Goal: Task Accomplishment & Management: Manage account settings

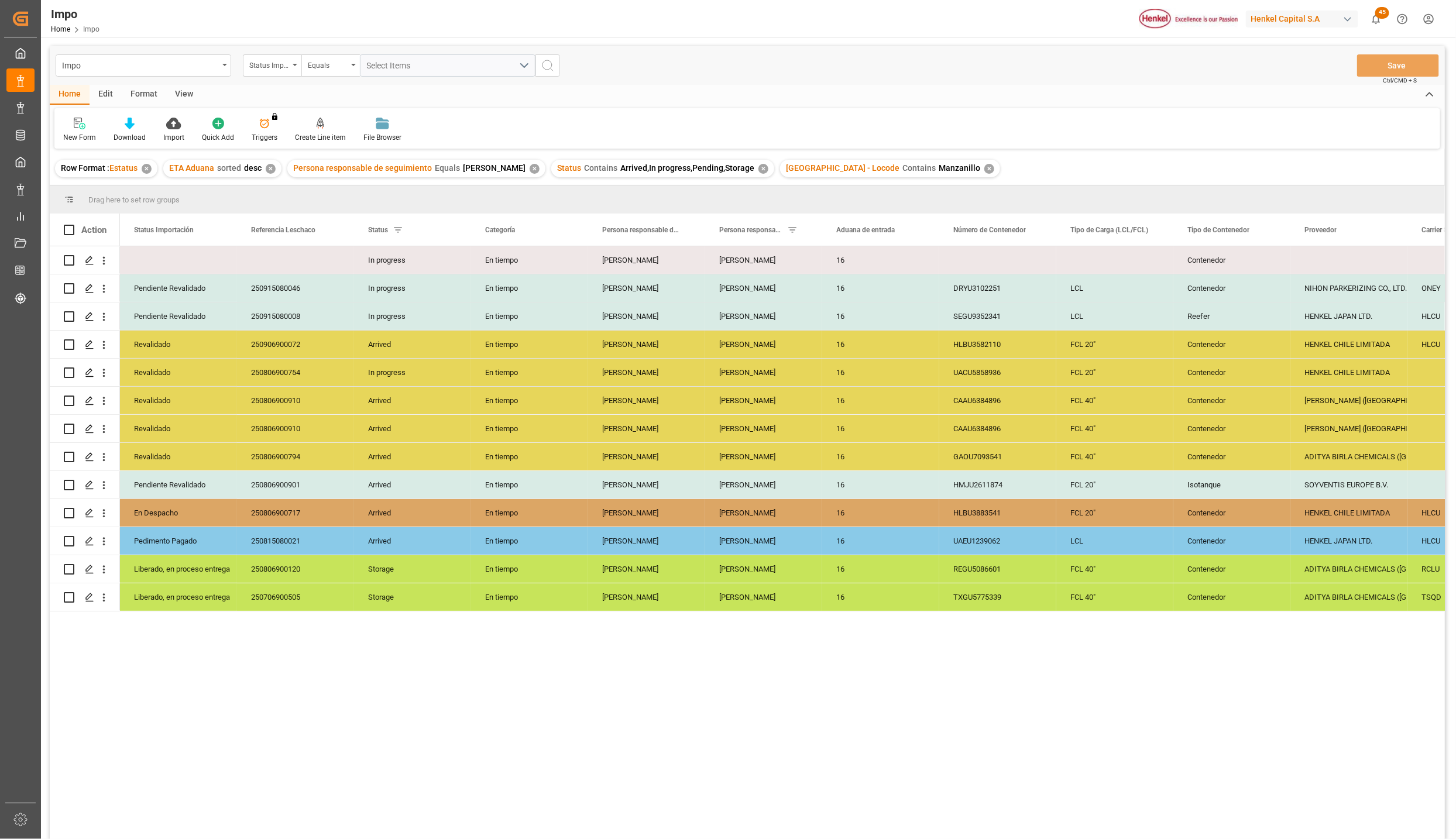
click at [182, 93] on div "View" at bounding box center [184, 95] width 36 height 20
click at [147, 126] on div at bounding box center [133, 123] width 58 height 12
click at [144, 160] on div "Seguimiento Operativo" at bounding box center [164, 165] width 103 height 12
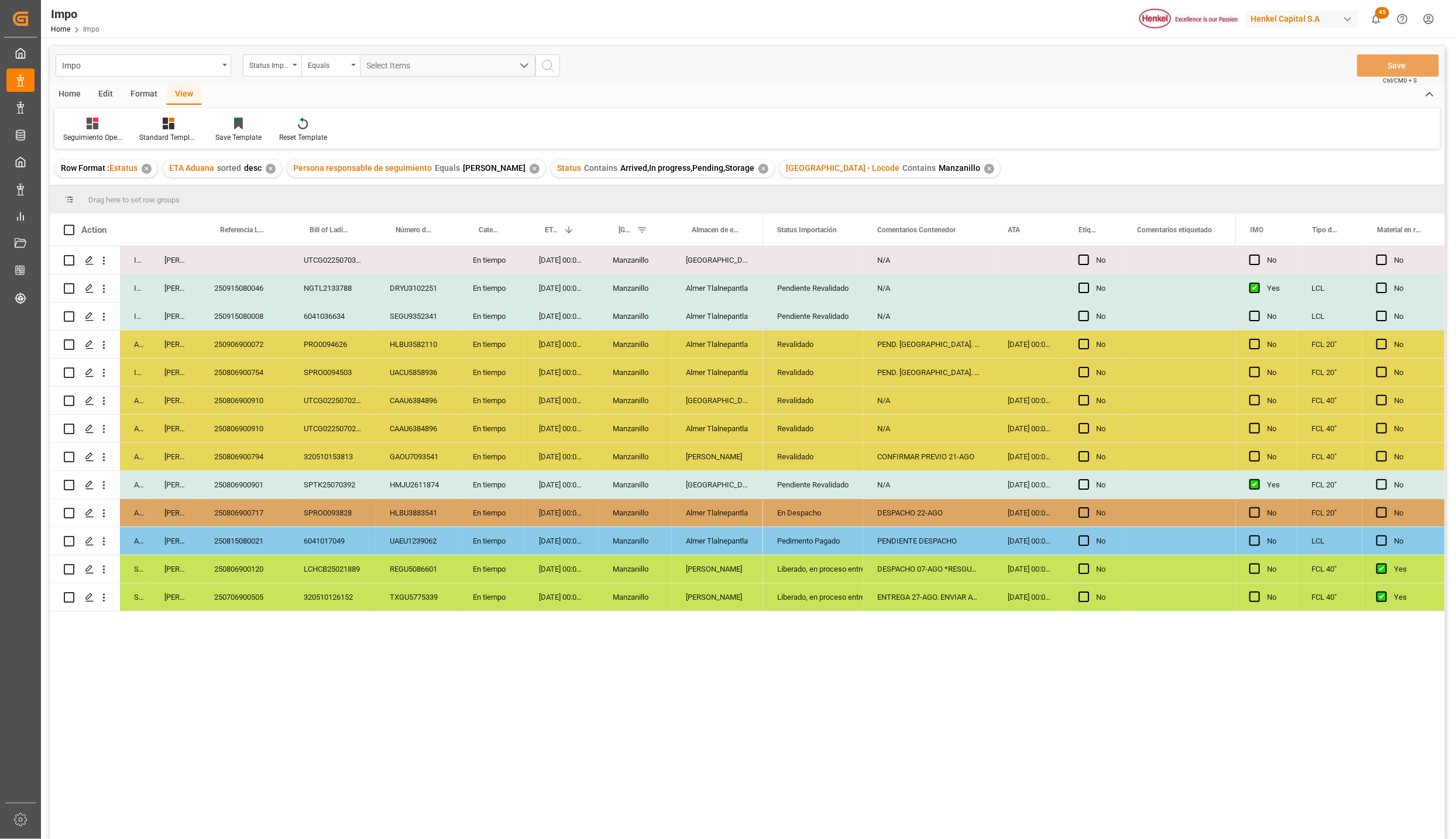
drag, startPoint x: 718, startPoint y: 505, endPoint x: 801, endPoint y: 527, distance: 85.9
click at [718, 505] on div "Almer Tlalnepantla" at bounding box center [717, 512] width 91 height 28
click at [809, 509] on div "En Despacho" at bounding box center [813, 513] width 72 height 27
click at [892, 511] on div "DESPACHO 22-AGO" at bounding box center [928, 512] width 131 height 28
click at [227, 509] on div "250806900717" at bounding box center [245, 512] width 90 height 28
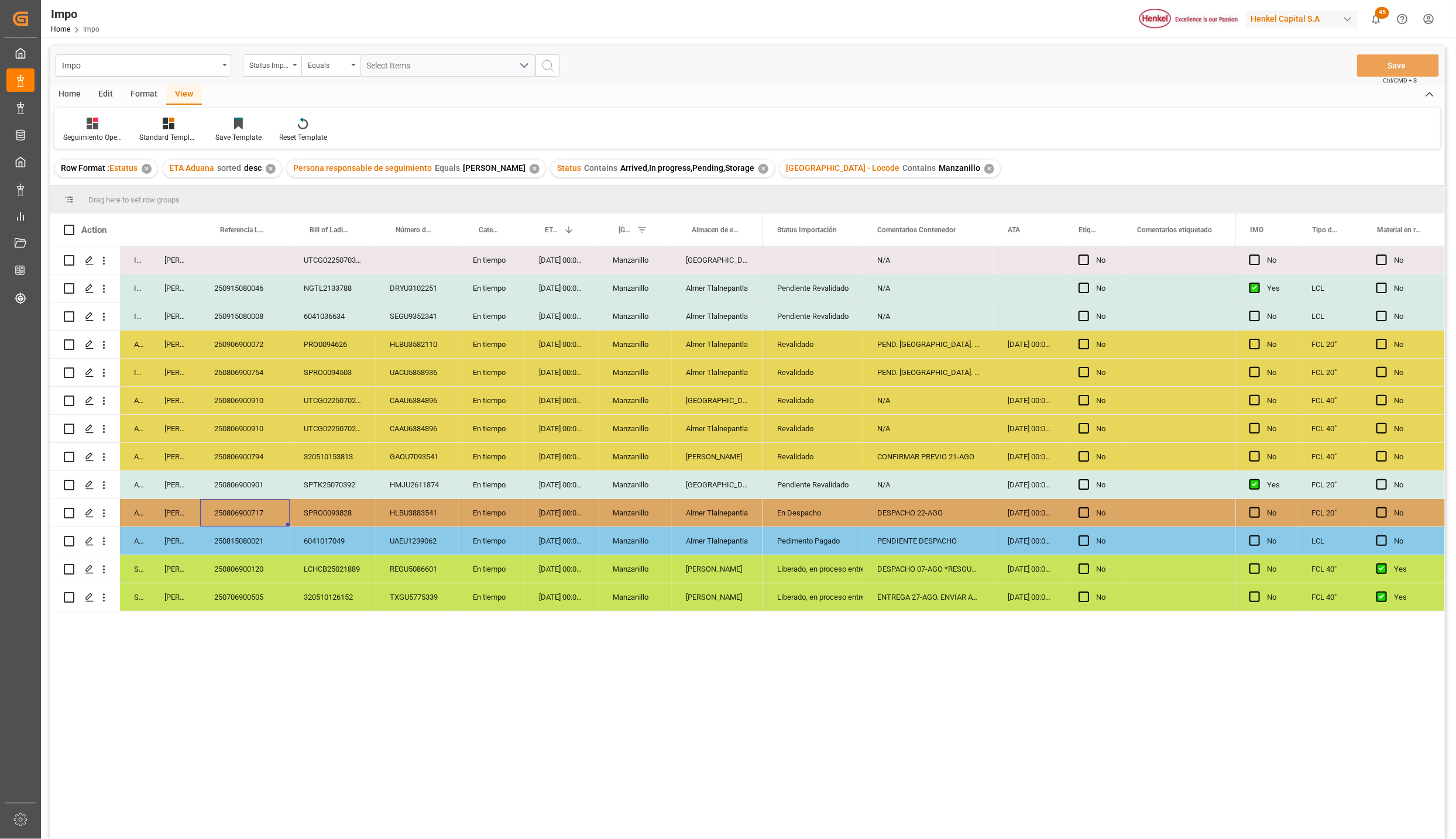
click at [227, 509] on div "250806900717" at bounding box center [245, 512] width 90 height 28
click at [235, 517] on input "250806900717" at bounding box center [244, 519] width 71 height 22
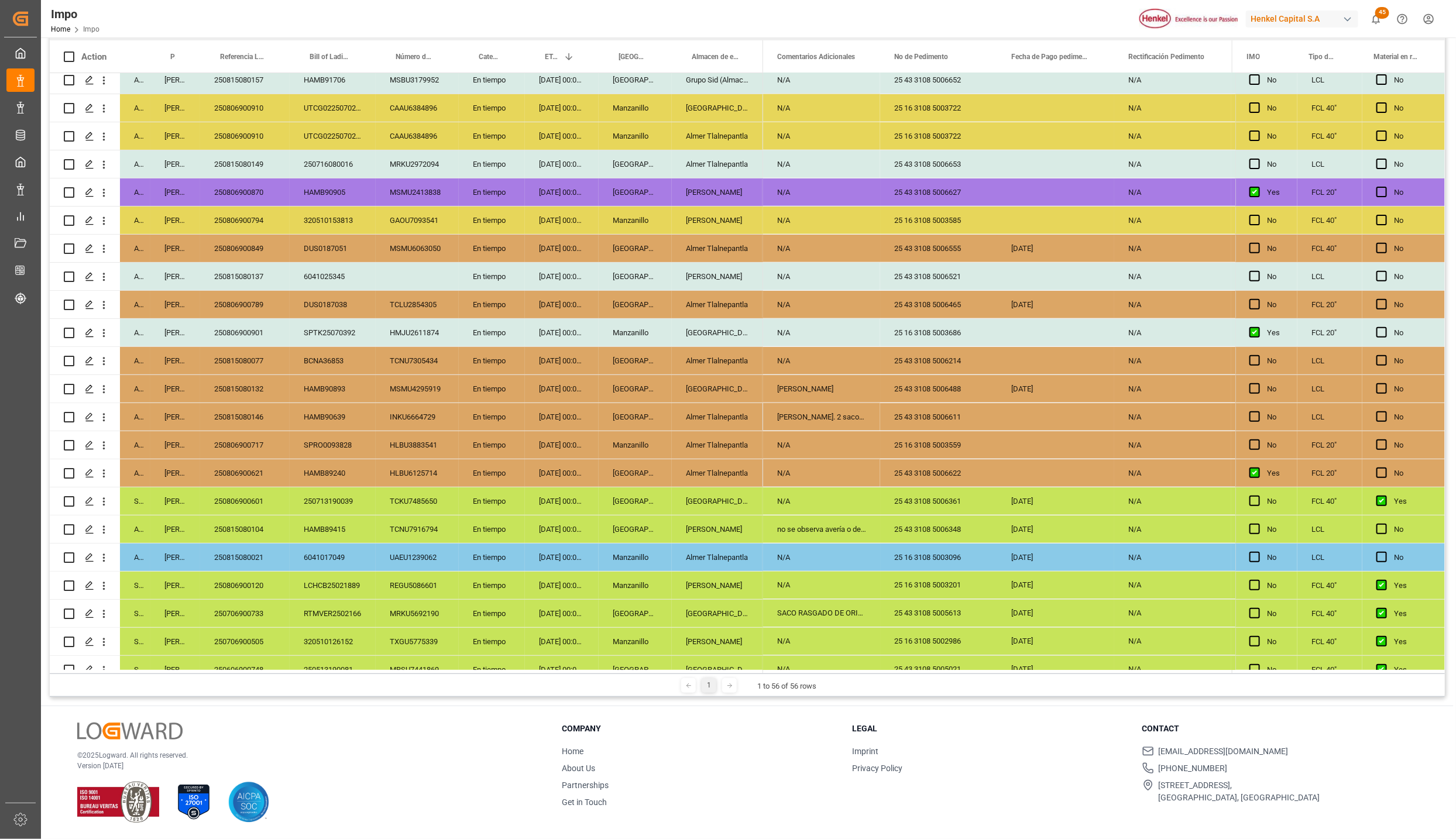
scroll to position [979, 0]
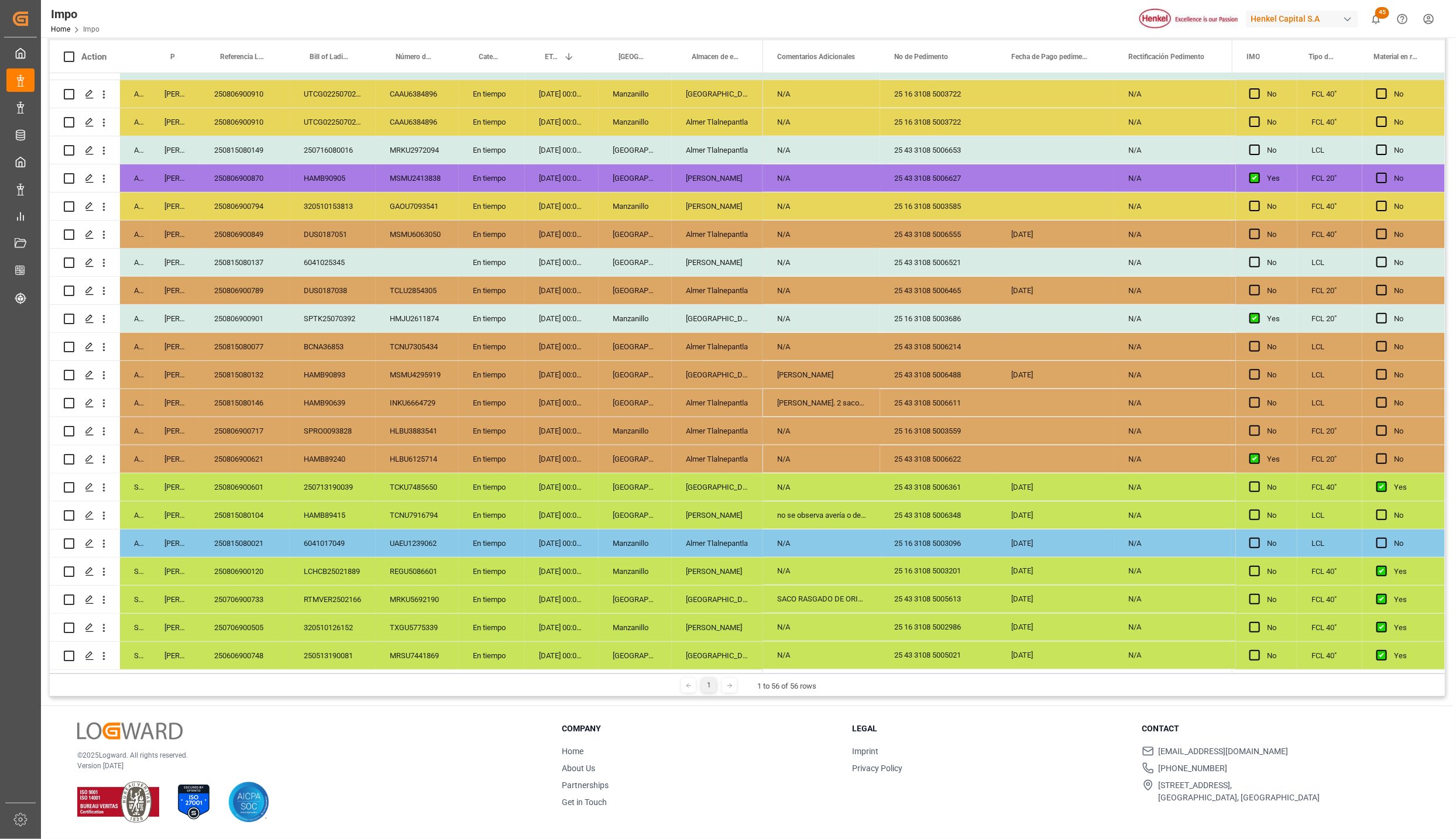
click at [235, 484] on div "250806900601" at bounding box center [245, 487] width 90 height 28
click at [249, 512] on div "250815080104" at bounding box center [245, 515] width 90 height 28
click at [803, 511] on div "no se observa avería o derrame de producto, 5 rejillas extras" at bounding box center [822, 515] width 117 height 28
click at [724, 503] on div "Almer Apodaca" at bounding box center [717, 515] width 91 height 28
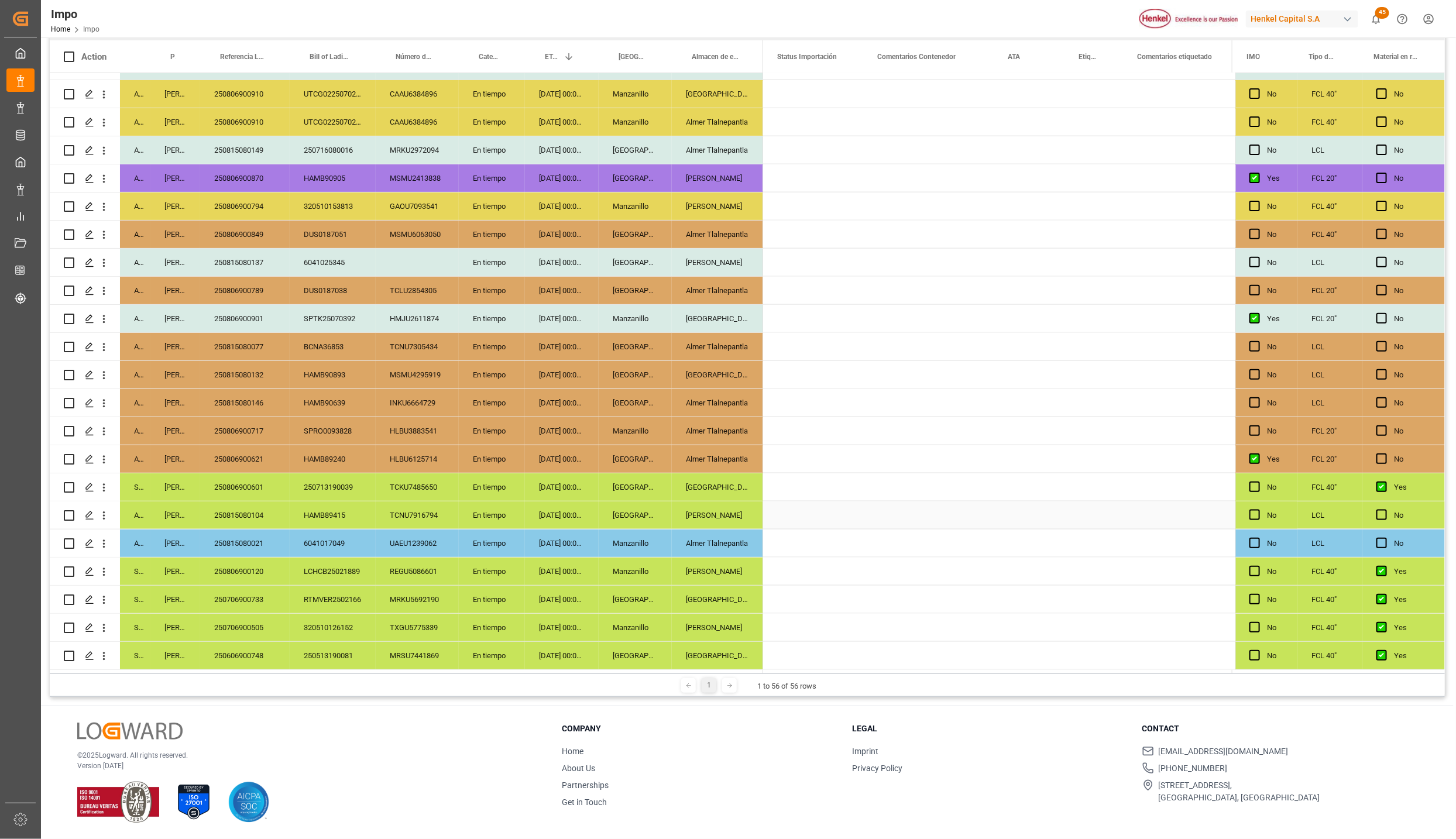
scroll to position [0, 0]
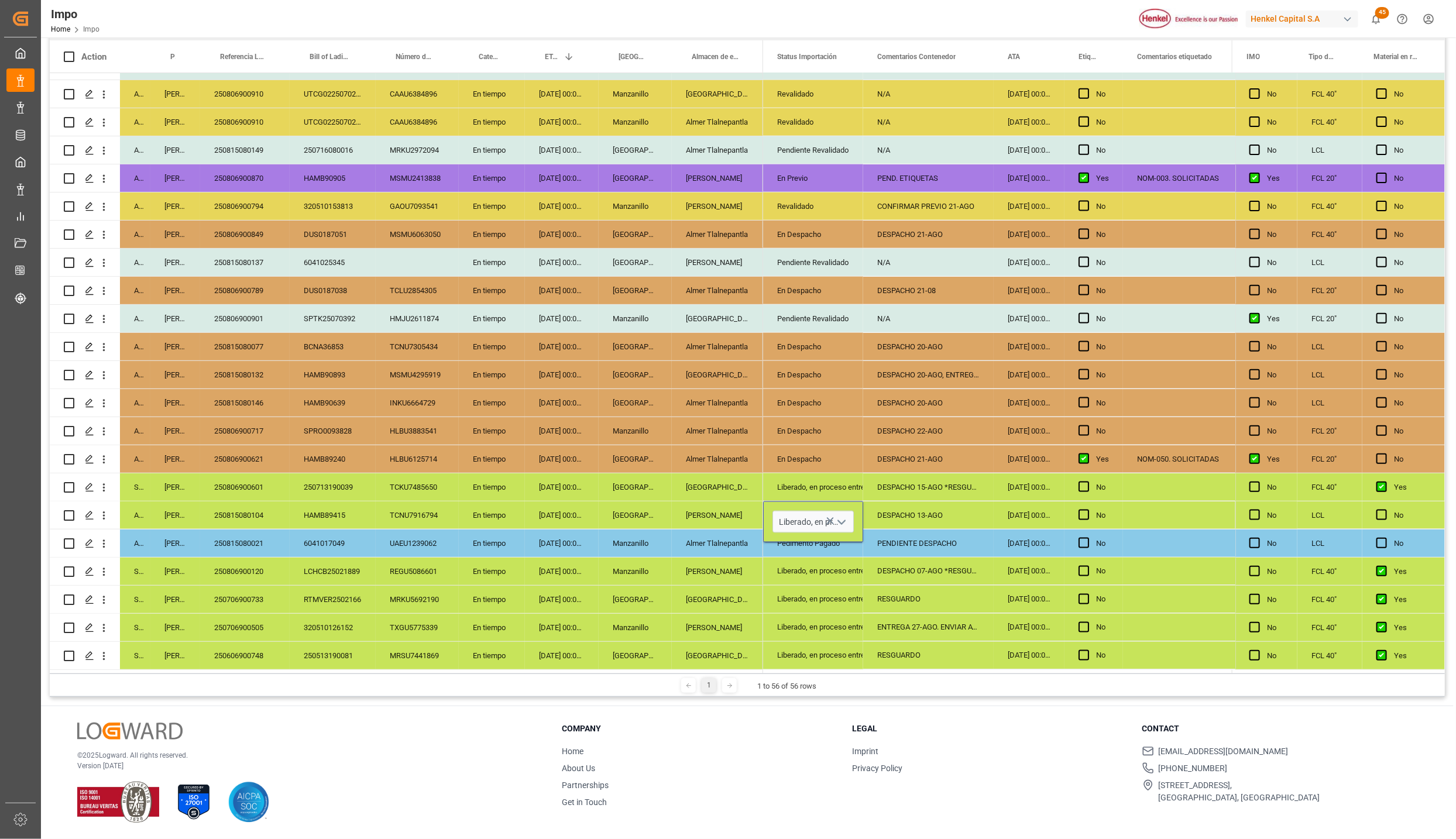
click at [836, 521] on icon "open menu" at bounding box center [841, 522] width 14 height 14
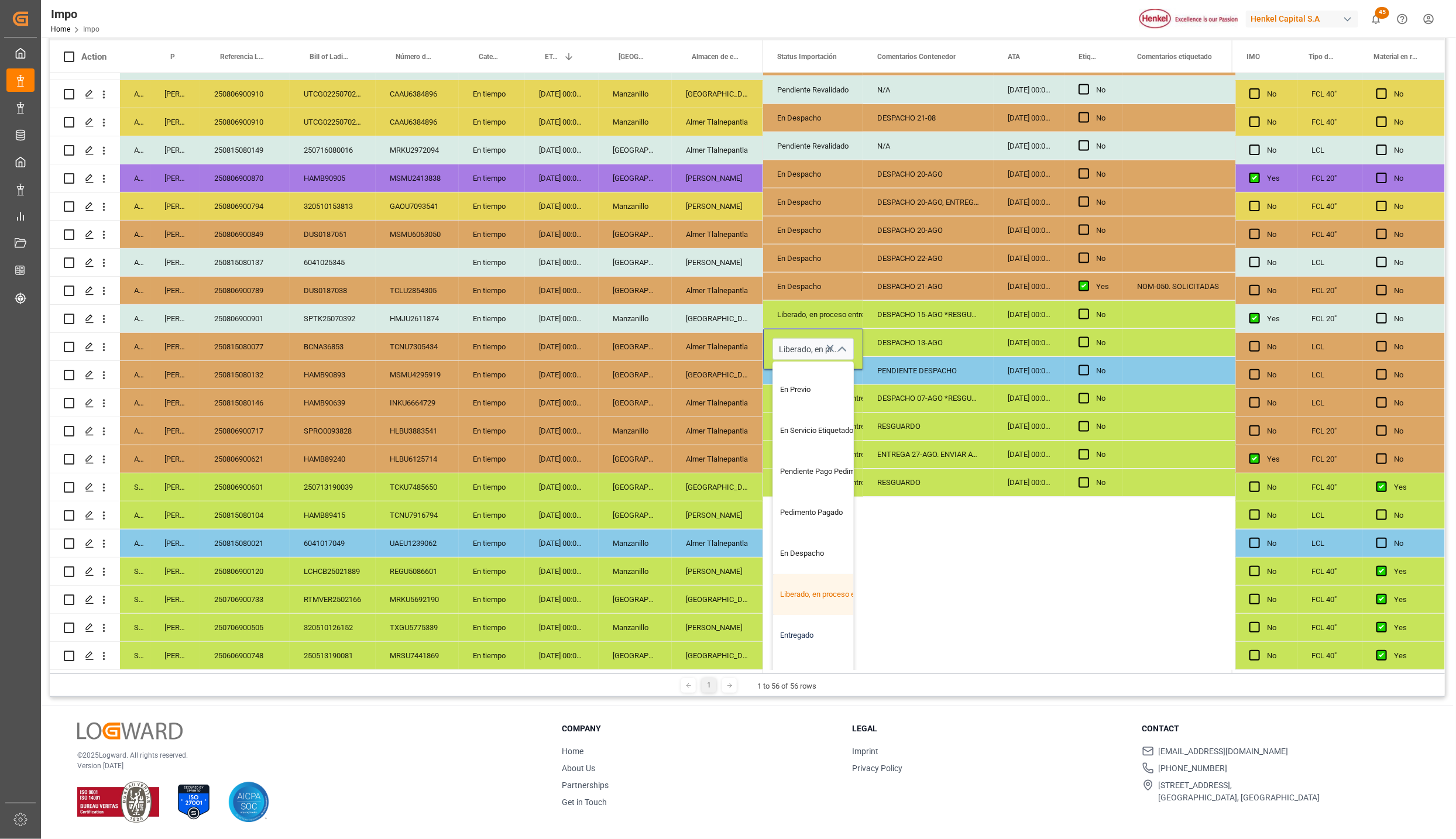
scroll to position [176, 0]
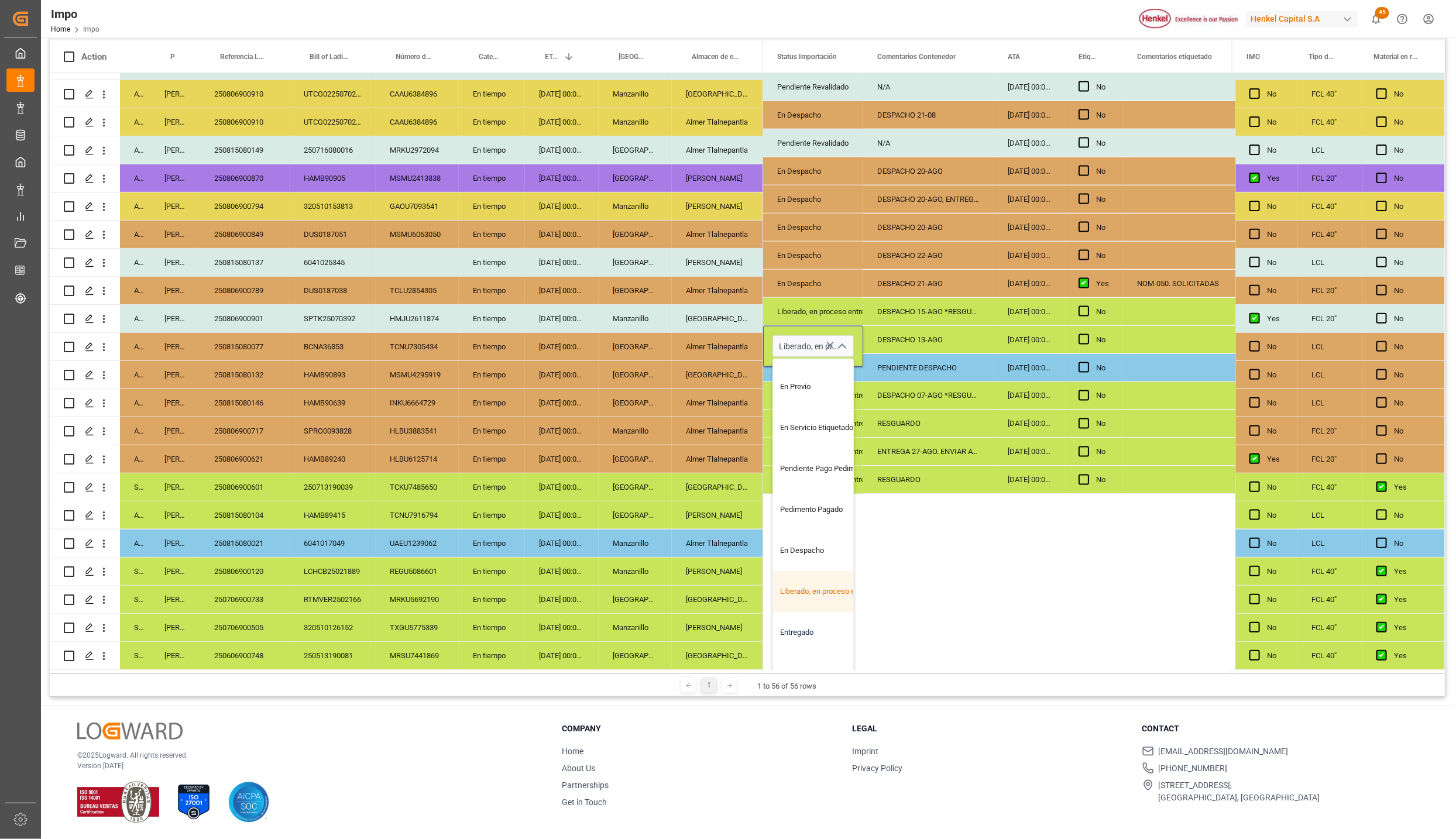
click at [816, 614] on div "Entregado" at bounding box center [828, 632] width 110 height 41
type input "Entregado"
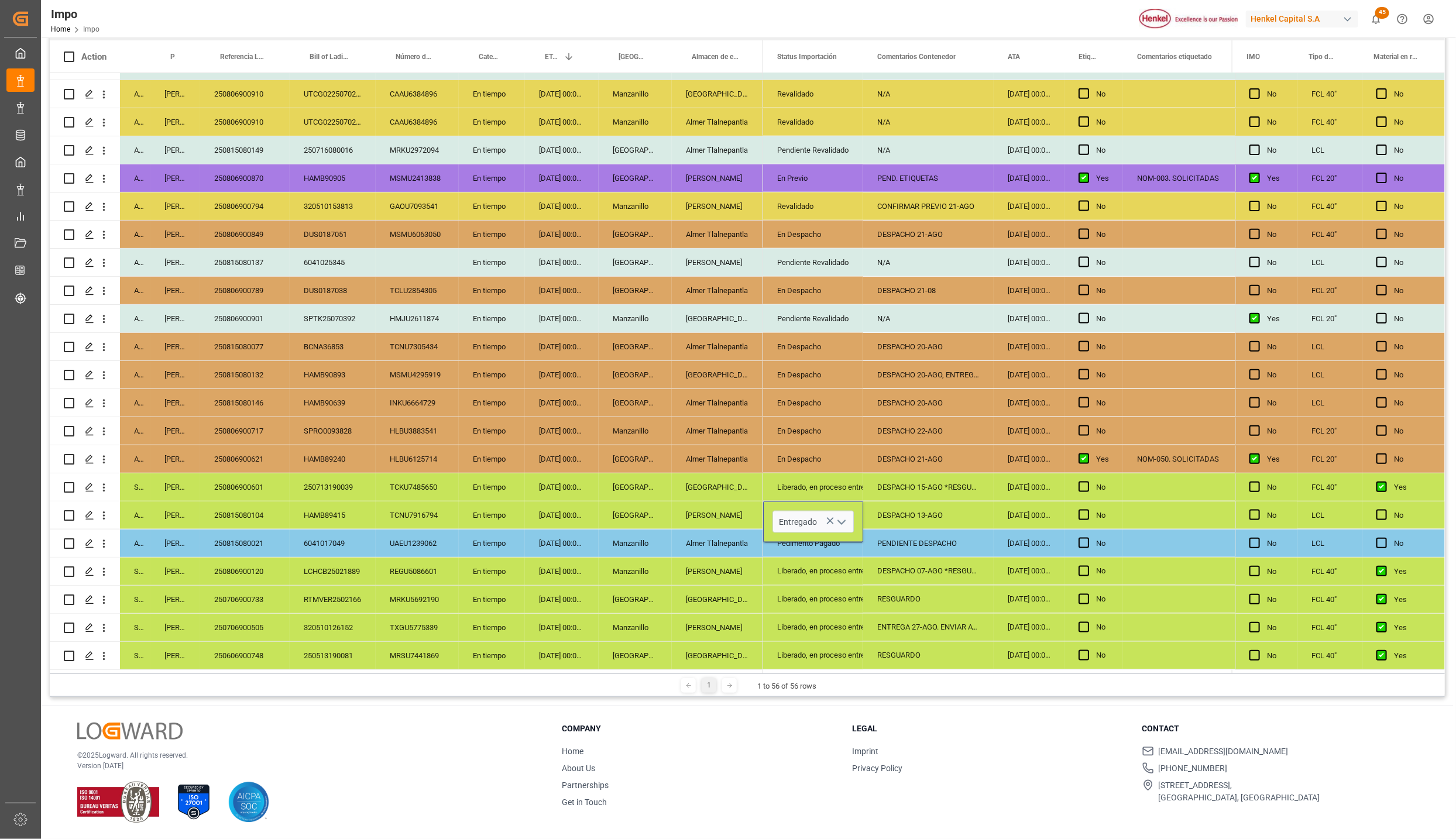
scroll to position [0, 0]
click at [849, 600] on div "Liberado, en proceso entrega" at bounding box center [813, 600] width 72 height 27
click at [822, 502] on div "Entregado" at bounding box center [813, 516] width 72 height 27
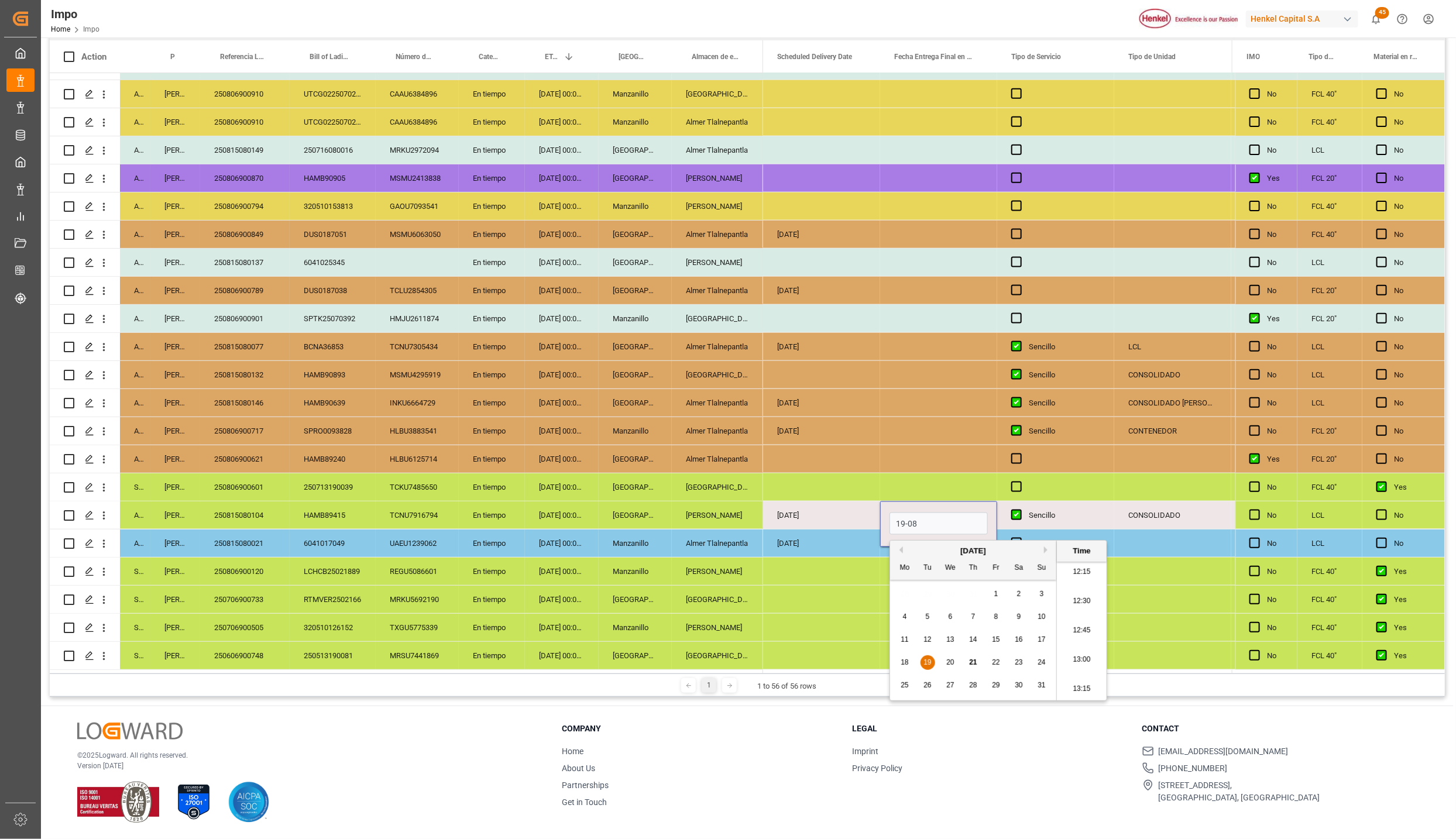
type input "19-08-2025 00:00"
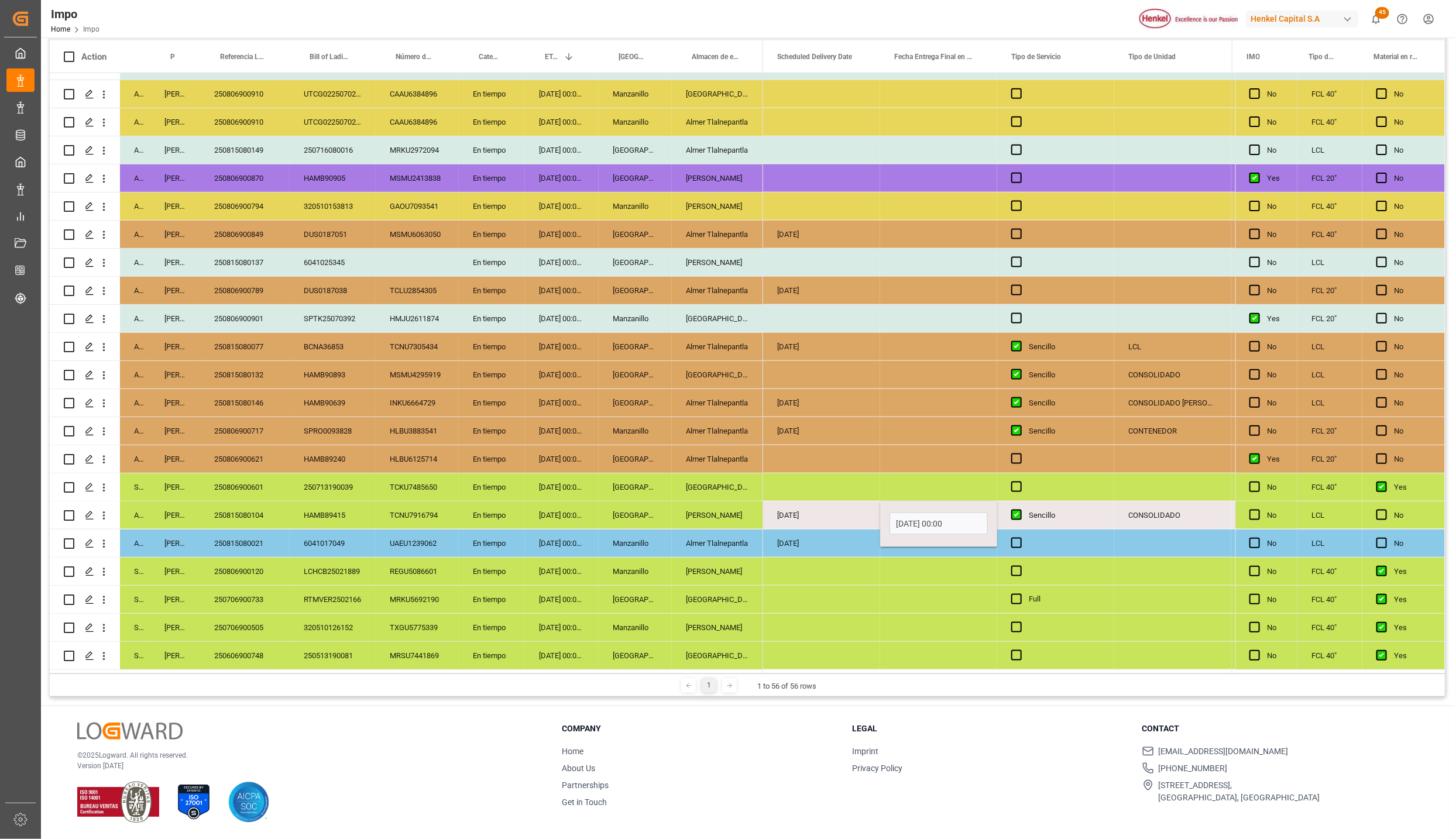
click at [929, 591] on div "Press SPACE to select this row." at bounding box center [938, 599] width 117 height 28
click at [1147, 505] on div "CONSOLIDADO" at bounding box center [1173, 515] width 117 height 28
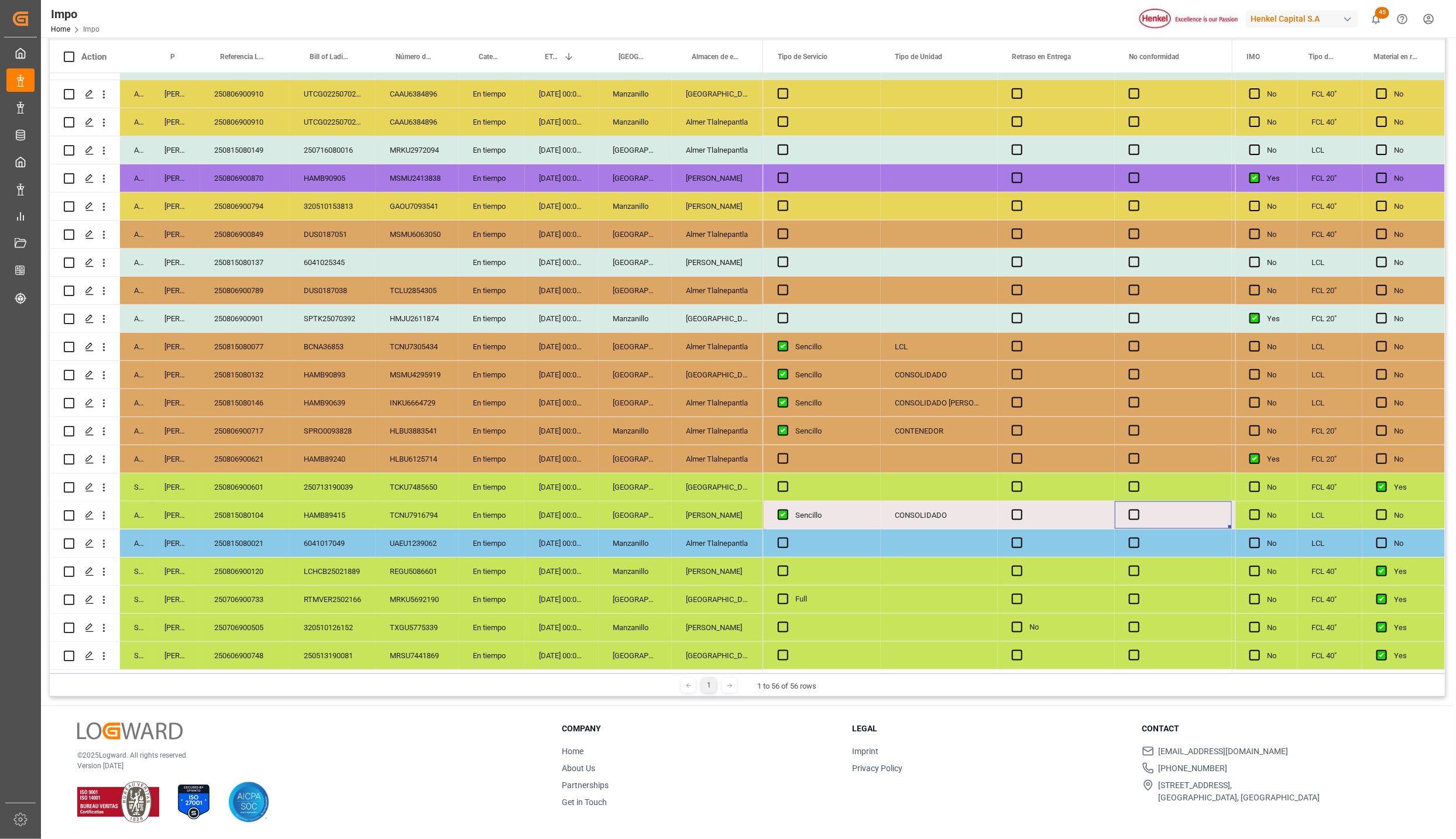
click at [1010, 507] on div "Press SPACE to select this row." at bounding box center [1056, 515] width 117 height 28
click at [1012, 509] on span "Press SPACE to select this row." at bounding box center [1017, 514] width 10 height 10
click at [1021, 509] on input "Press SPACE to select this row." at bounding box center [1021, 509] width 0 height 0
click at [1015, 513] on span "Press SPACE to select this row." at bounding box center [1017, 514] width 10 height 10
click at [1021, 509] on input "Press SPACE to select this row." at bounding box center [1021, 509] width 0 height 0
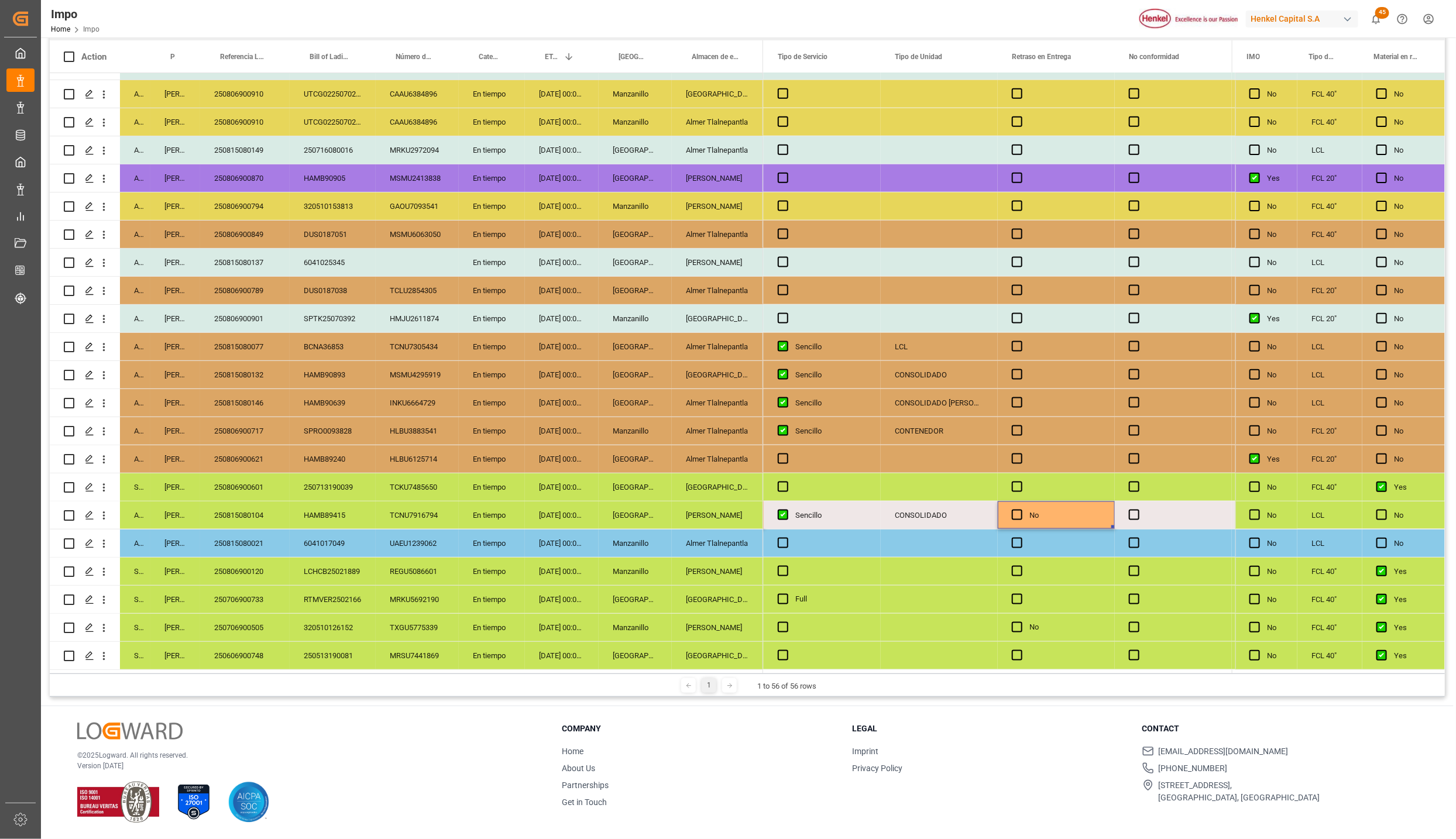
click at [1169, 508] on div "Press SPACE to select this row." at bounding box center [1173, 515] width 117 height 28
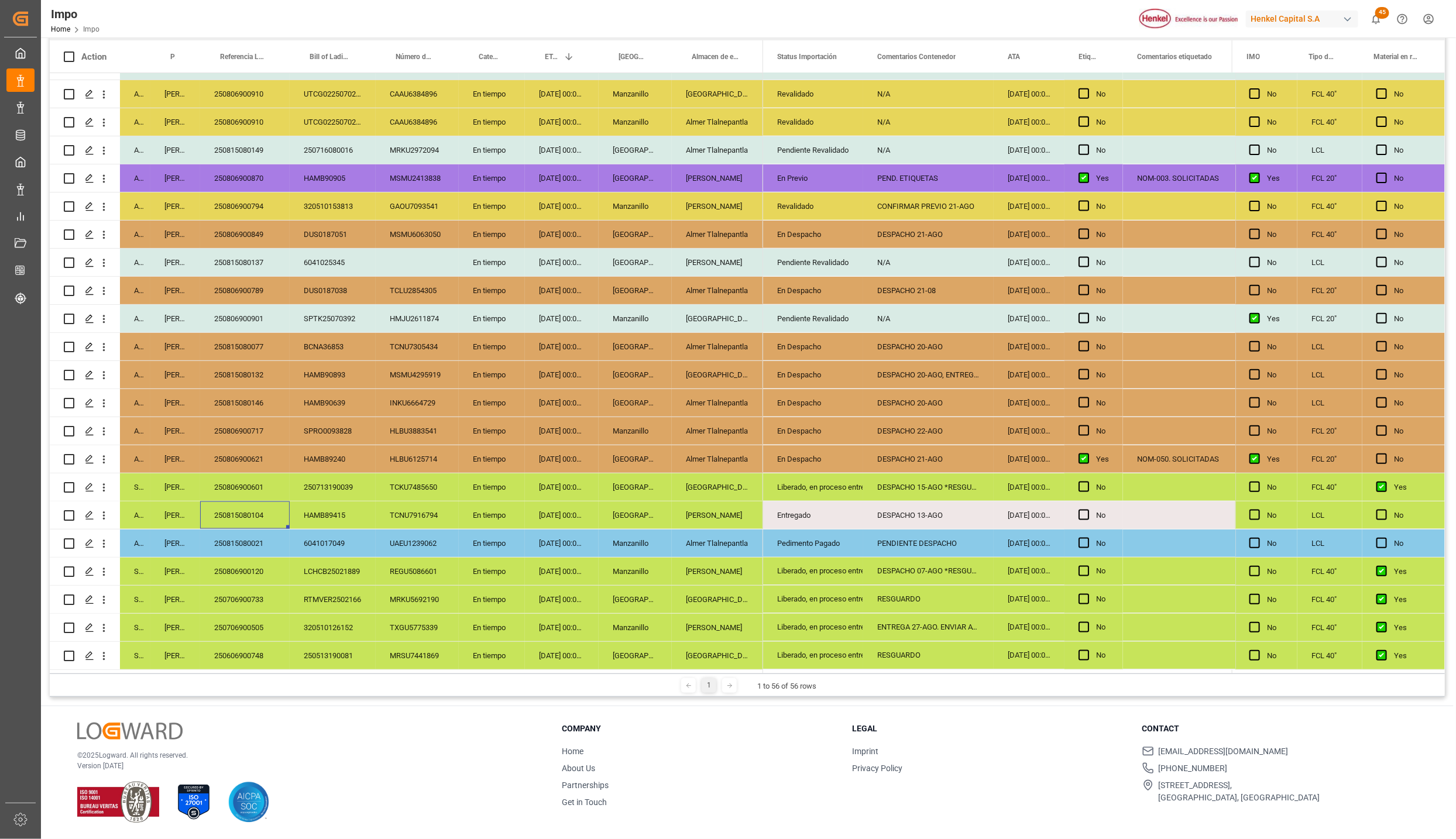
click at [262, 544] on div "250815080021" at bounding box center [245, 543] width 90 height 28
click at [908, 542] on div "PENDIENTE DESPACHO" at bounding box center [928, 543] width 131 height 28
click at [908, 542] on input "PENDIENTE DESPACHO" at bounding box center [928, 550] width 112 height 22
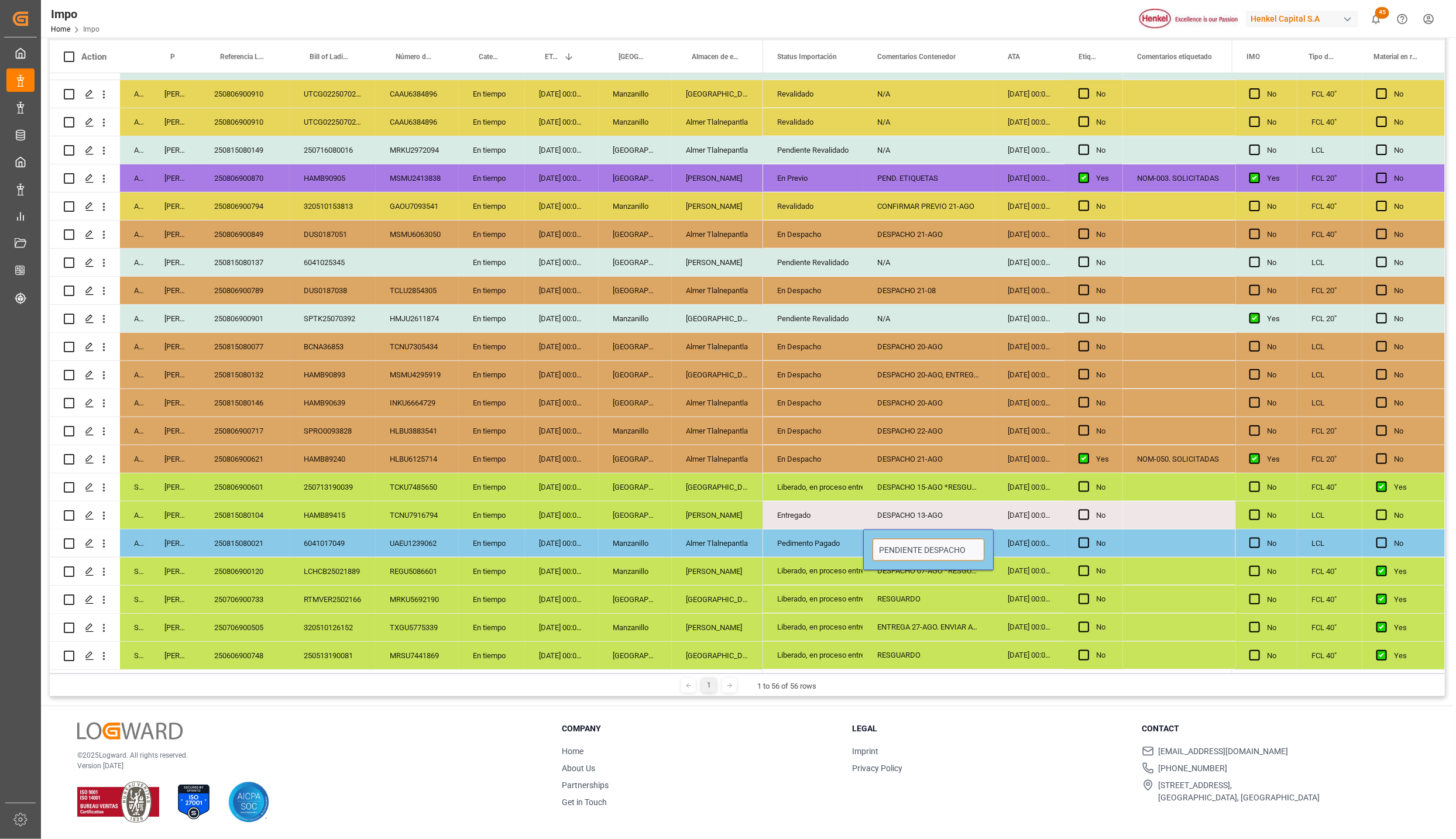
click at [908, 542] on input "PENDIENTE DESPACHO" at bounding box center [928, 550] width 112 height 22
type input "DESPACHO 20-08"
click at [820, 514] on div "Entregado" at bounding box center [813, 516] width 72 height 27
click at [814, 541] on div "Pedimento Pagado" at bounding box center [813, 543] width 72 height 27
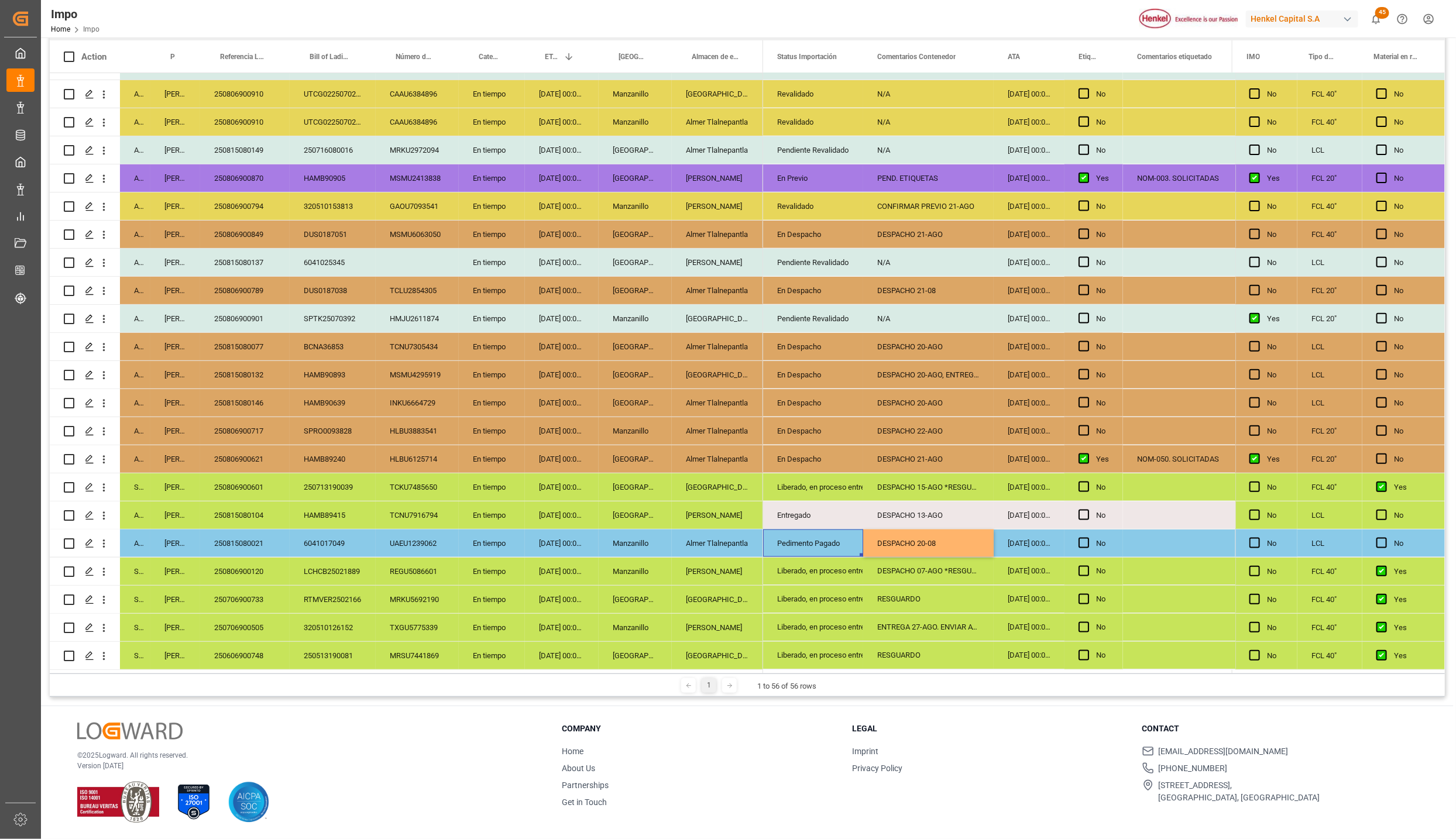
click at [928, 541] on div "DESPACHO 20-08" at bounding box center [928, 543] width 131 height 28
click at [946, 549] on input "DESPACHO 20-08" at bounding box center [928, 550] width 112 height 22
type input "DESPACHO 21-08"
click at [791, 511] on div "Entregado" at bounding box center [813, 516] width 72 height 27
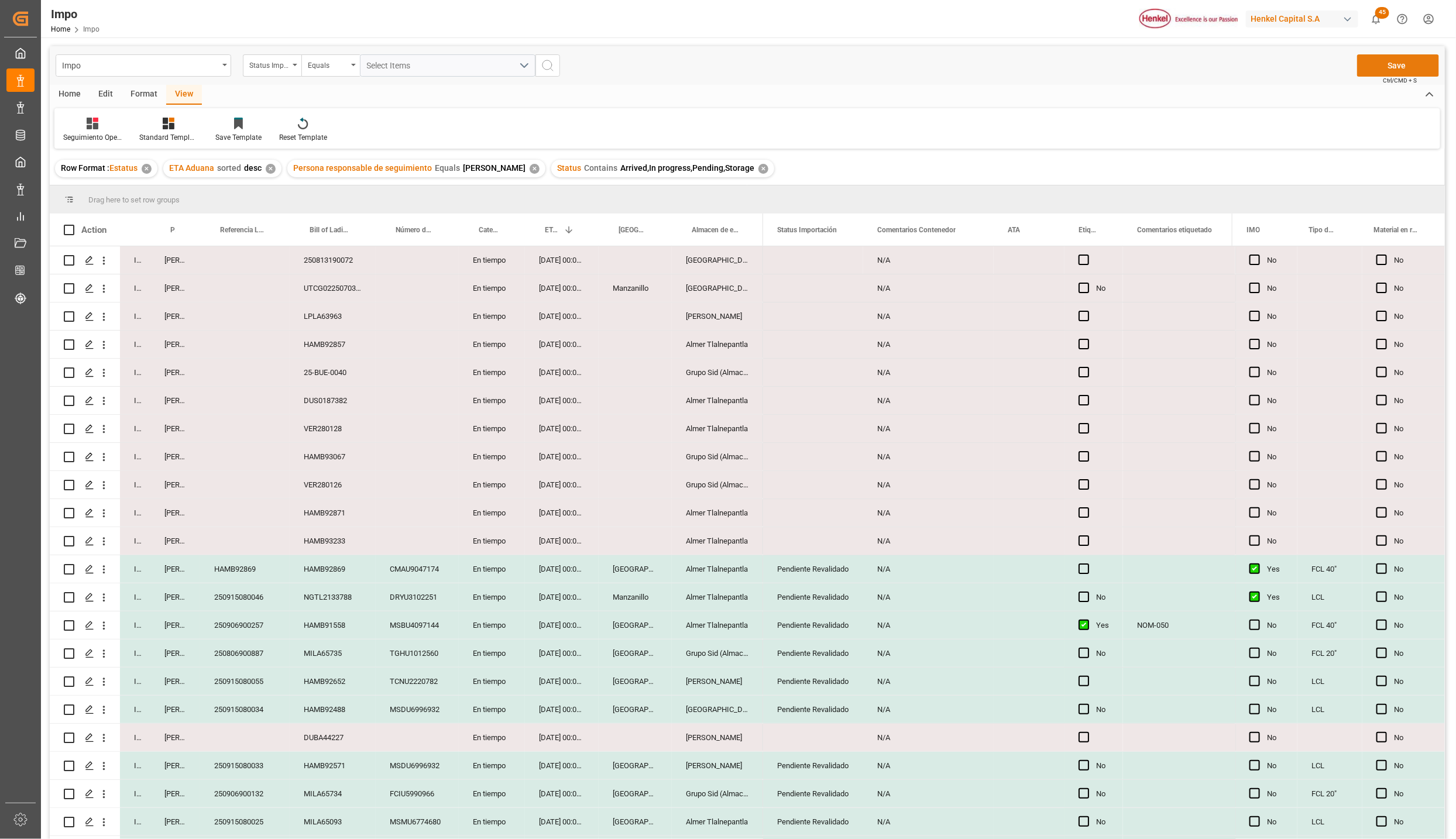
click at [1385, 64] on button "Save" at bounding box center [1398, 66] width 82 height 22
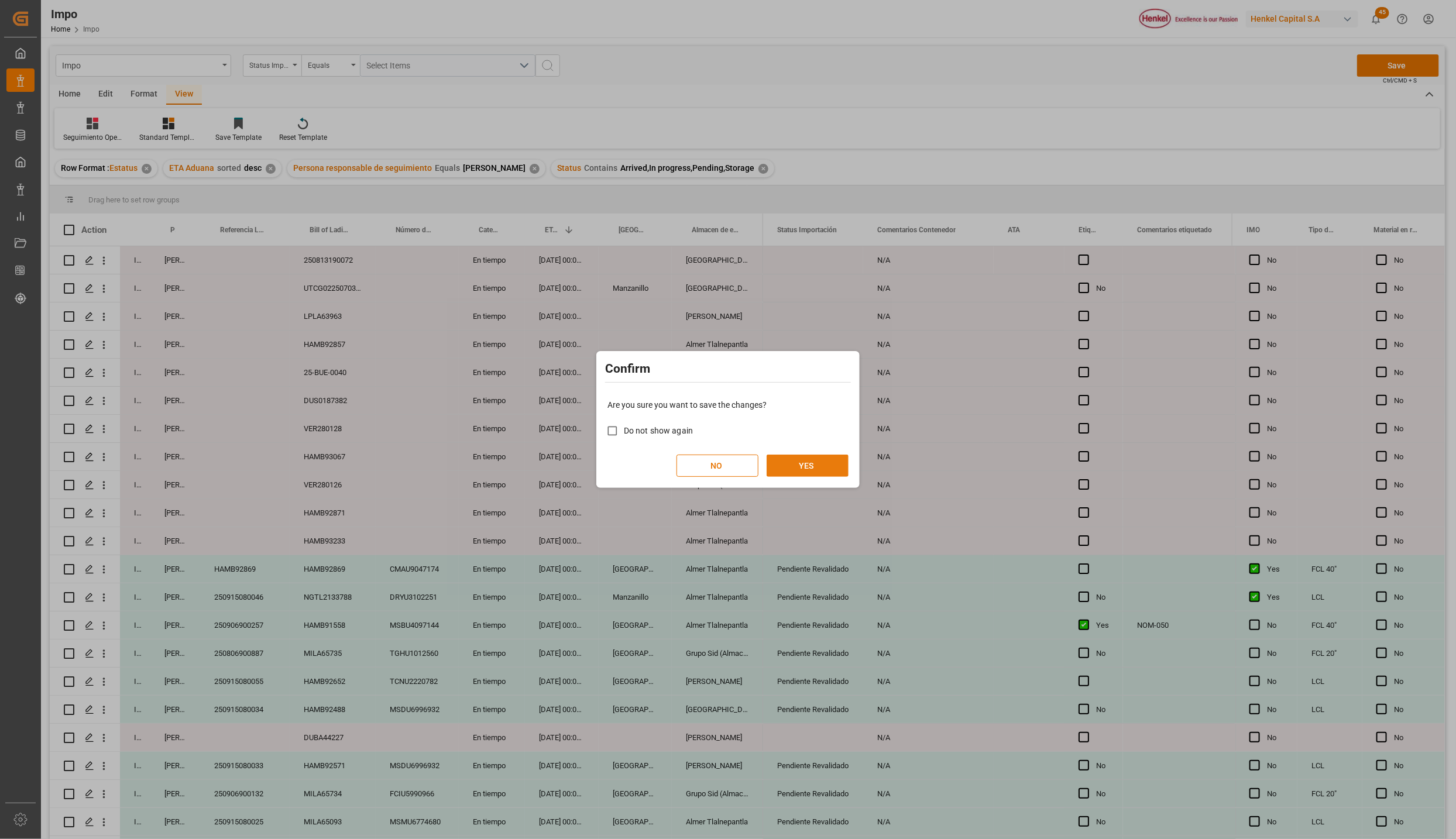
click at [826, 464] on button "YES" at bounding box center [807, 465] width 82 height 22
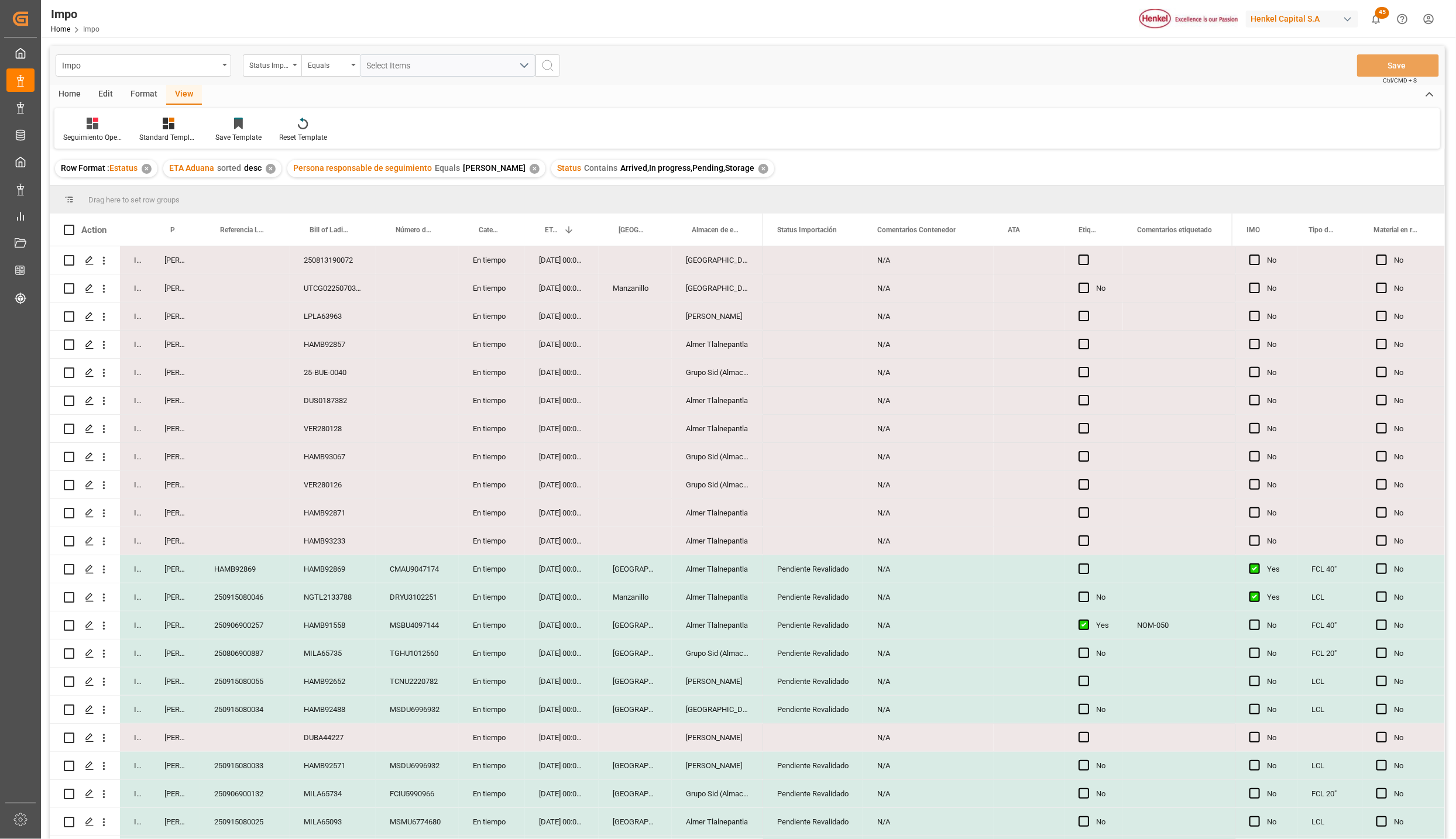
scroll to position [897, 0]
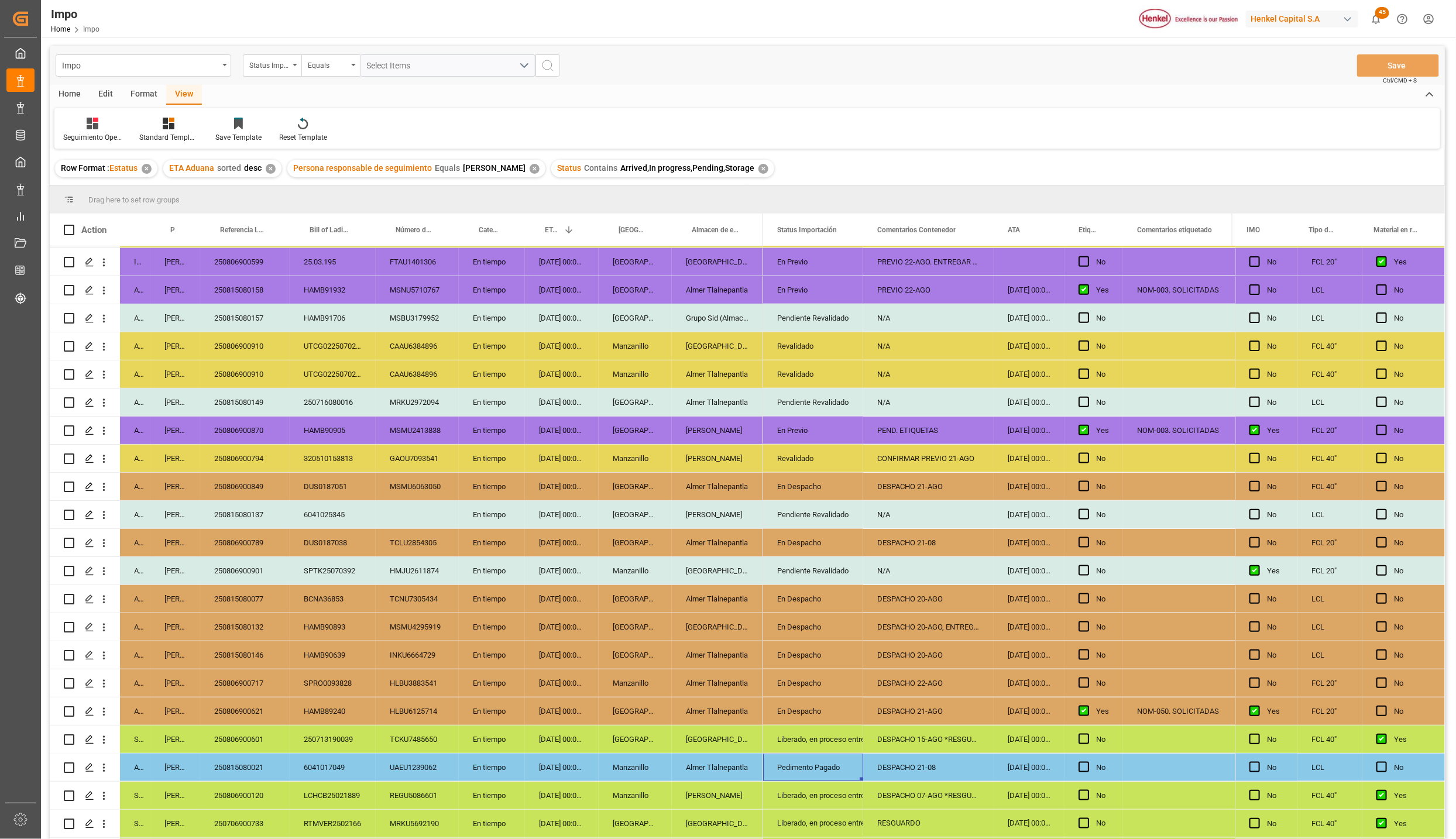
click at [822, 539] on div "En Despacho" at bounding box center [813, 543] width 72 height 27
click at [844, 551] on icon "open menu" at bounding box center [841, 549] width 14 height 14
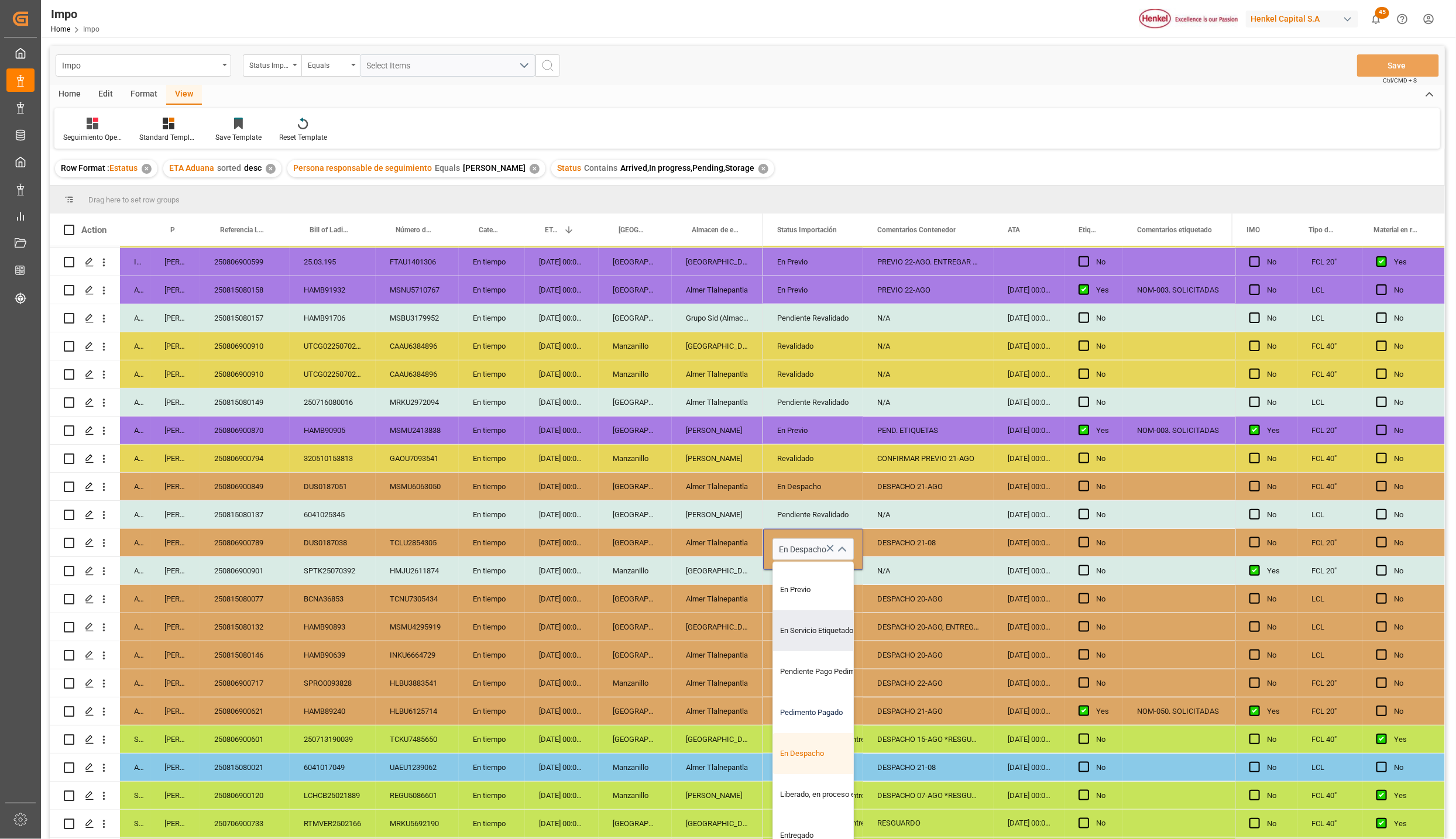
scroll to position [79, 0]
click at [810, 776] on div "Liberado, en proceso entrega" at bounding box center [828, 794] width 110 height 41
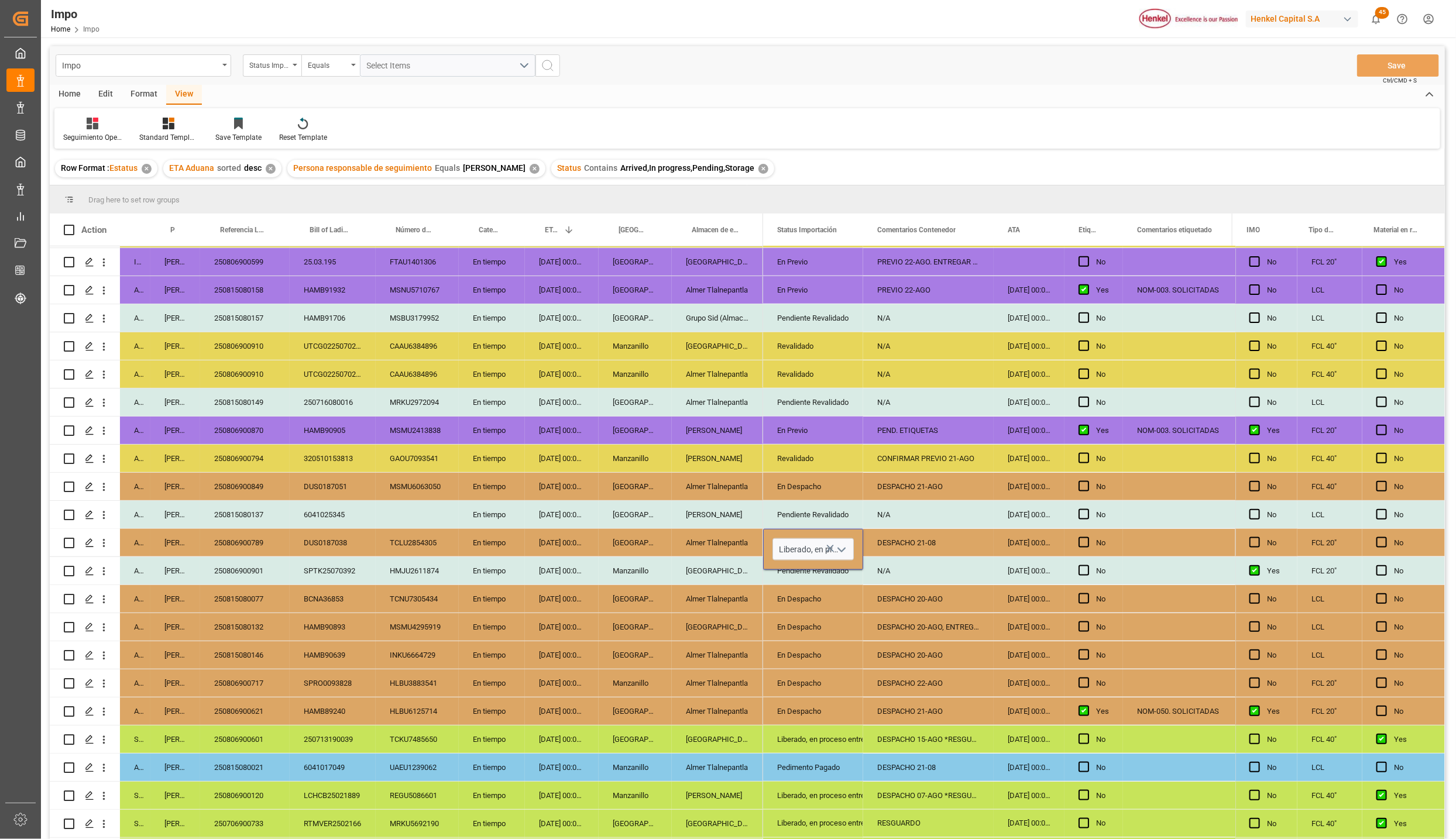
type input "Liberado, en proceso entrega"
click at [943, 744] on div "DESPACHO 15-AGO *RESGUARDO*" at bounding box center [928, 739] width 131 height 28
click at [246, 489] on div "250806900849" at bounding box center [245, 486] width 90 height 28
click at [1395, 65] on button "Save" at bounding box center [1398, 66] width 82 height 22
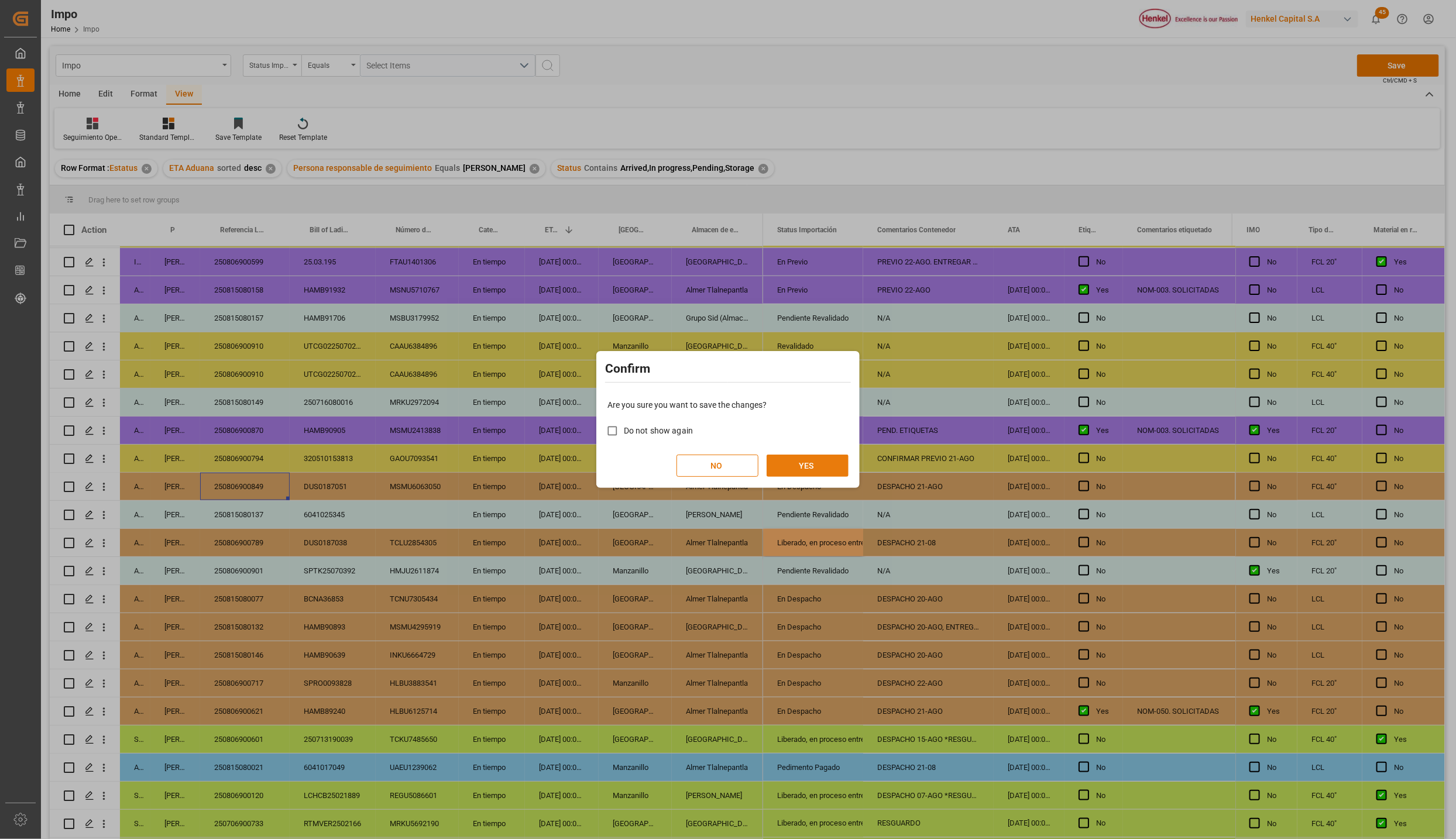
click at [795, 465] on button "YES" at bounding box center [807, 465] width 82 height 22
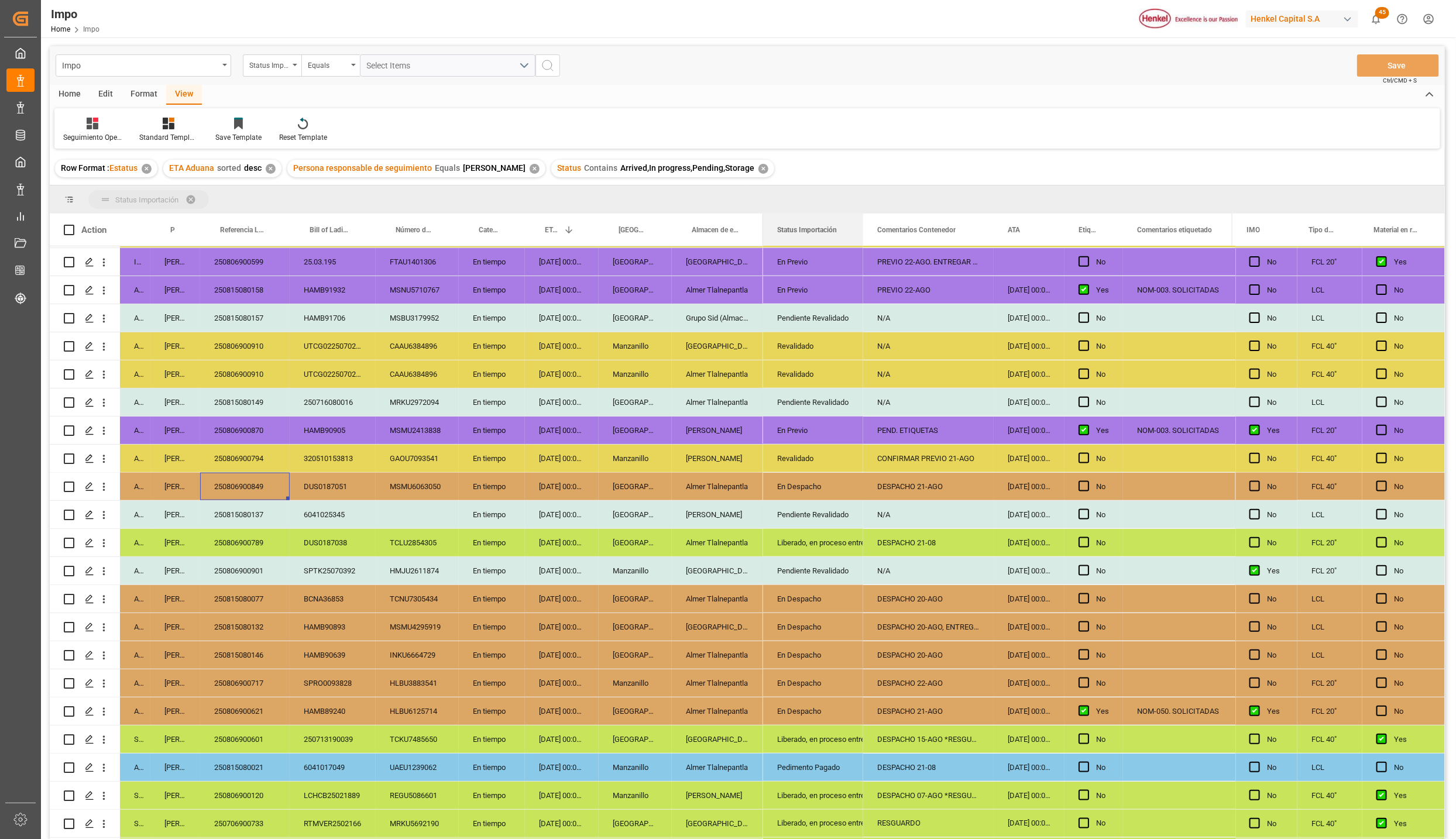
drag, startPoint x: 814, startPoint y: 230, endPoint x: 794, endPoint y: 206, distance: 31.2
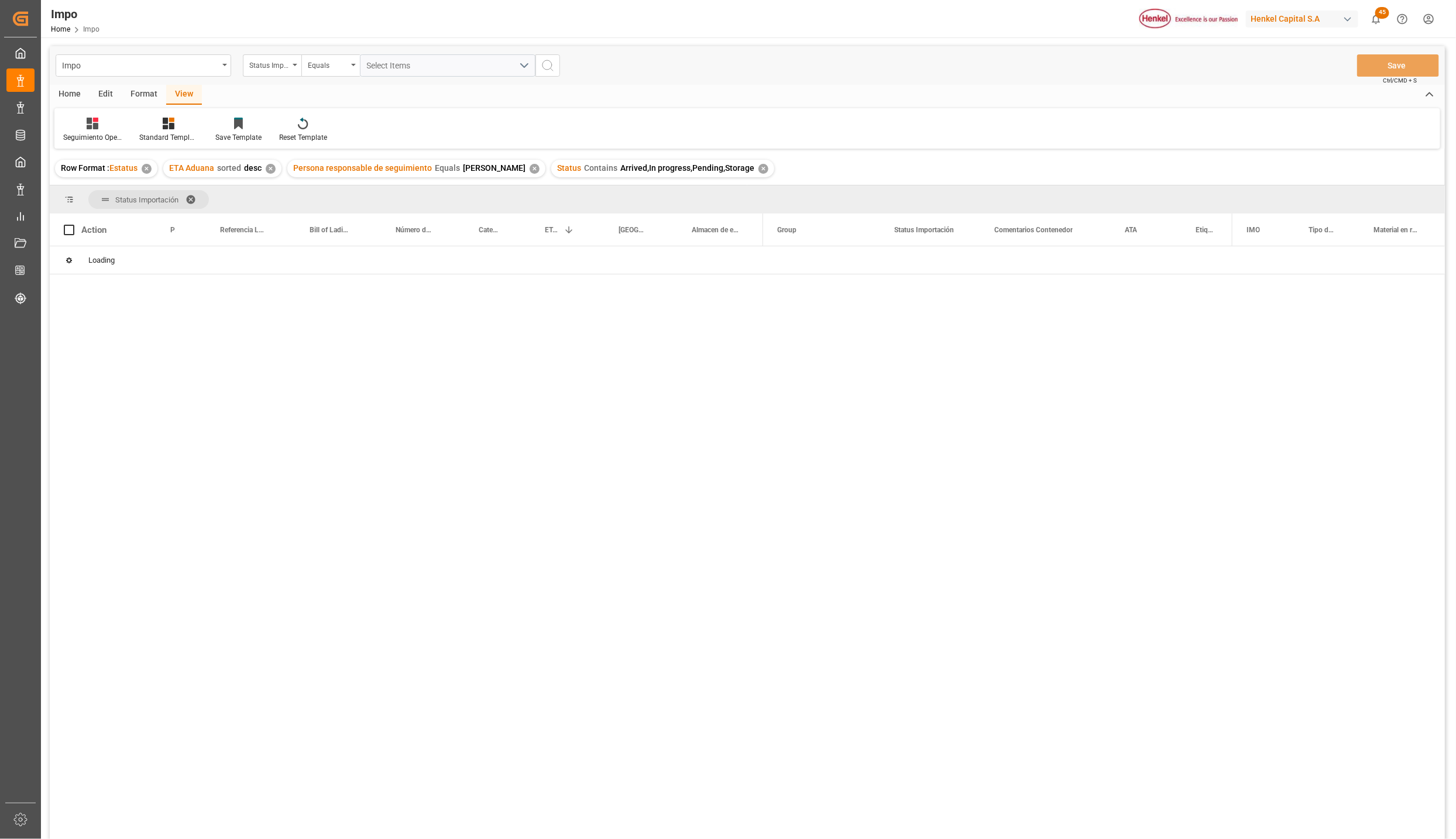
scroll to position [0, 0]
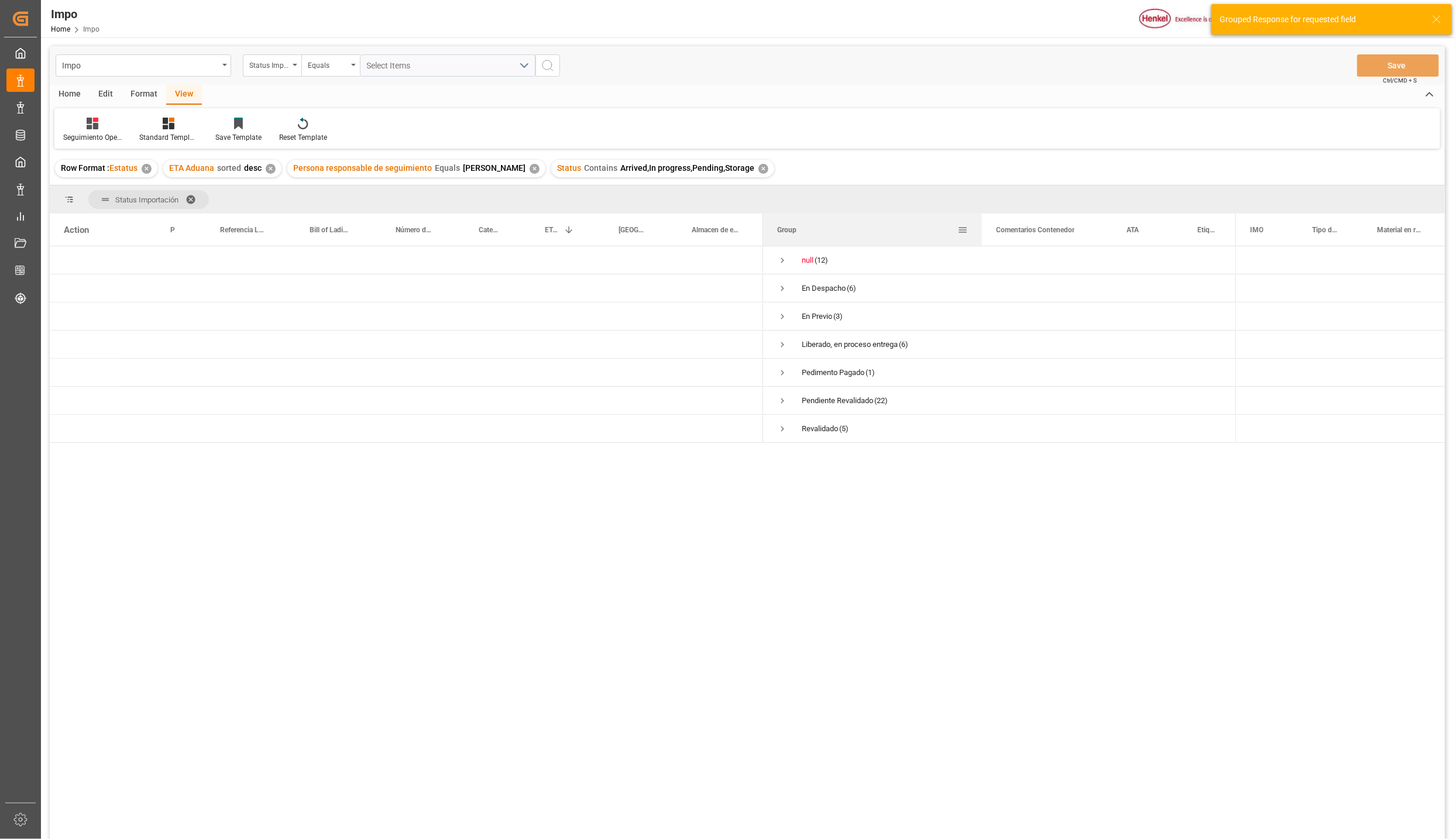
drag, startPoint x: 878, startPoint y: 223, endPoint x: 980, endPoint y: 233, distance: 102.5
click at [980, 233] on div at bounding box center [982, 230] width 5 height 32
click at [778, 290] on span "Press SPACE to select this row." at bounding box center [782, 288] width 10 height 10
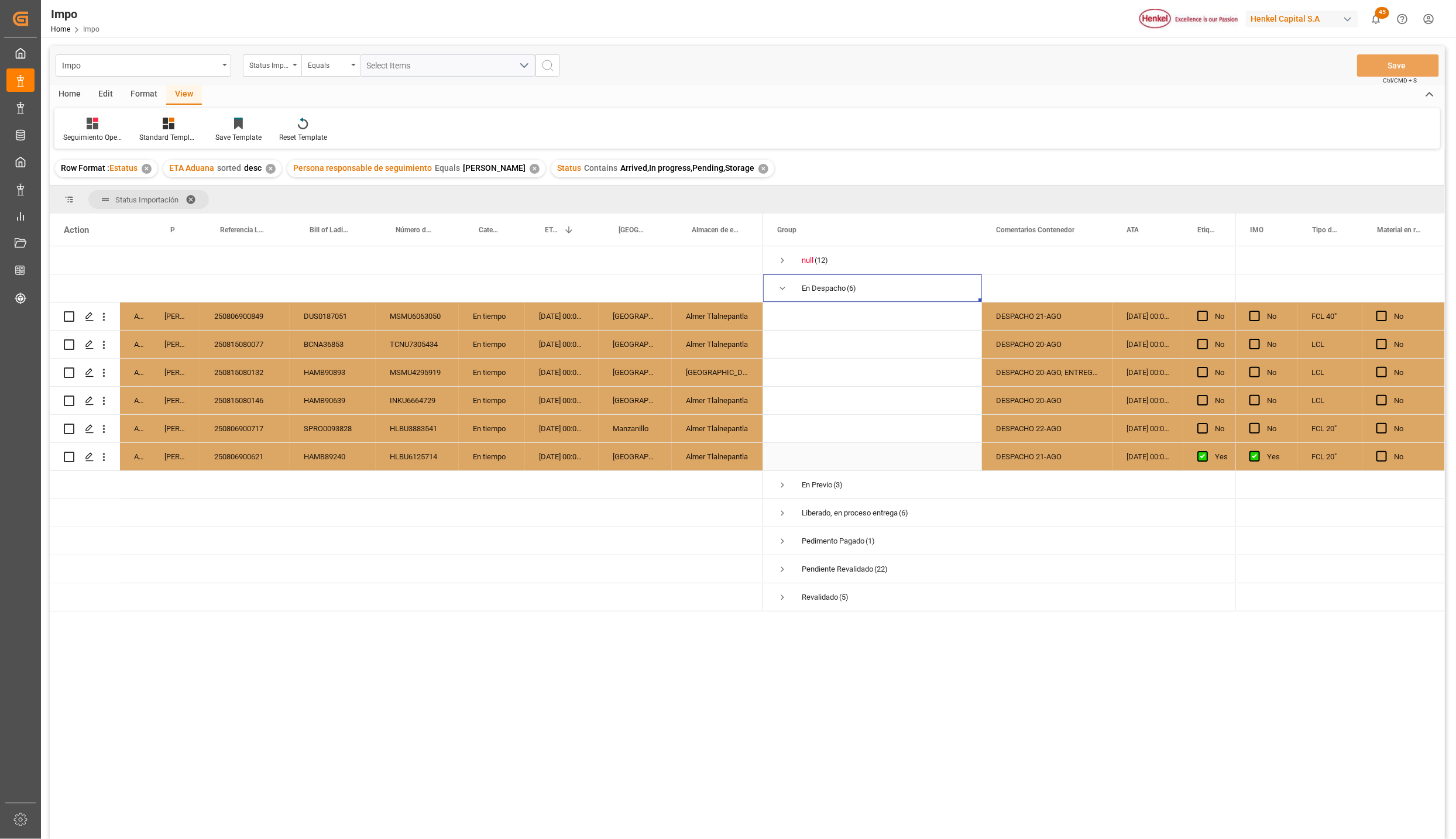
click at [1006, 457] on div "DESPACHO 21-AGO" at bounding box center [1047, 456] width 131 height 28
click at [1012, 364] on div "DESPACHO 20-AGO, ENTREGA 25-AGO" at bounding box center [1047, 372] width 131 height 28
drag, startPoint x: 1111, startPoint y: 215, endPoint x: 1158, endPoint y: 222, distance: 47.5
click at [1158, 222] on div at bounding box center [1159, 230] width 5 height 32
click at [1033, 337] on div "DESPACHO 20-AGO" at bounding box center [1070, 344] width 177 height 28
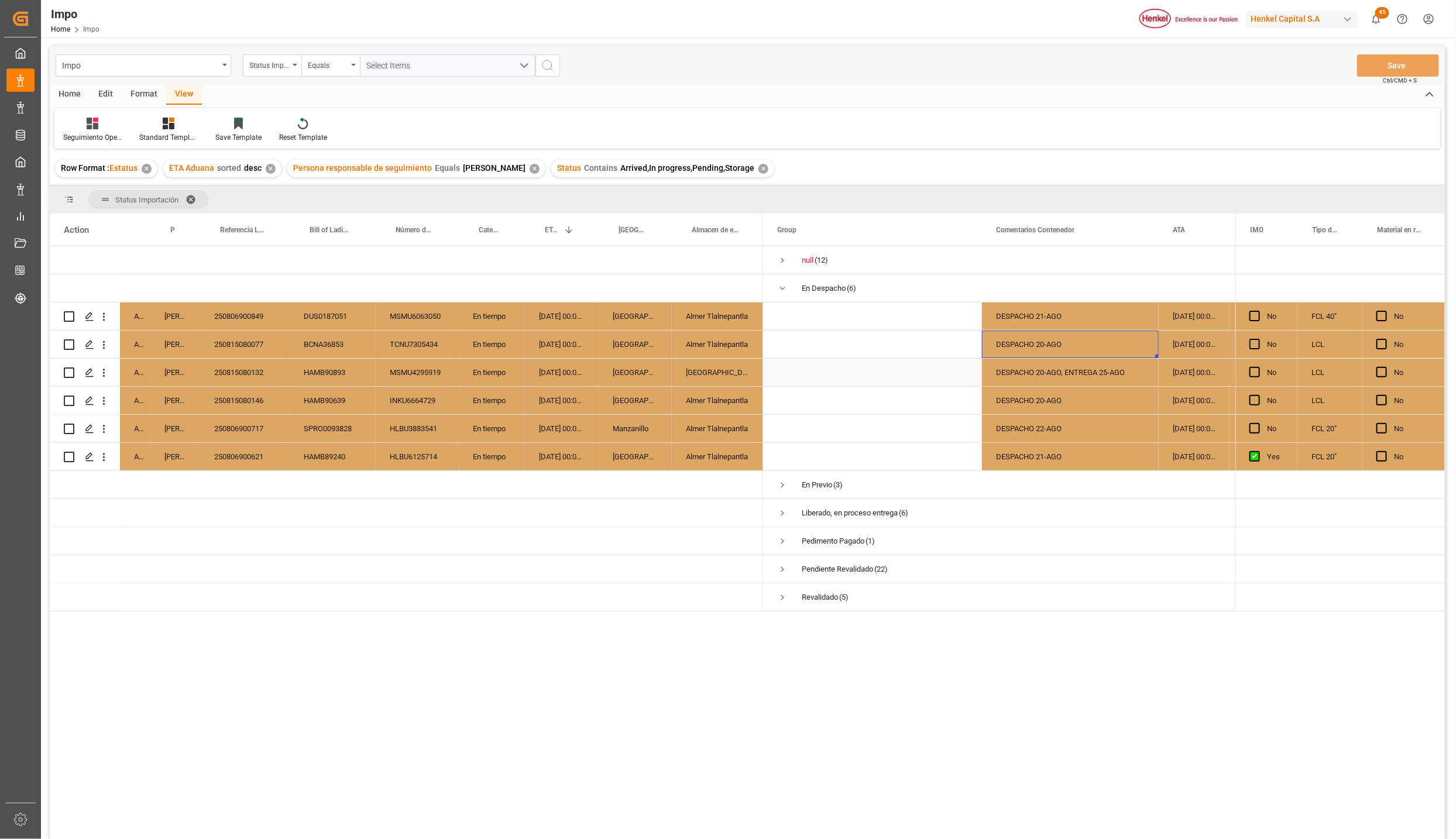
click at [1041, 376] on div "DESPACHO 20-AGO, ENTREGA 25-AGO" at bounding box center [1070, 372] width 177 height 28
click at [107, 373] on icon "open menu" at bounding box center [104, 373] width 12 height 12
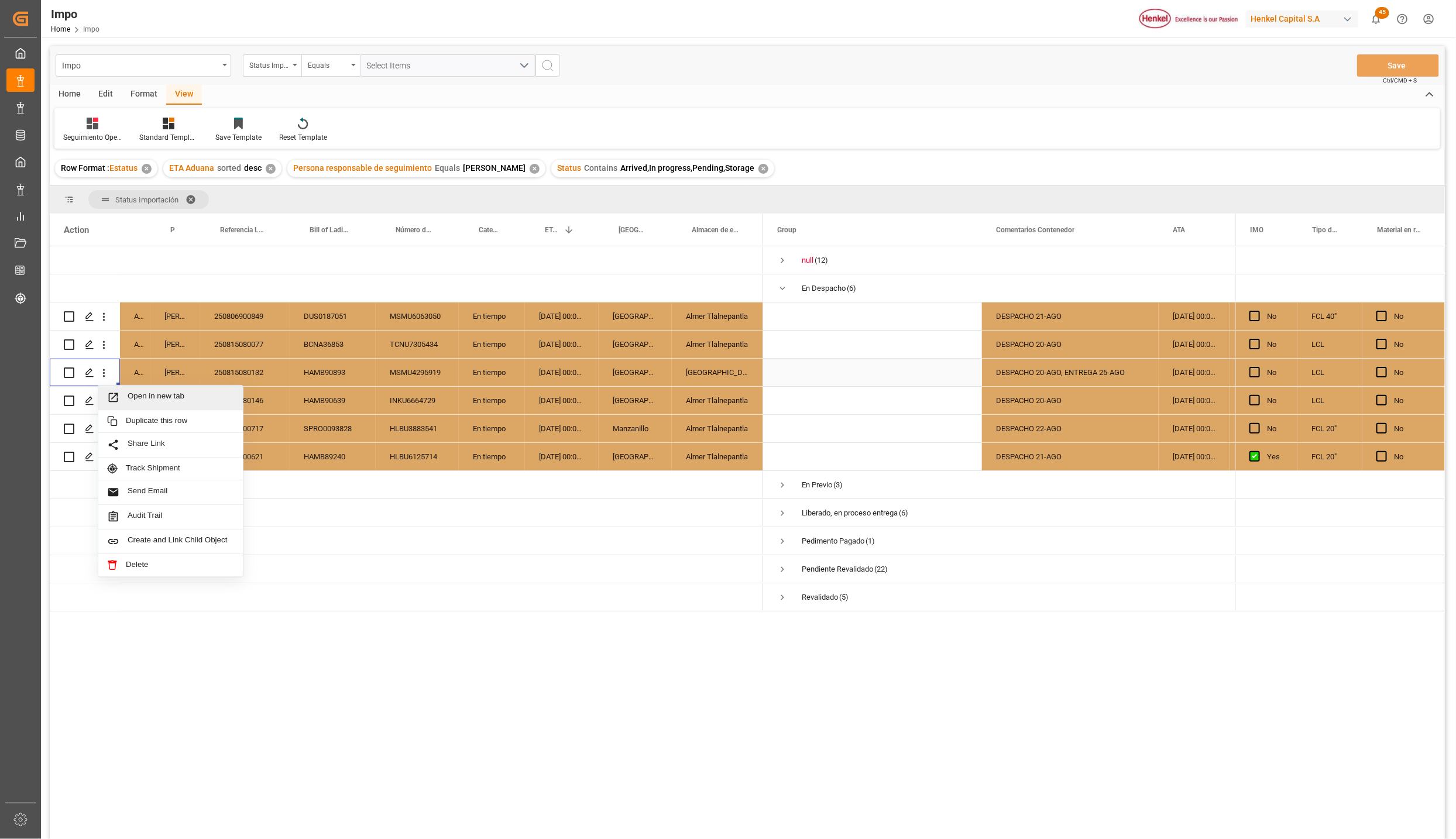
click at [119, 397] on icon "Press SPACE to select this row." at bounding box center [113, 398] width 12 height 12
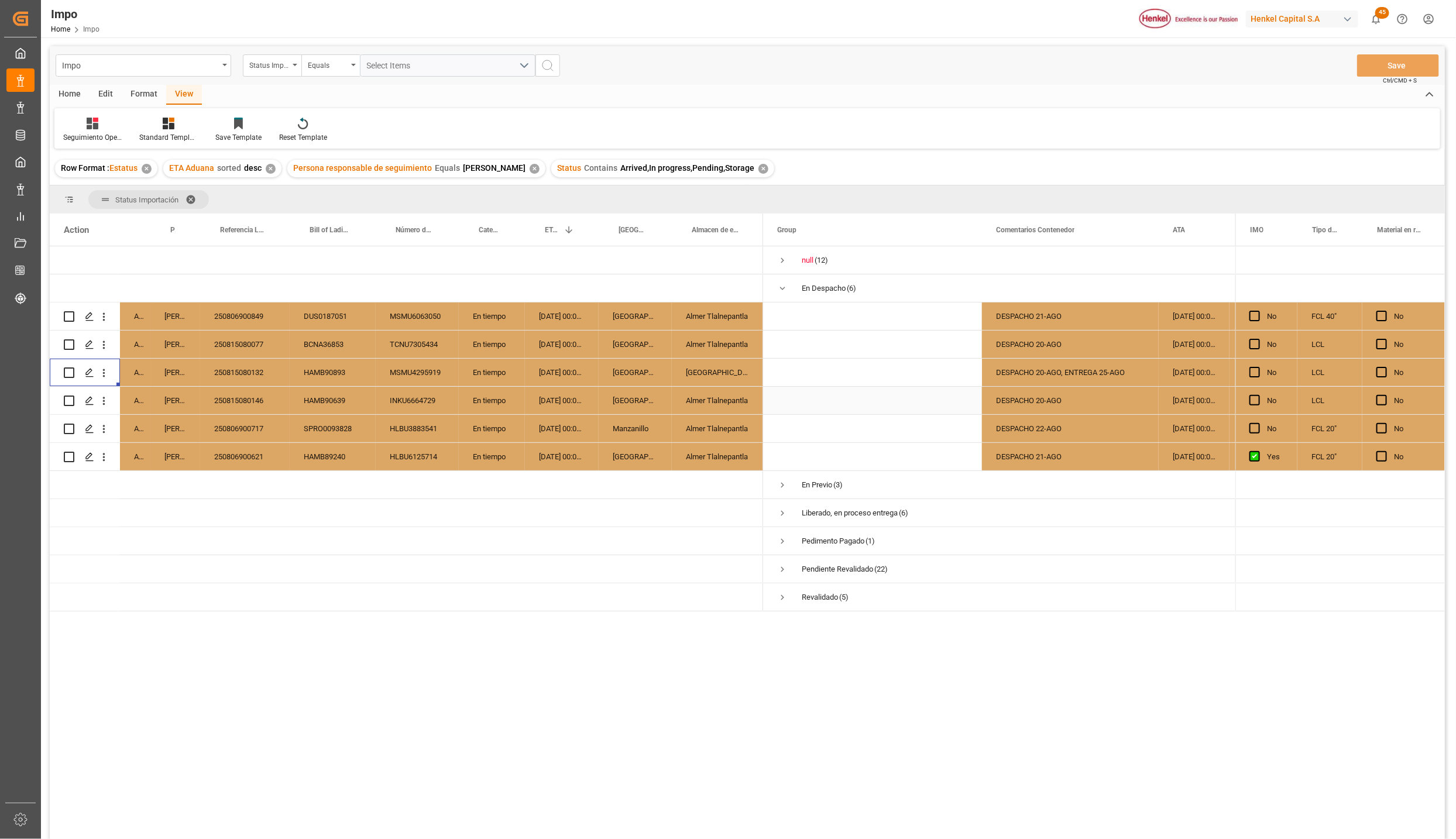
click at [1030, 407] on div "DESPACHO 20-AGO" at bounding box center [1070, 400] width 177 height 28
click at [263, 398] on div "250815080146" at bounding box center [245, 400] width 90 height 28
click at [727, 403] on div "Almer Tlalnepantla" at bounding box center [717, 400] width 91 height 28
click at [106, 398] on icon "open menu" at bounding box center [104, 401] width 12 height 12
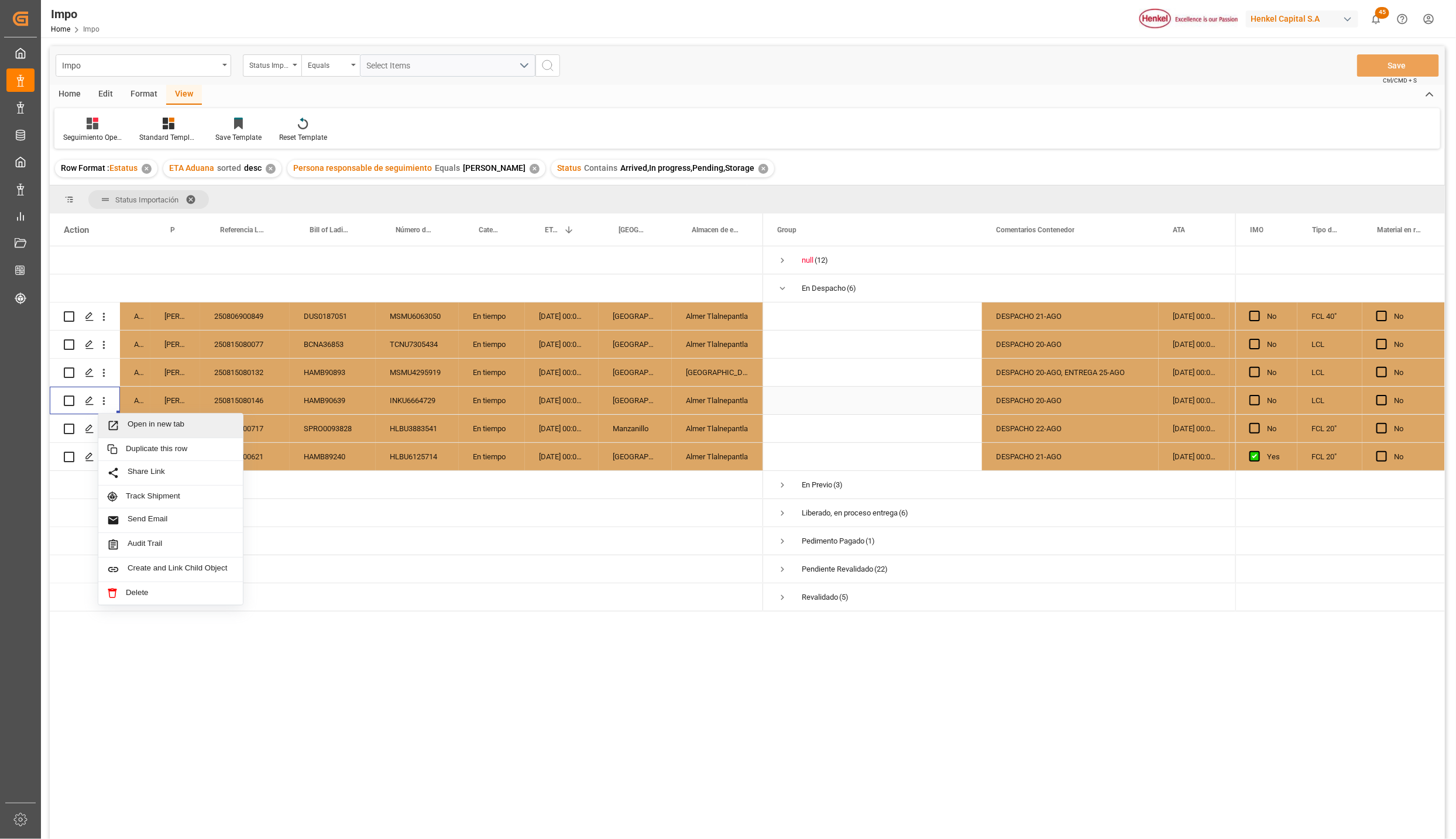
click at [139, 425] on span "Open in new tab" at bounding box center [181, 425] width 106 height 12
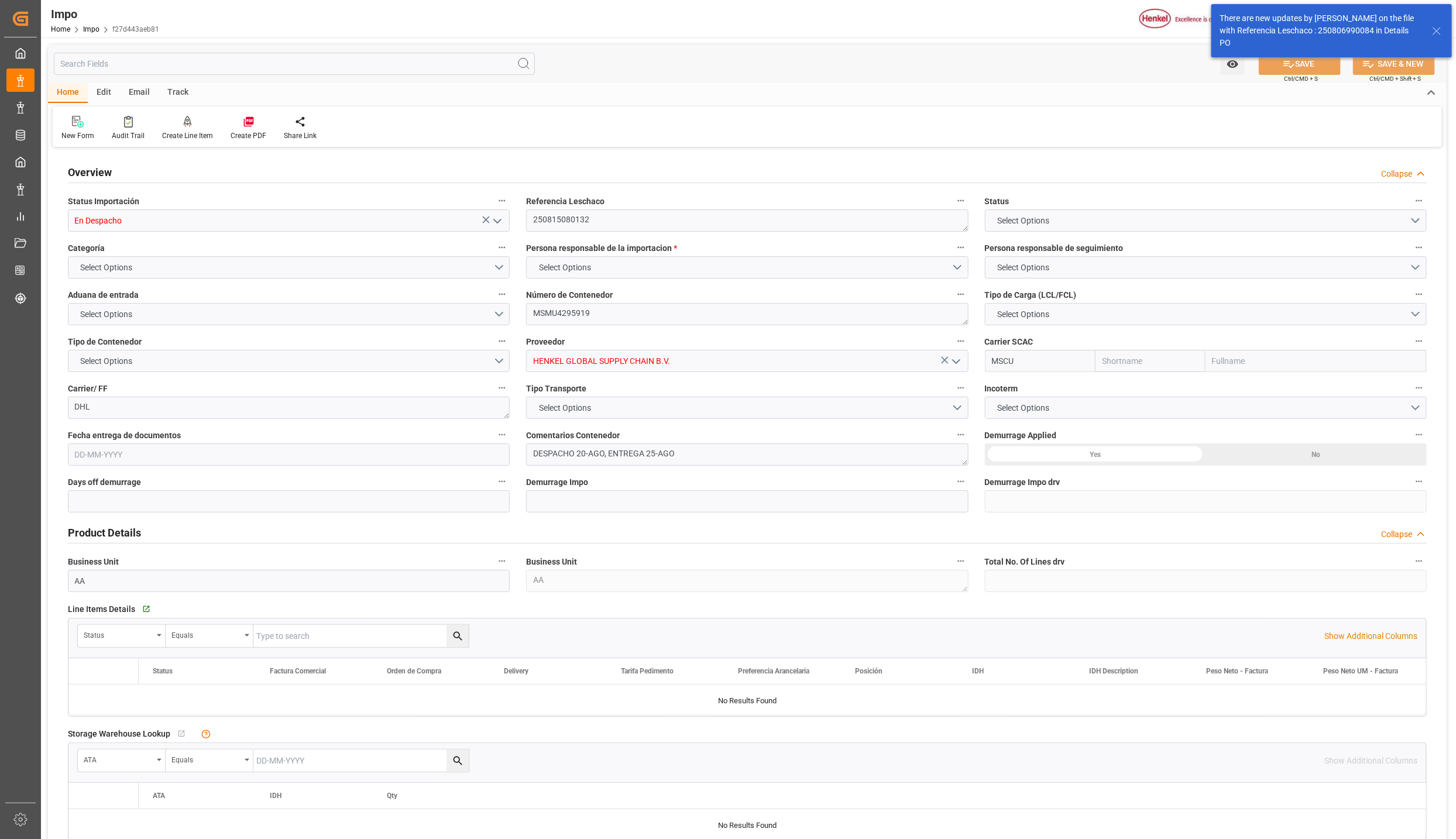
type input "MSC"
type input "Mediterranean Shipping Company"
type input "0"
type input "1"
type input "0.53"
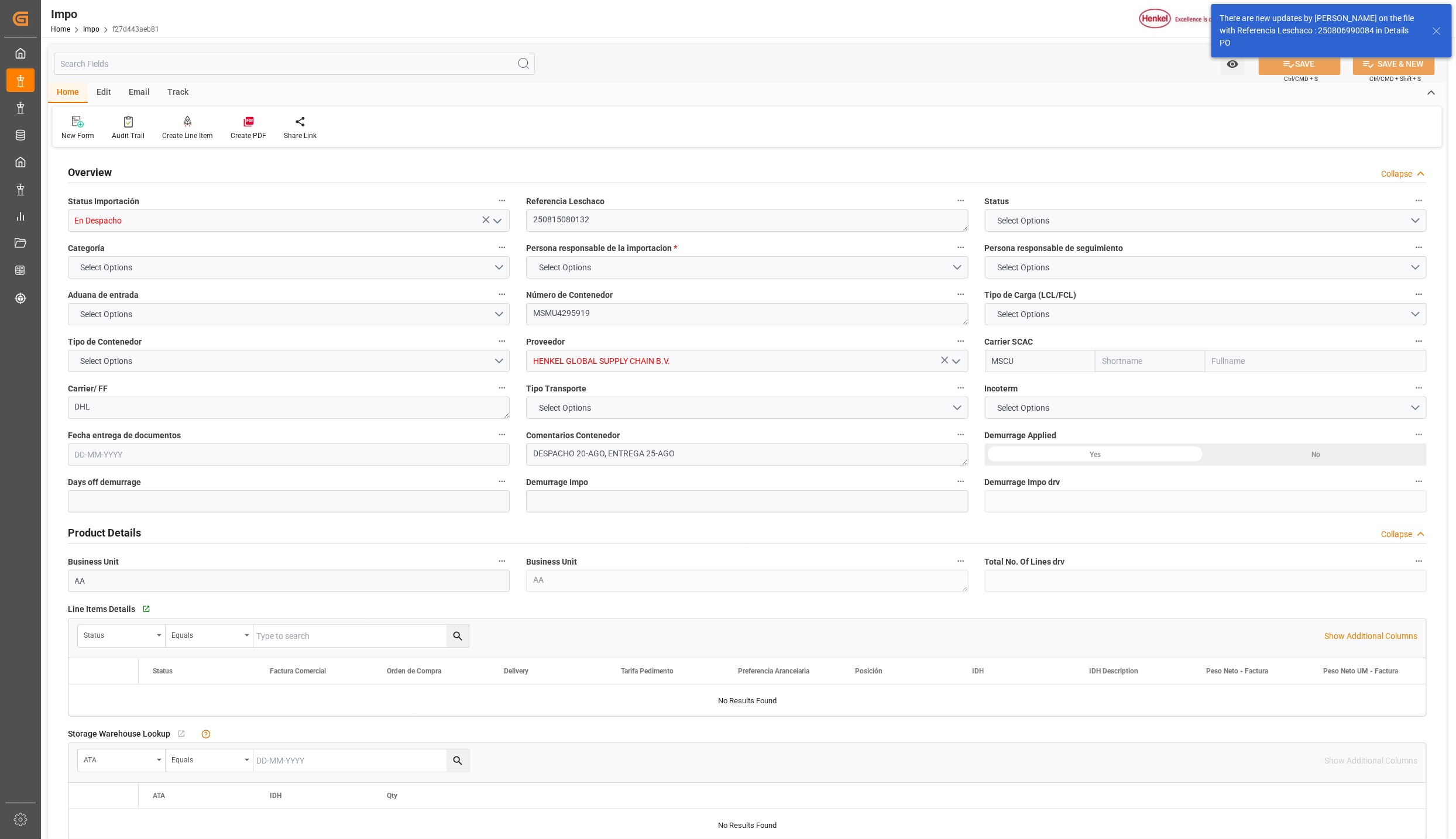
type input "1"
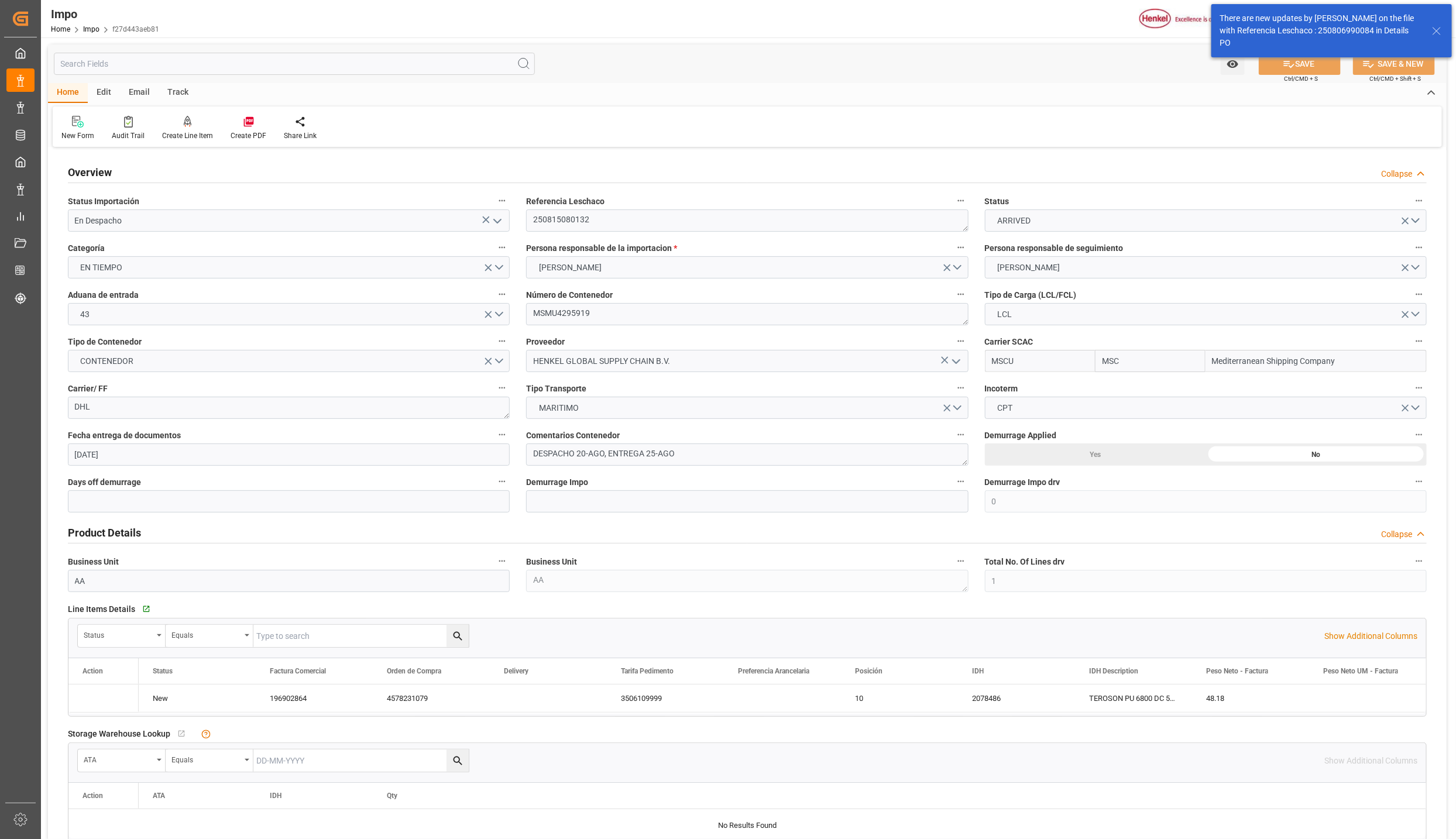
type input "04-08-2025"
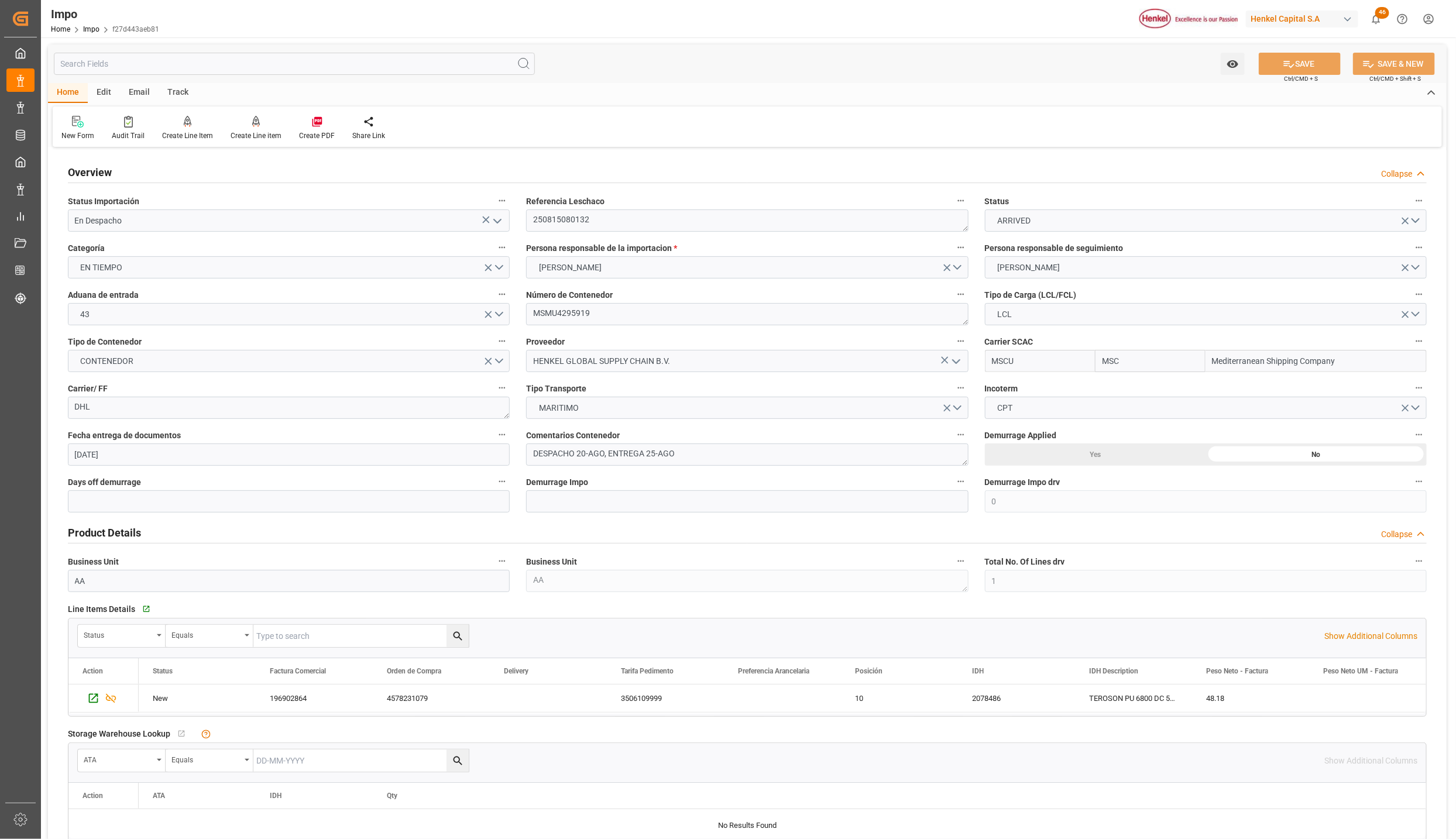
click at [499, 225] on icon "open menu" at bounding box center [497, 221] width 14 height 14
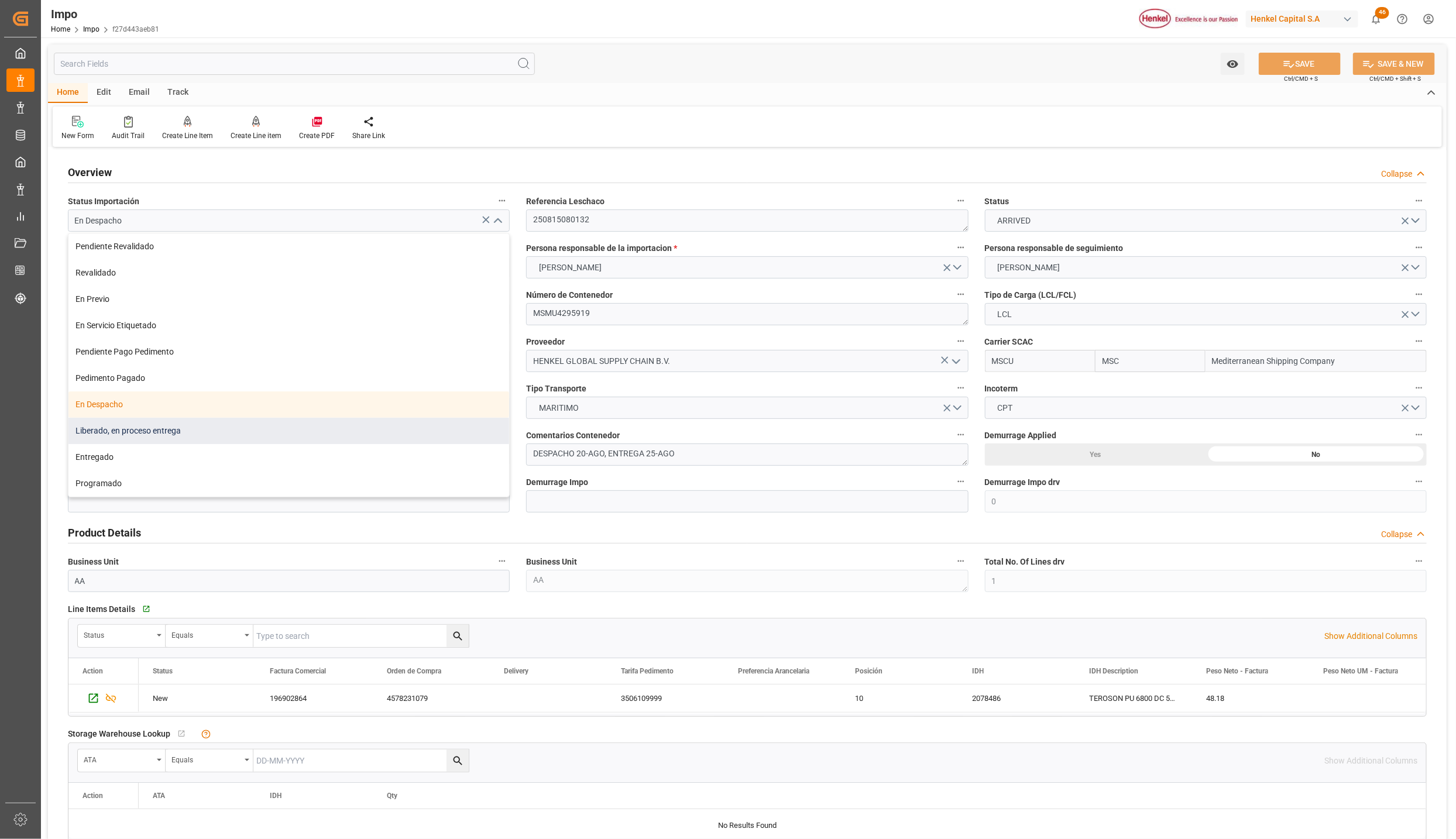
click at [109, 435] on div "Liberado, en proceso entrega" at bounding box center [289, 430] width 441 height 26
type input "Liberado, en proceso entrega"
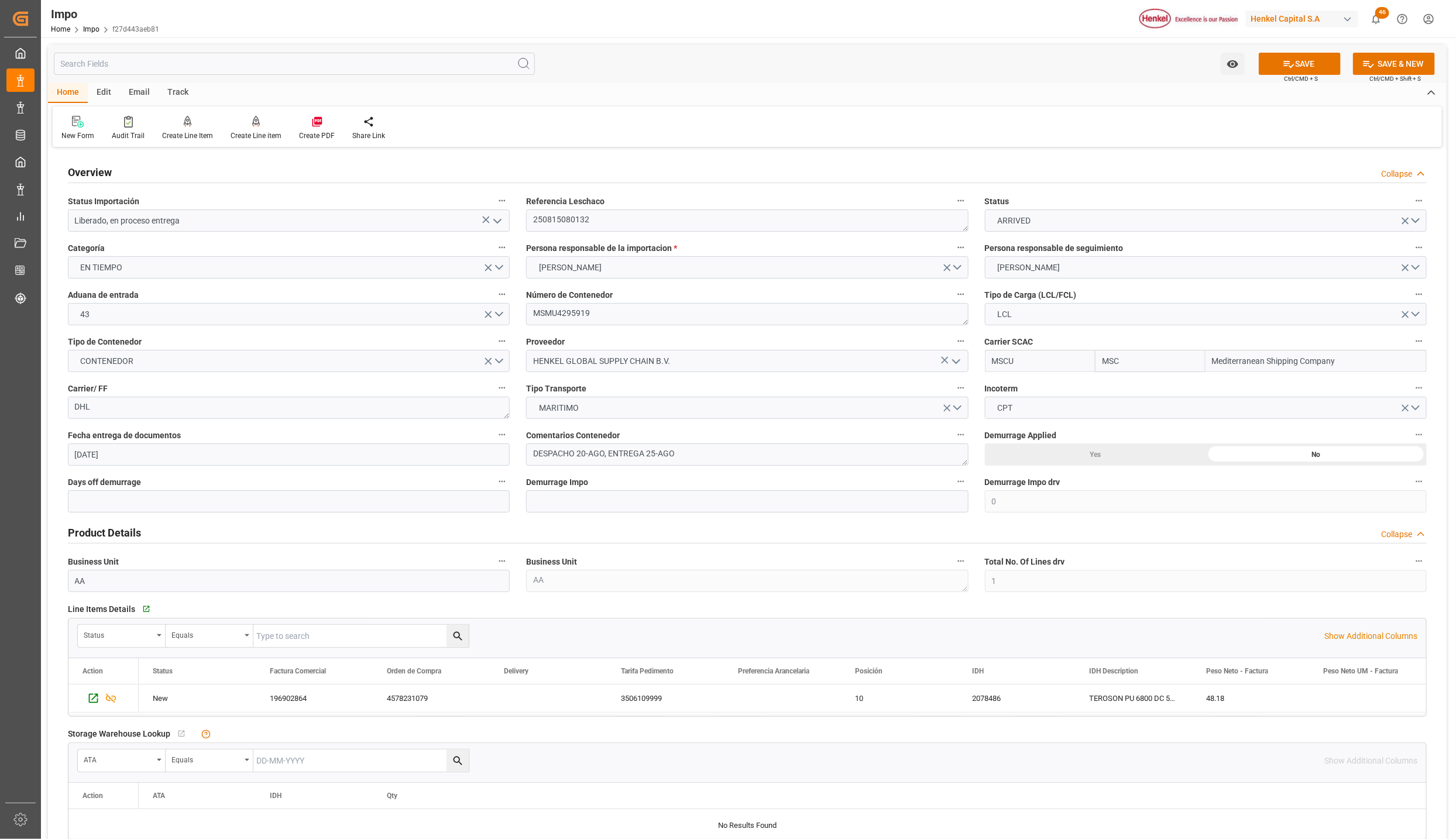
click at [1305, 70] on button "SAVE" at bounding box center [1299, 64] width 82 height 22
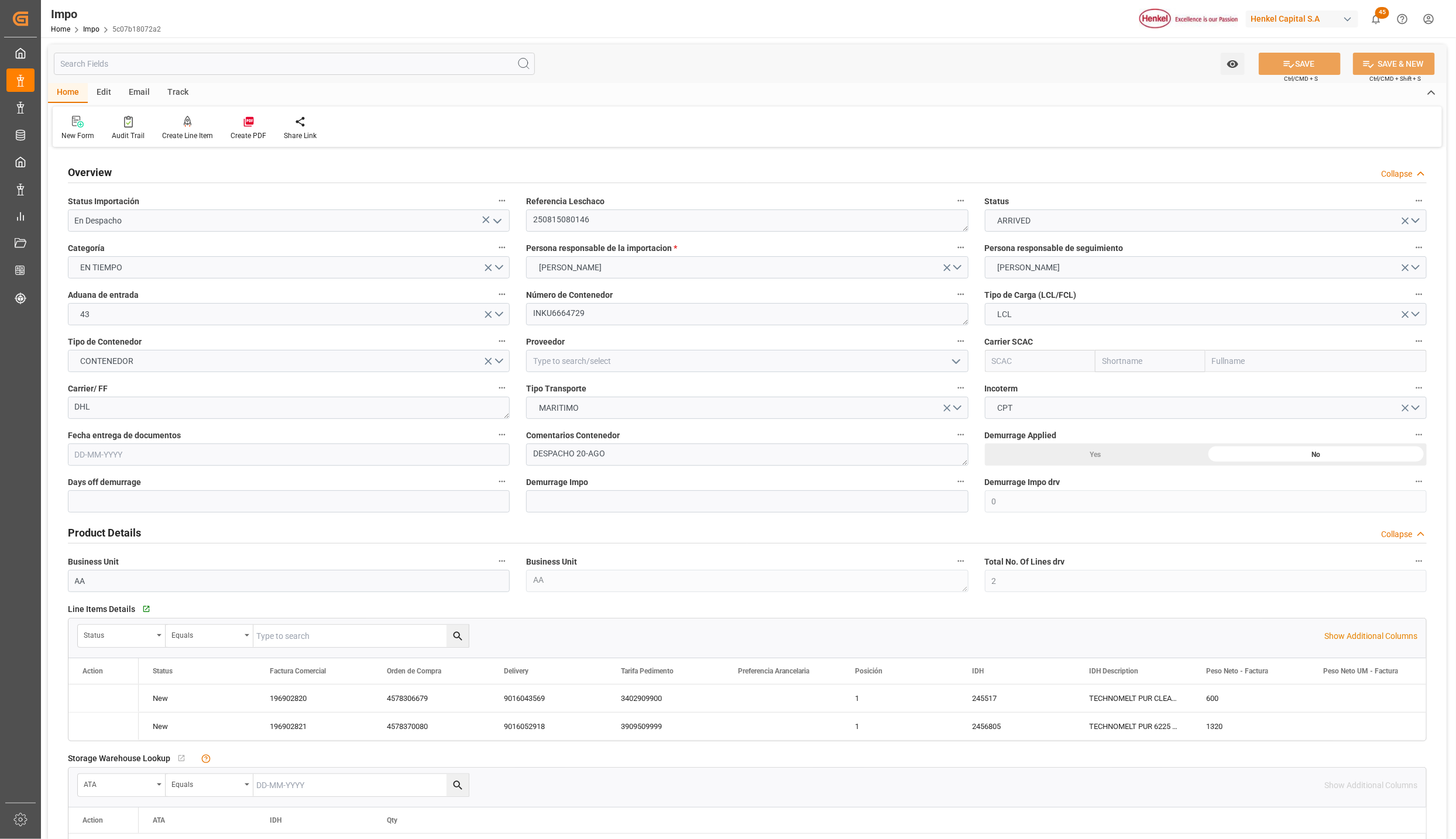
type input "0"
type input "2"
type input "4.5"
type input "4"
type input "08-08-2025"
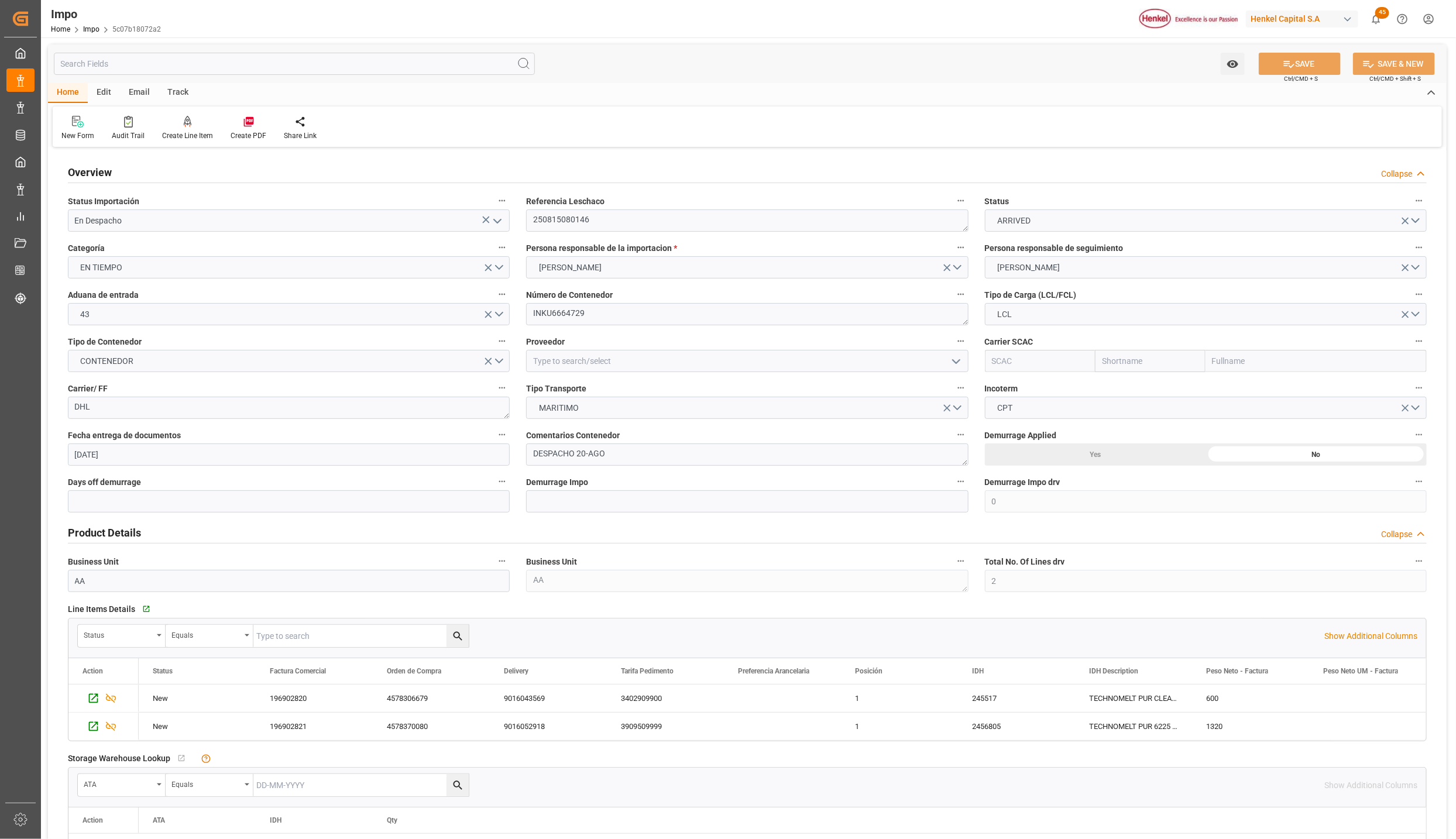
click at [490, 230] on button "open menu" at bounding box center [497, 221] width 18 height 18
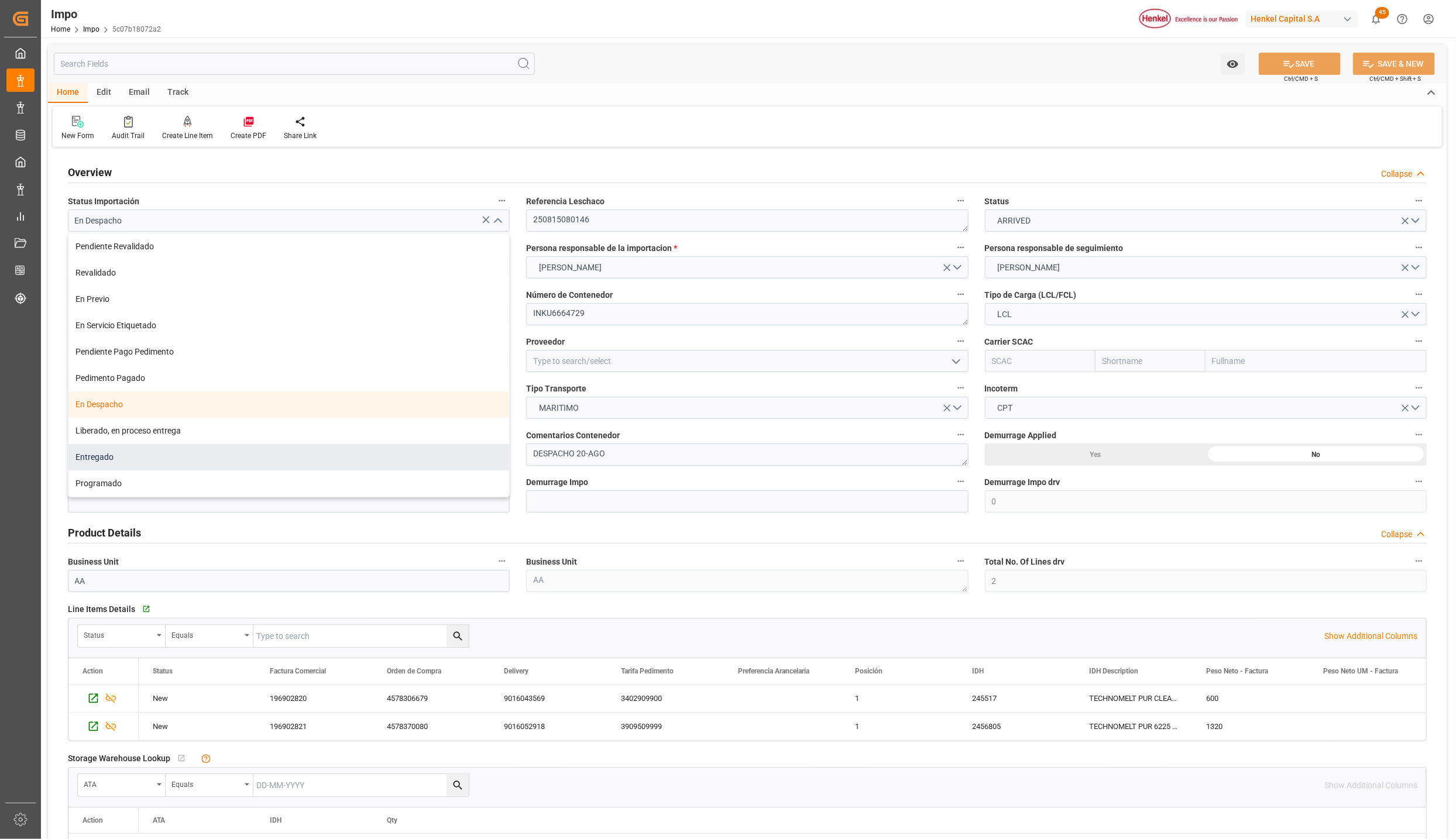
click at [115, 453] on div "Entregado" at bounding box center [289, 457] width 441 height 26
type input "Entregado"
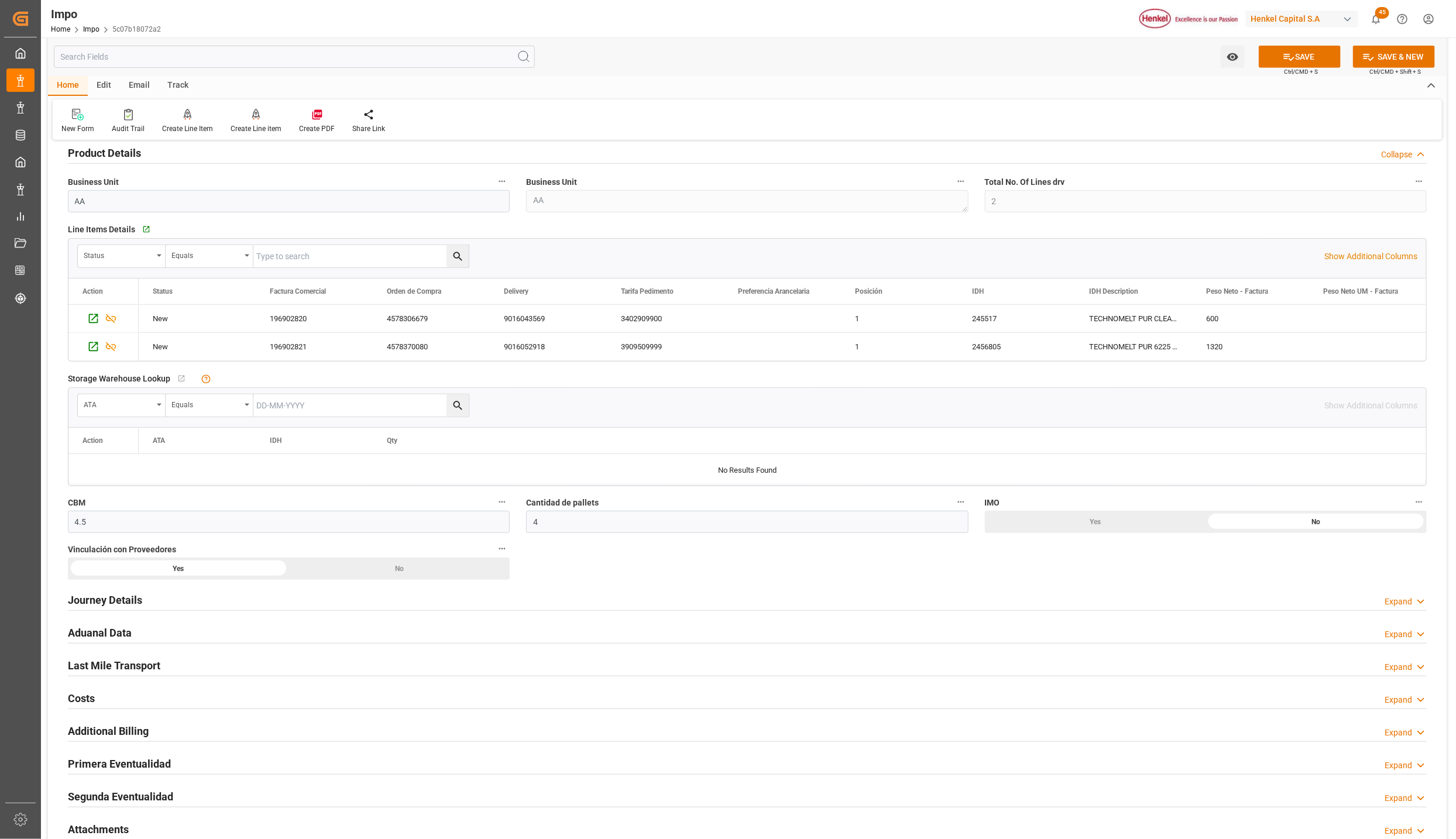
scroll to position [527, 0]
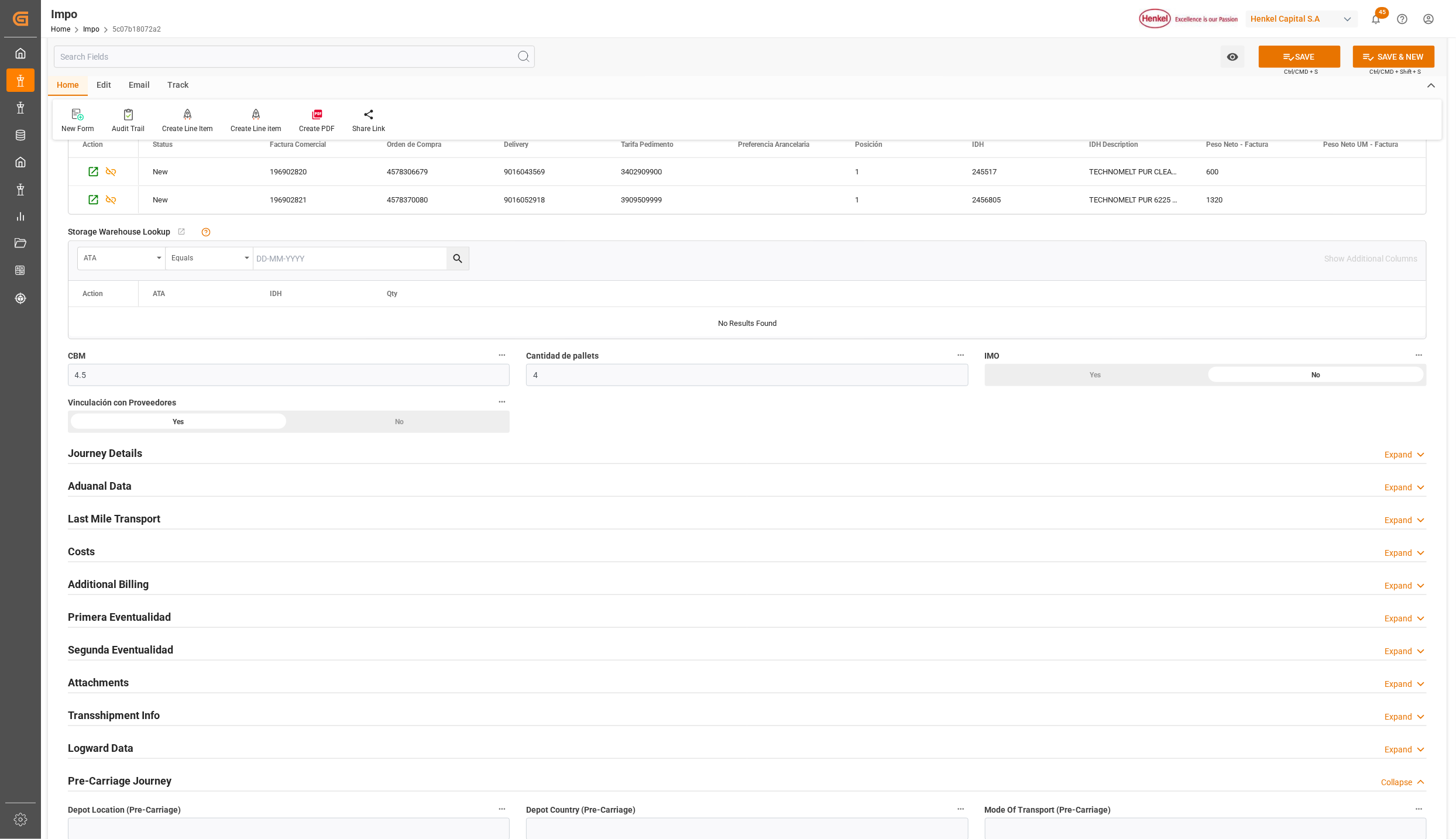
click at [93, 518] on h2 "Last Mile Transport" at bounding box center [114, 519] width 93 height 16
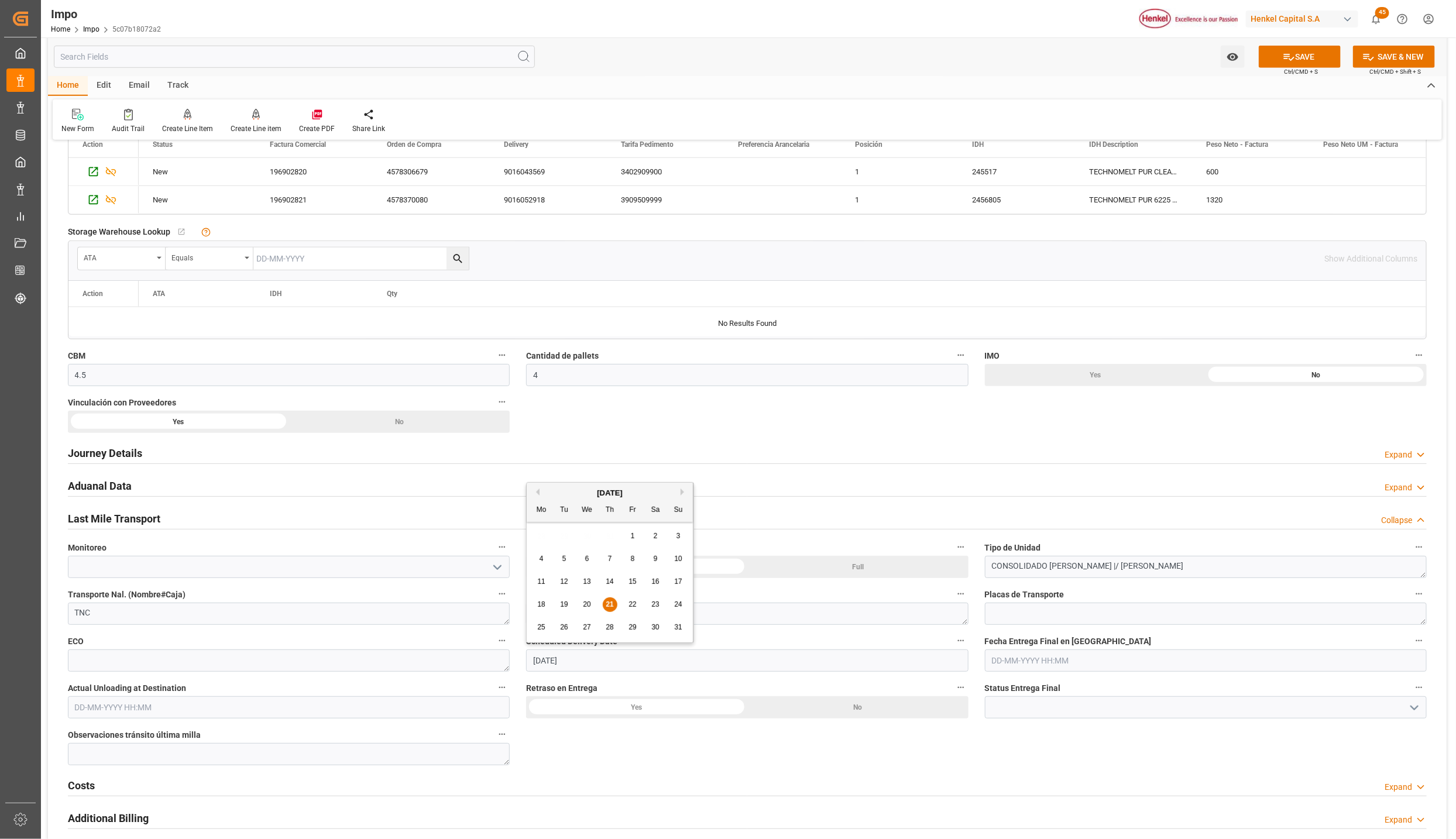
drag, startPoint x: 550, startPoint y: 667, endPoint x: 595, endPoint y: 681, distance: 47.1
click at [523, 662] on div "Scheduled Delivery Date 21-08-2025" at bounding box center [747, 652] width 458 height 47
click at [1082, 658] on input "text" at bounding box center [1206, 660] width 442 height 22
paste input "21-08-2025"
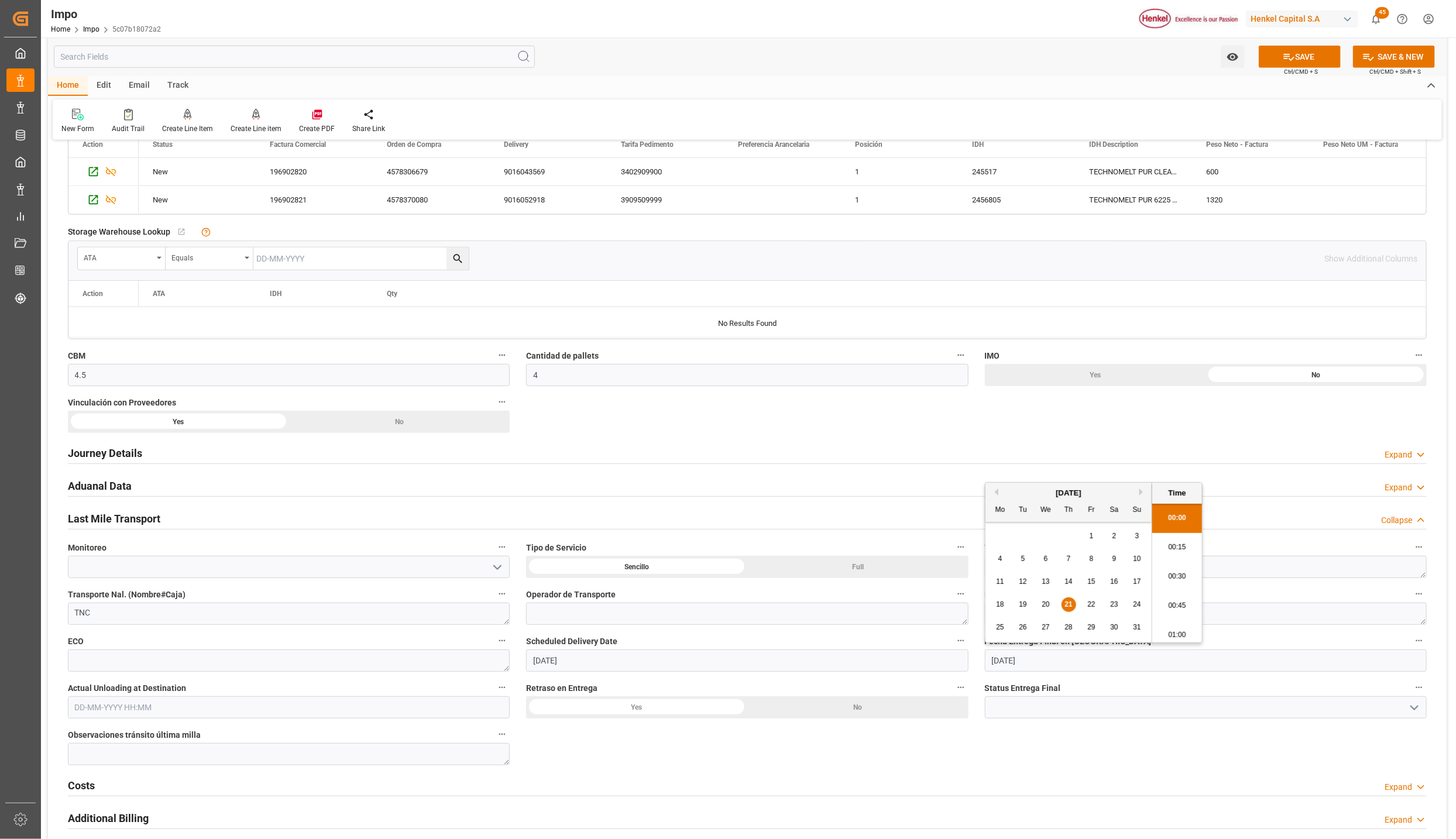
scroll to position [1437, 0]
click at [1231, 439] on div "Journey Details Expand" at bounding box center [747, 453] width 1376 height 33
type input "21-08-2025 00:00"
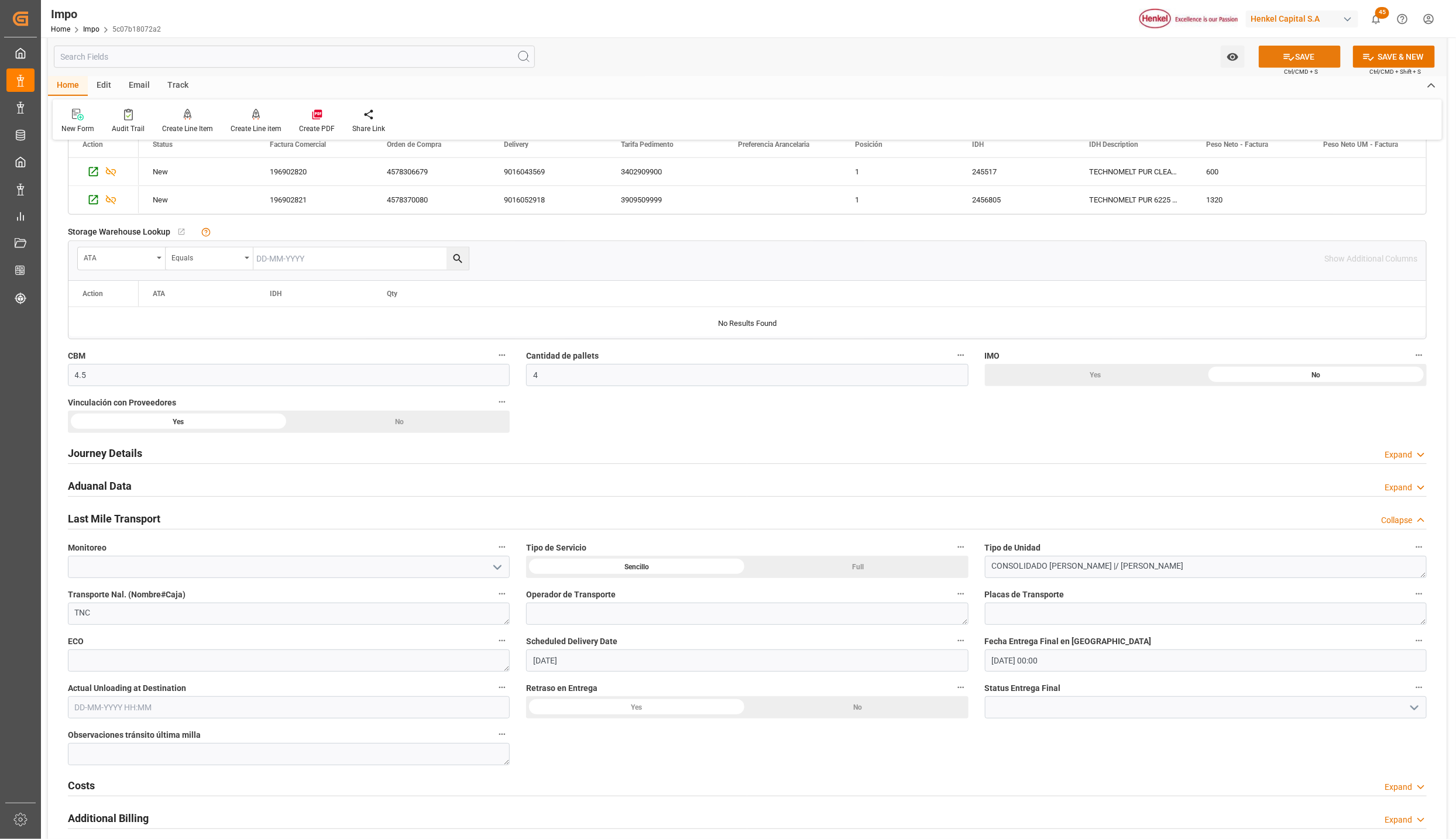
click at [1301, 56] on button "SAVE" at bounding box center [1299, 56] width 82 height 22
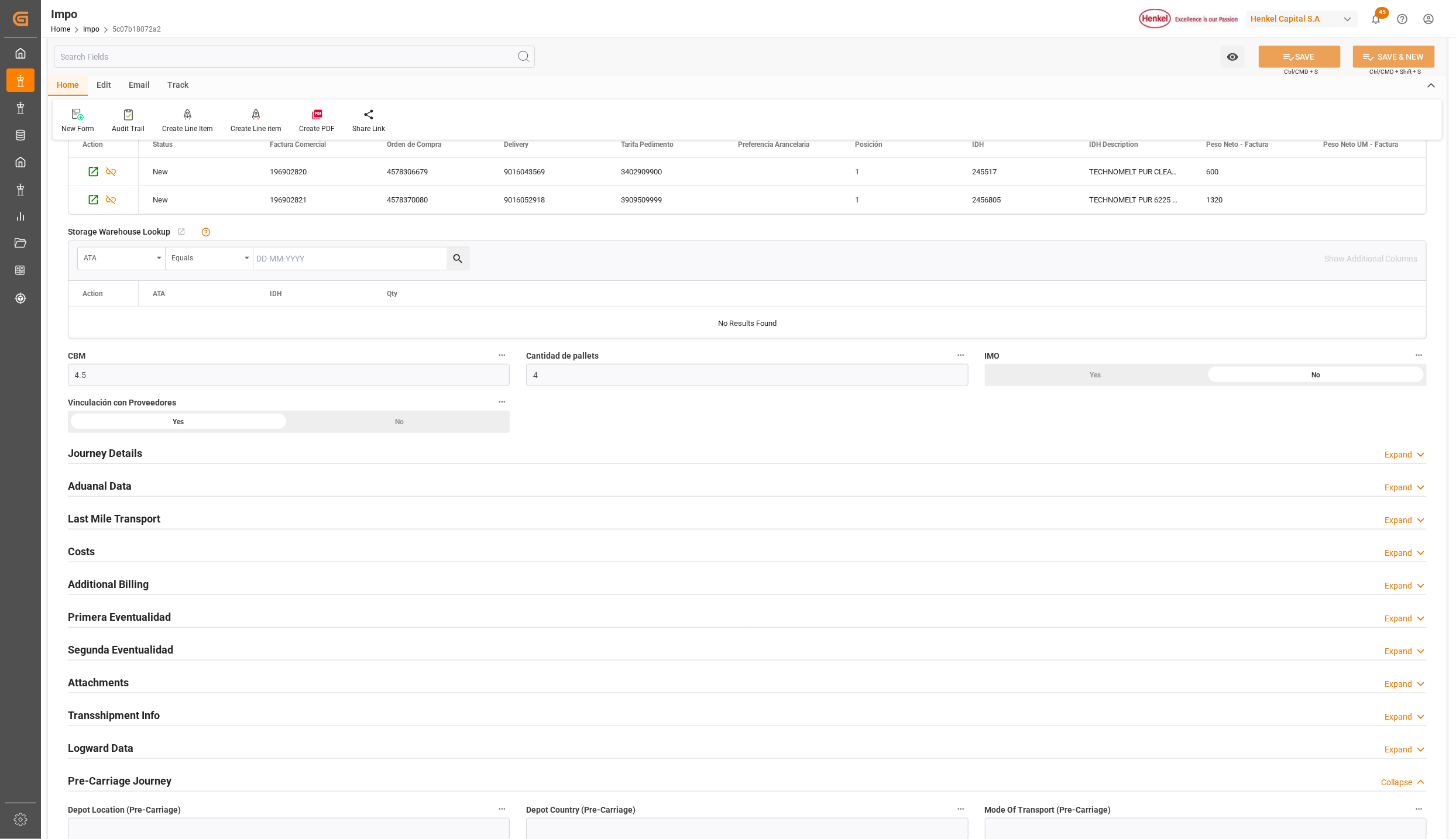
scroll to position [0, 0]
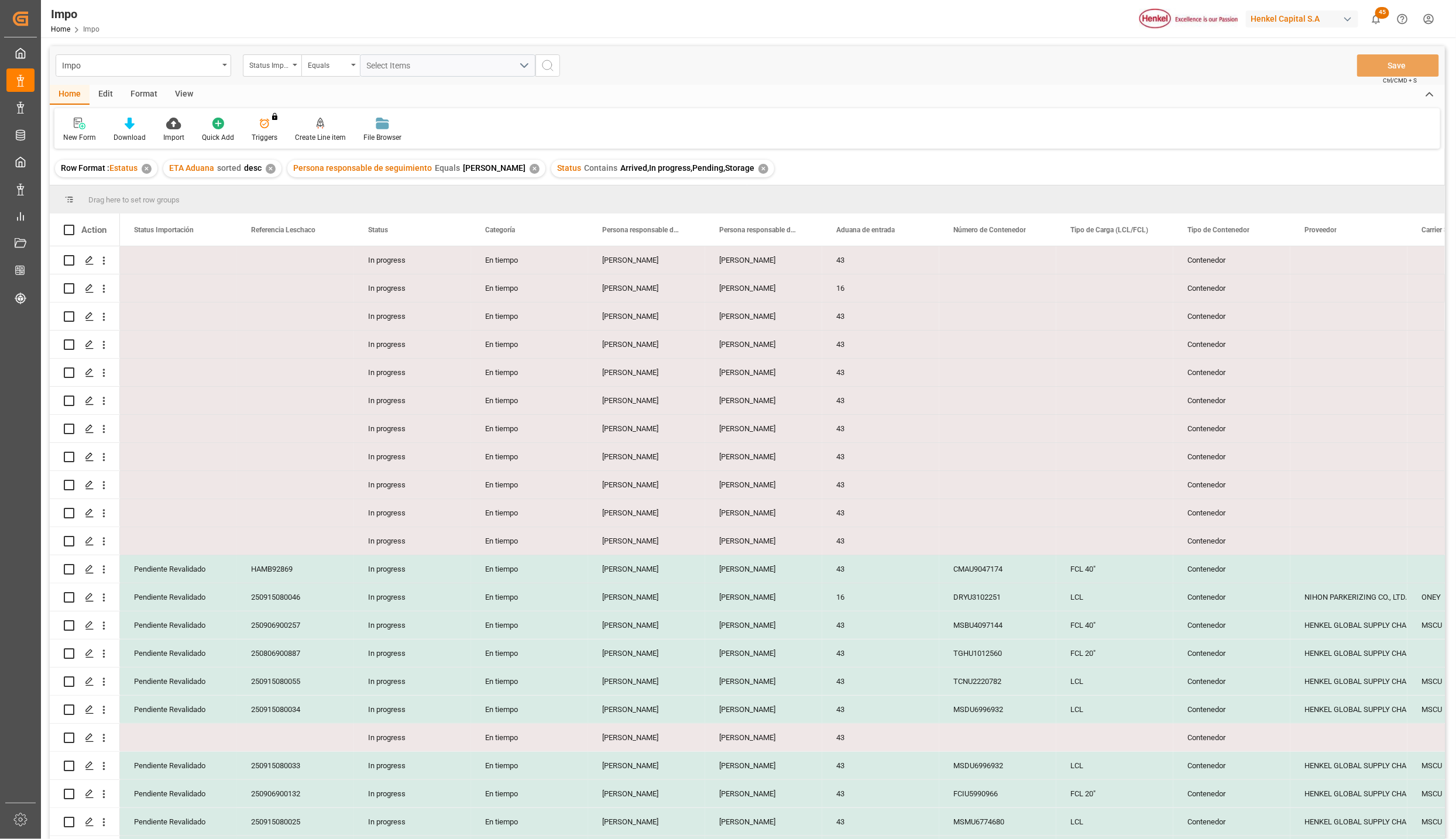
click at [181, 92] on div "View" at bounding box center [184, 95] width 36 height 20
click at [138, 139] on div "Standard Templates" at bounding box center [133, 137] width 58 height 10
click at [141, 165] on div "Seguimiento Operativo" at bounding box center [164, 165] width 103 height 12
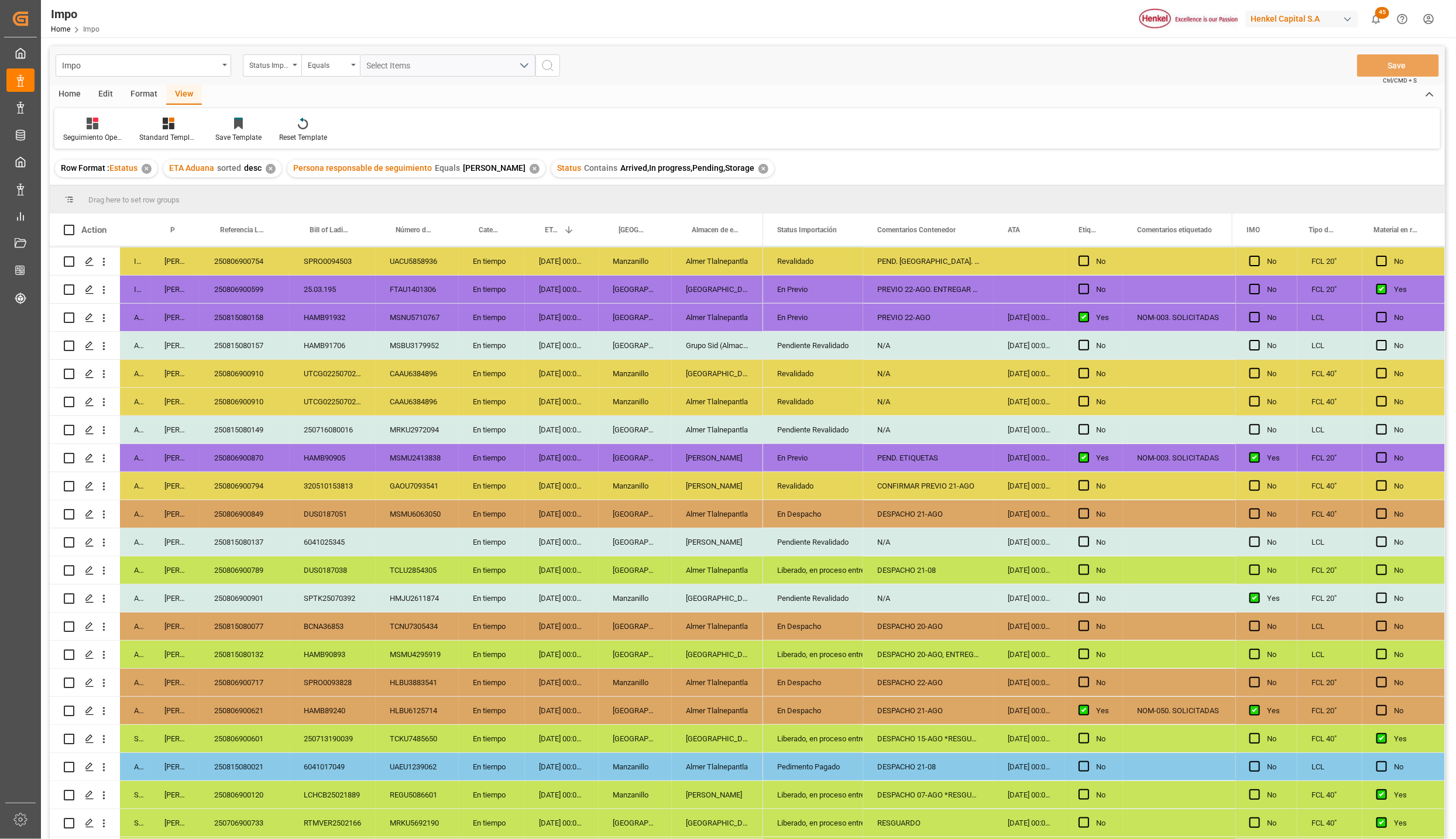
scroll to position [923, 0]
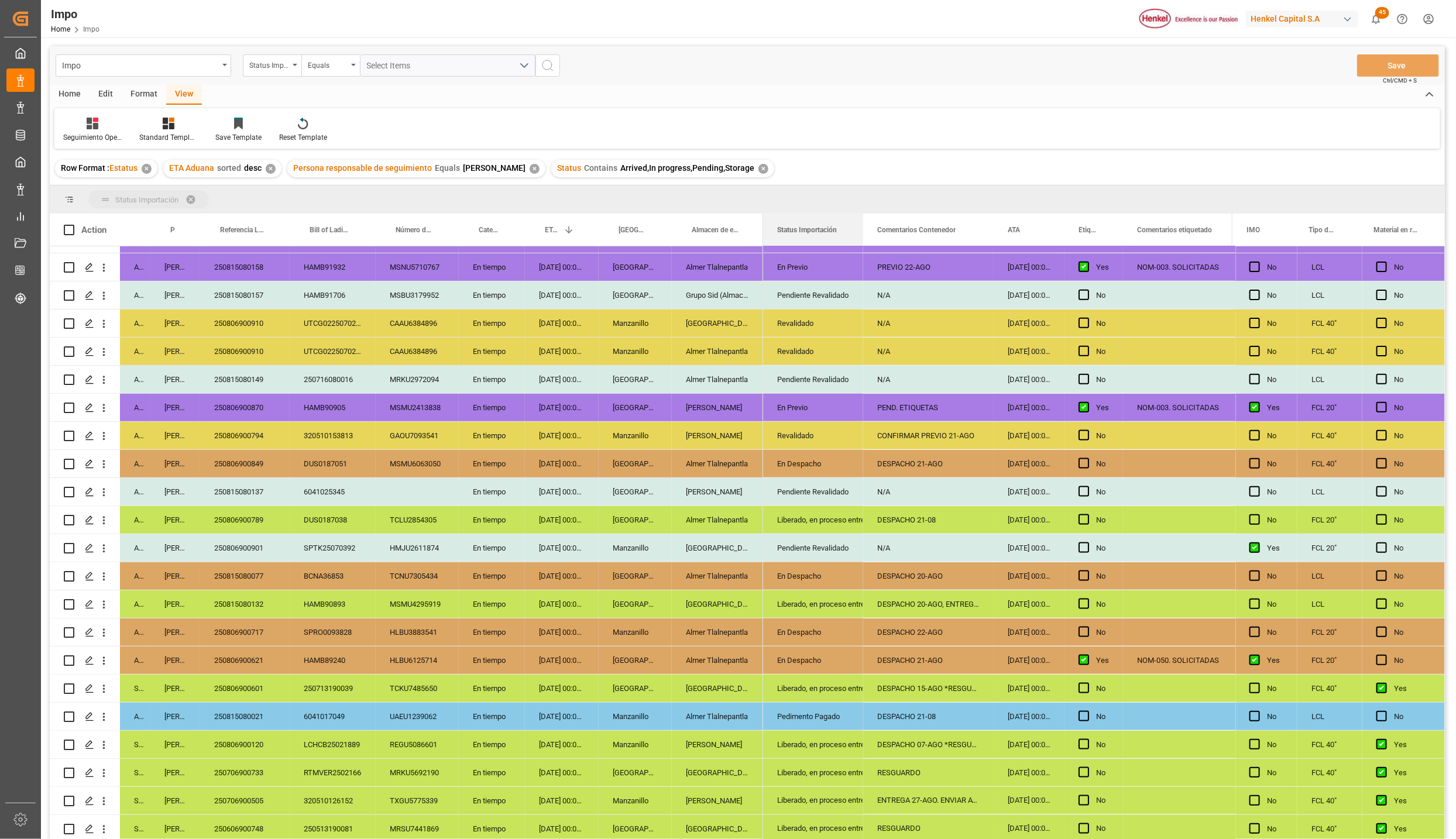
drag, startPoint x: 816, startPoint y: 221, endPoint x: 812, endPoint y: 198, distance: 23.3
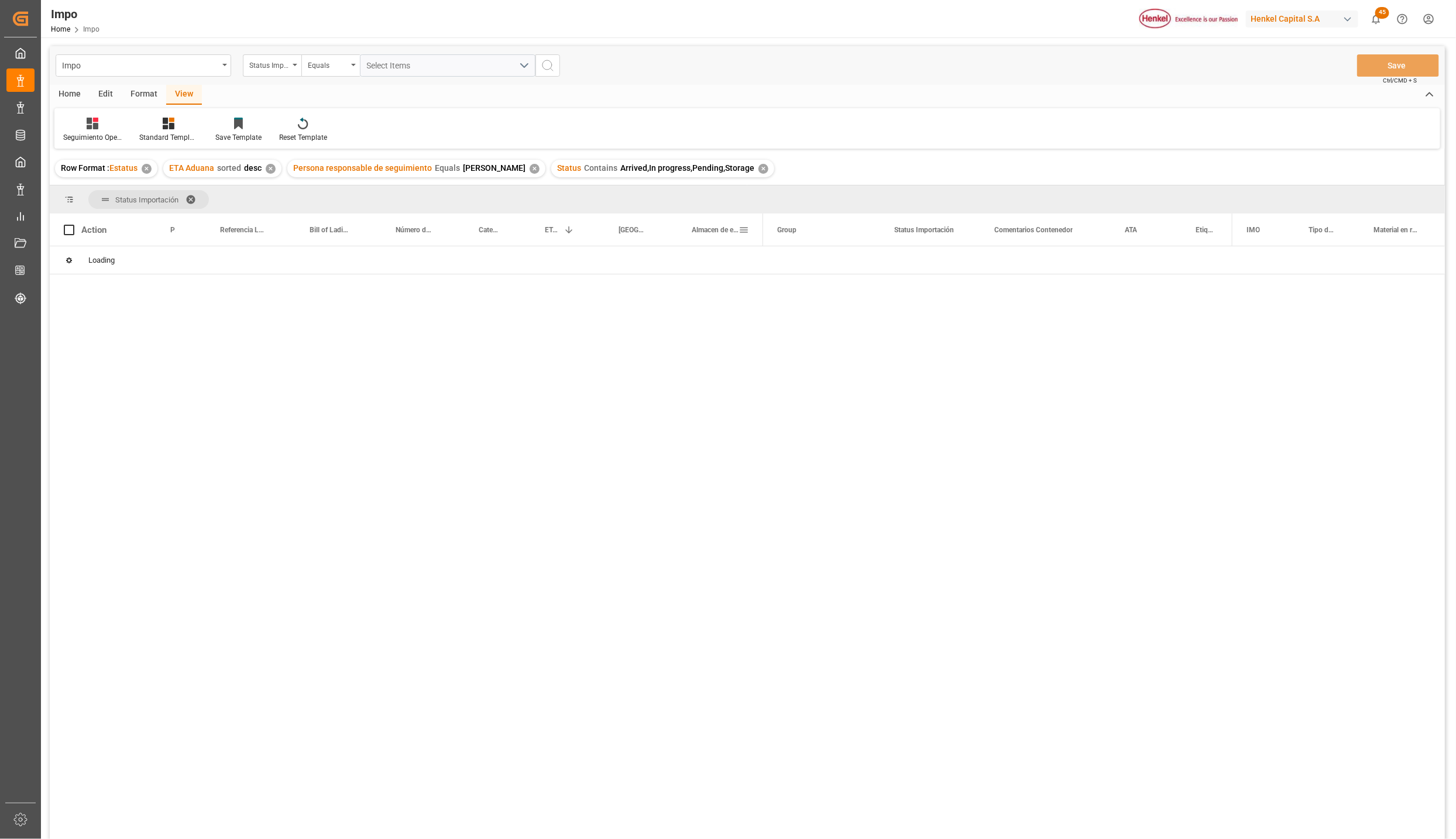
scroll to position [0, 0]
click at [778, 288] on span "Press SPACE to select this row." at bounding box center [782, 288] width 10 height 10
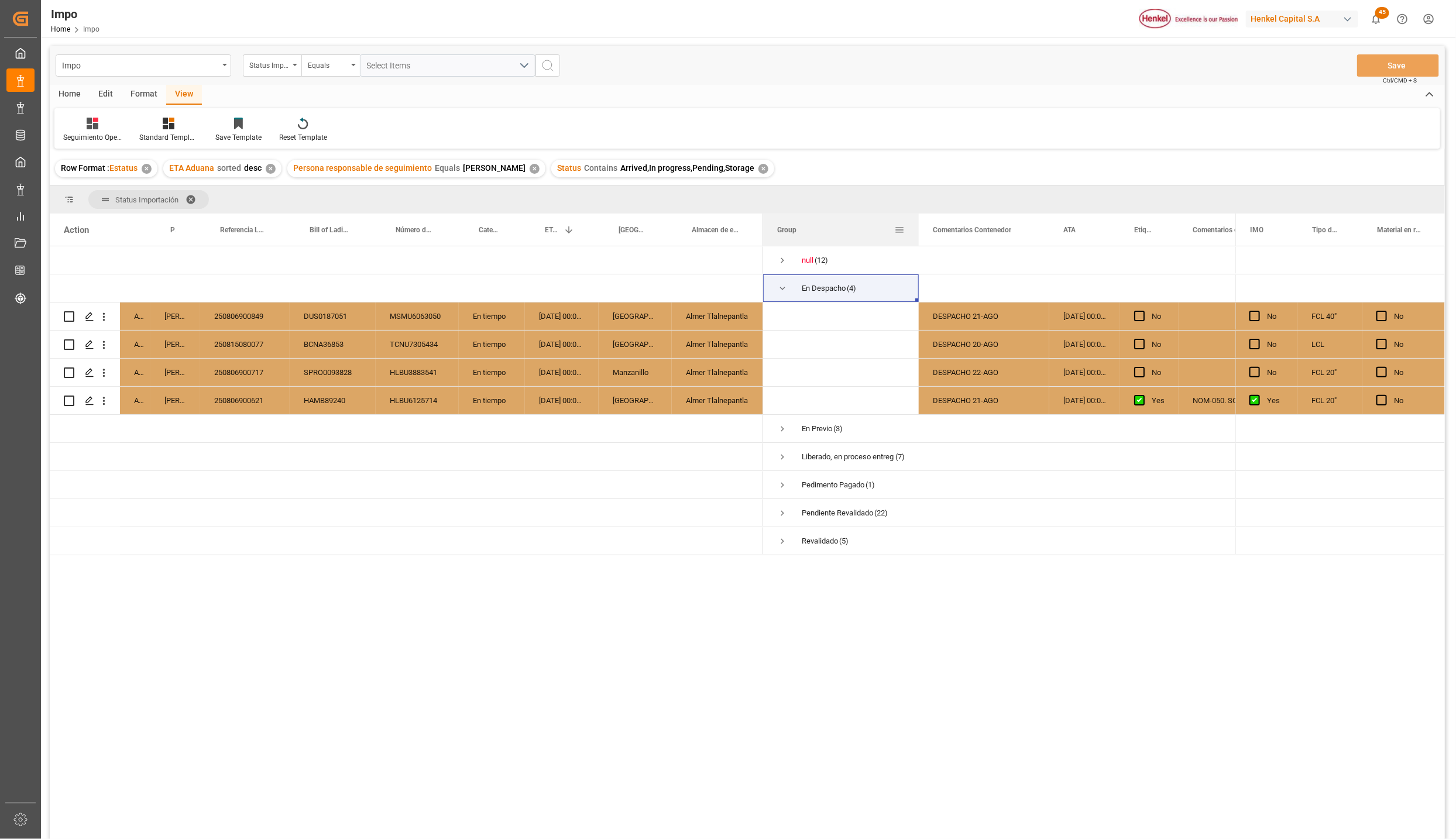
drag, startPoint x: 878, startPoint y: 218, endPoint x: 916, endPoint y: 228, distance: 39.3
click at [916, 228] on div at bounding box center [919, 230] width 5 height 32
click at [987, 342] on div "DESPACHO 20-AGO" at bounding box center [984, 344] width 131 height 28
click at [260, 339] on div "250815080077" at bounding box center [245, 344] width 90 height 28
click at [104, 338] on button "open menu" at bounding box center [104, 344] width 12 height 22
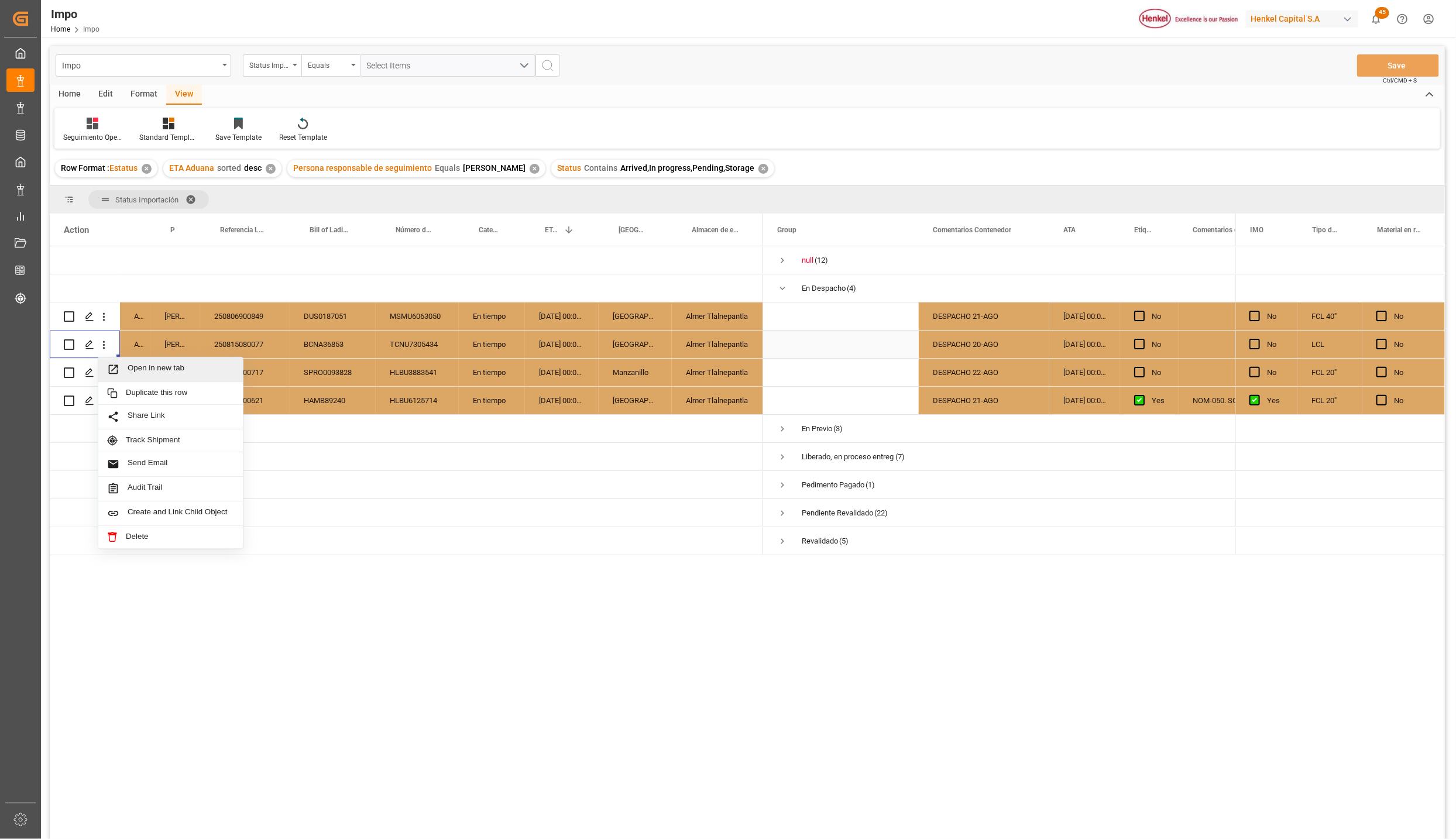
click at [144, 367] on span "Open in new tab" at bounding box center [181, 369] width 106 height 12
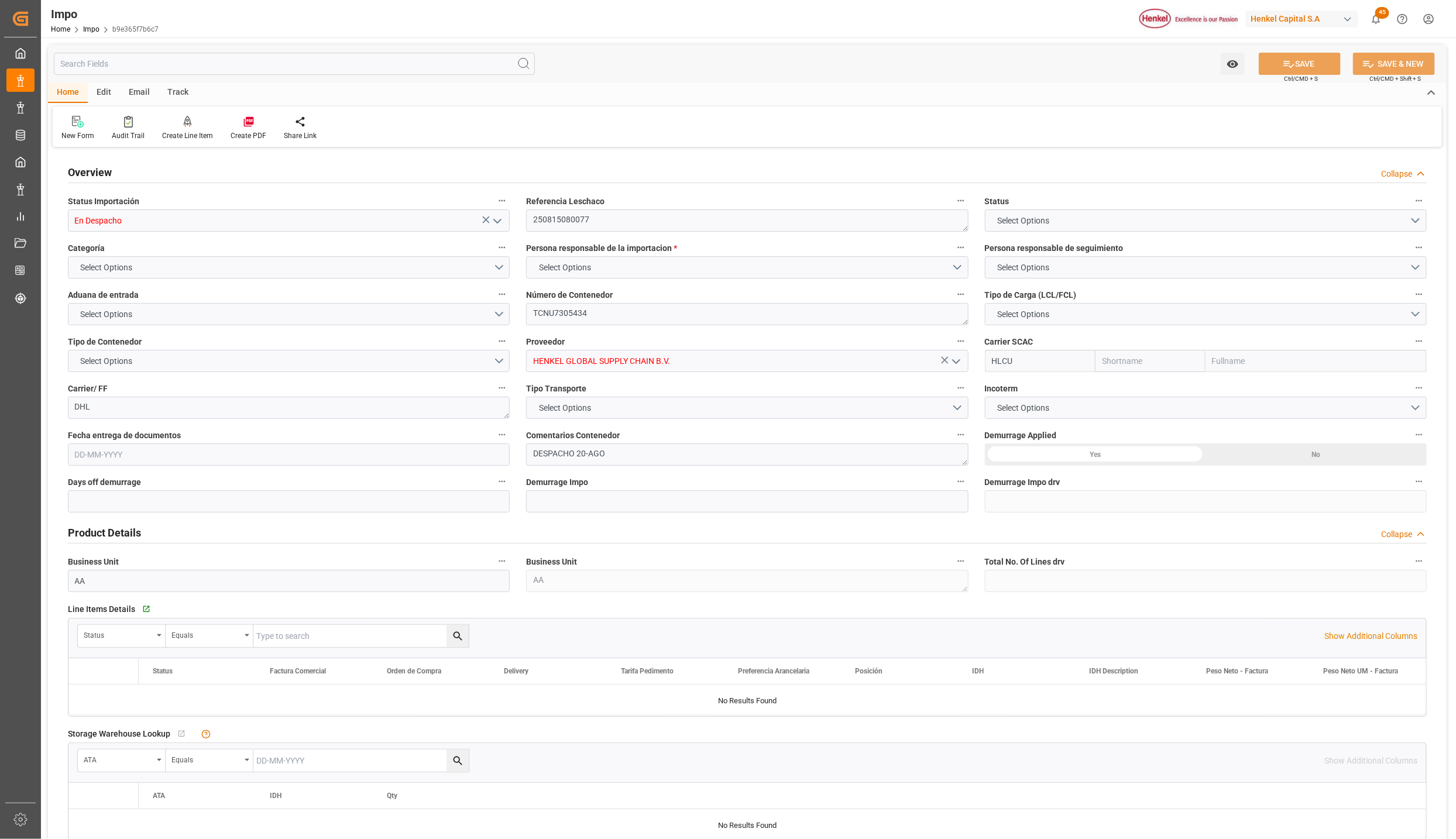
type input "Hapag [PERSON_NAME]"
type input "Hapag [PERSON_NAME] Aktiengesellschaft"
type input "0"
type input "1"
type input "1.63"
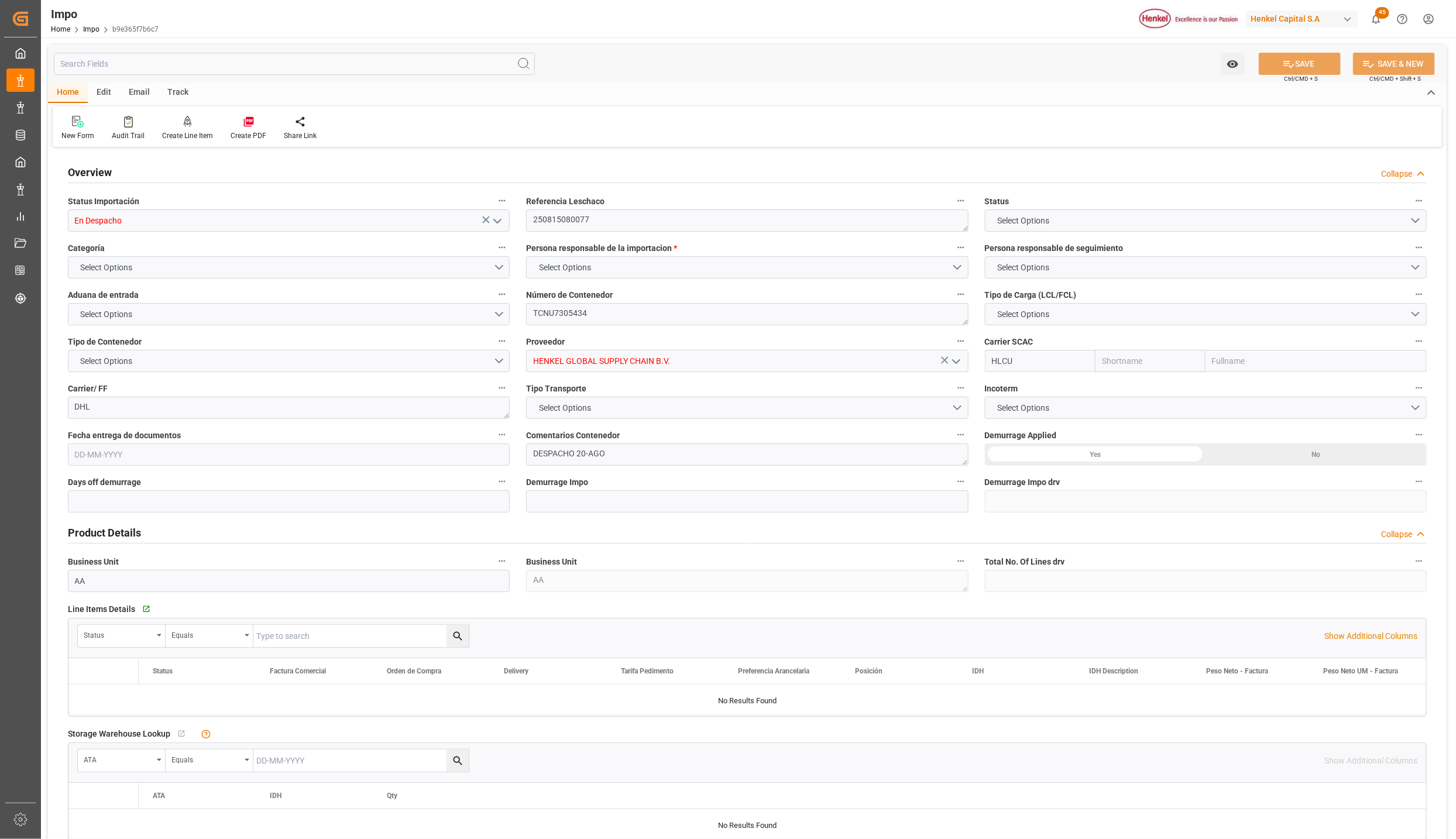
type input "2"
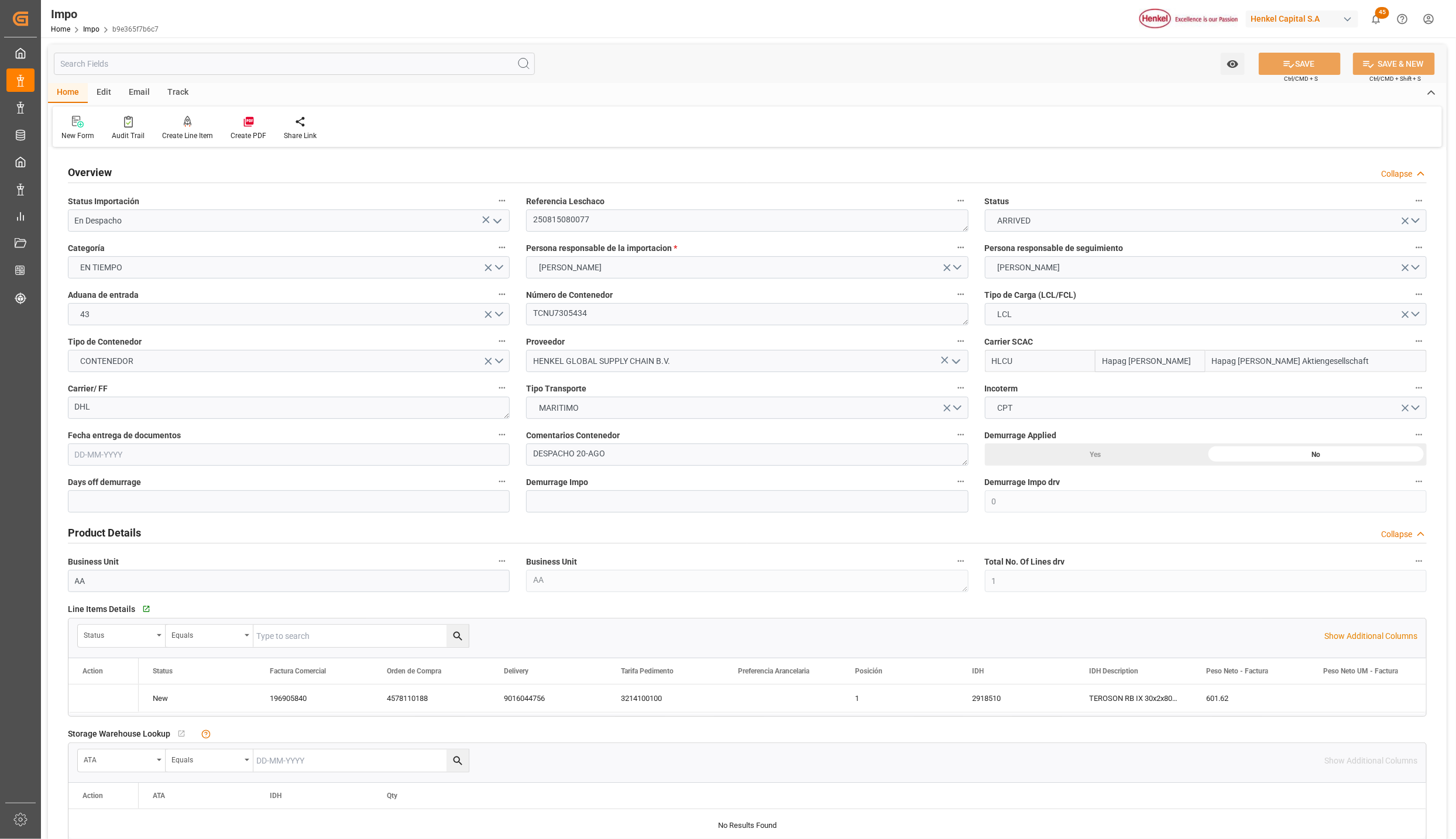
click at [496, 220] on icon "open menu" at bounding box center [497, 221] width 14 height 14
type input "23-07-2025"
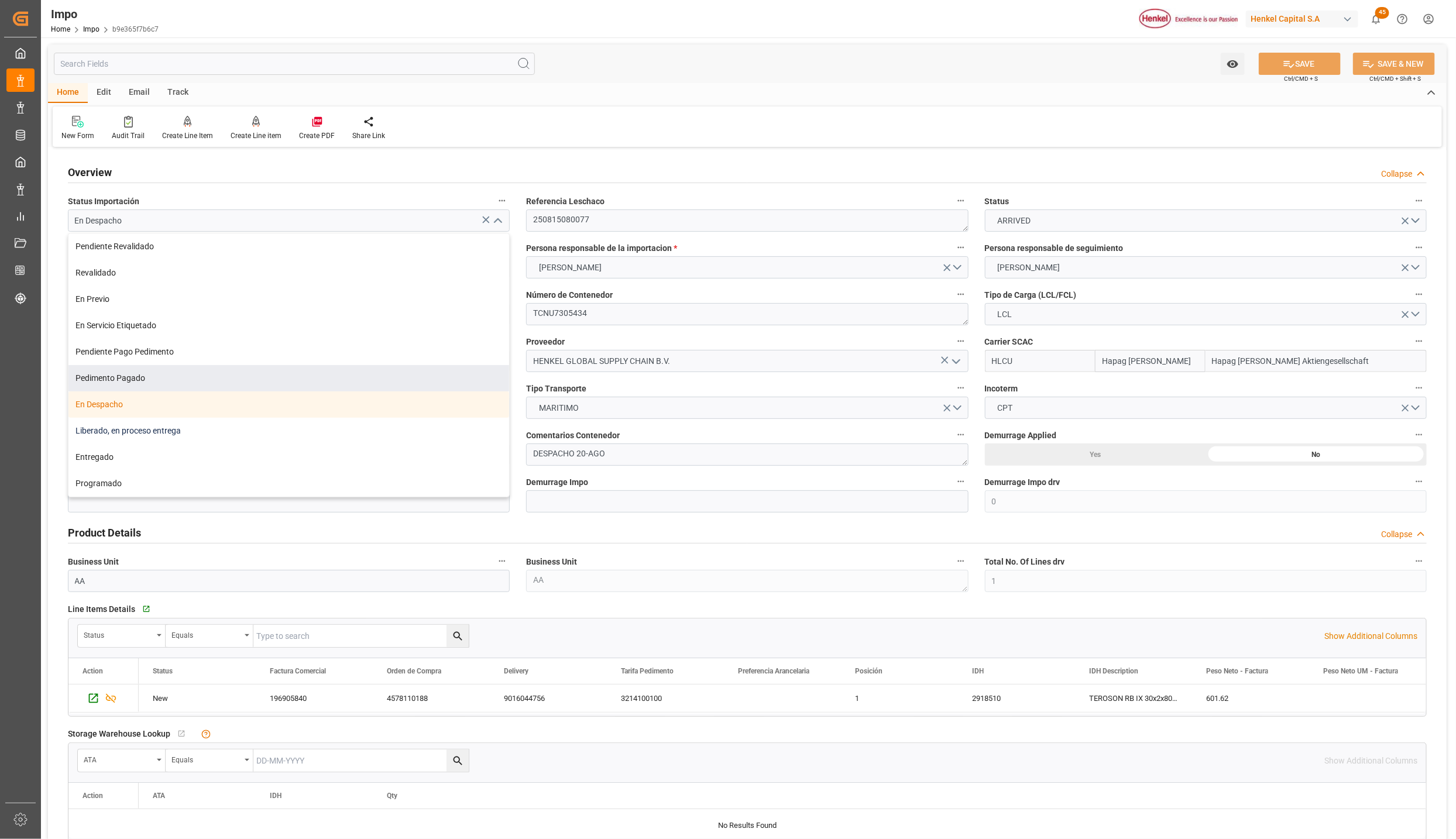
click at [127, 423] on div "Liberado, en proceso entrega" at bounding box center [289, 430] width 441 height 26
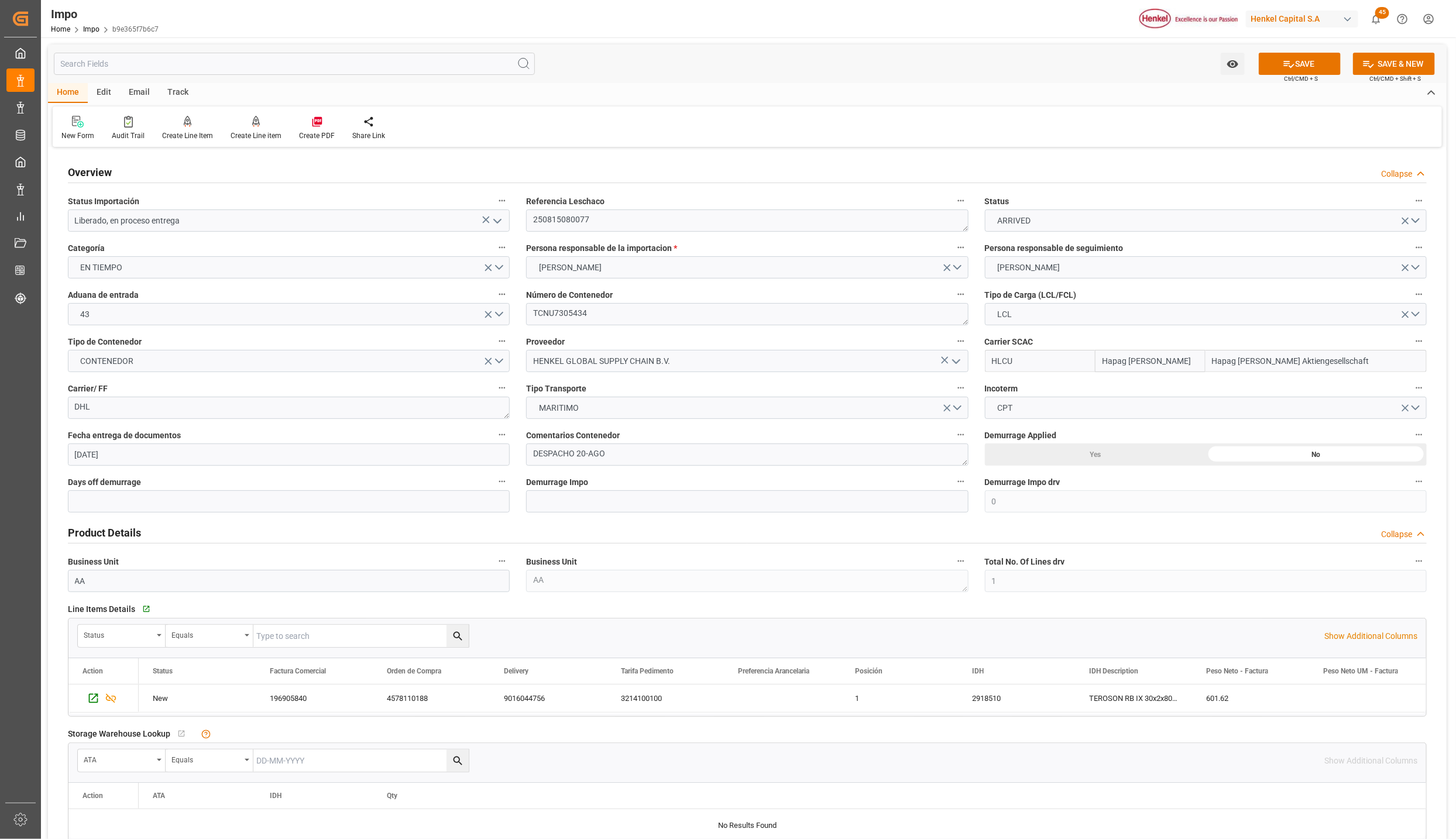
type input "Liberado, en proceso entrega"
click at [1303, 60] on button "SAVE" at bounding box center [1299, 64] width 82 height 22
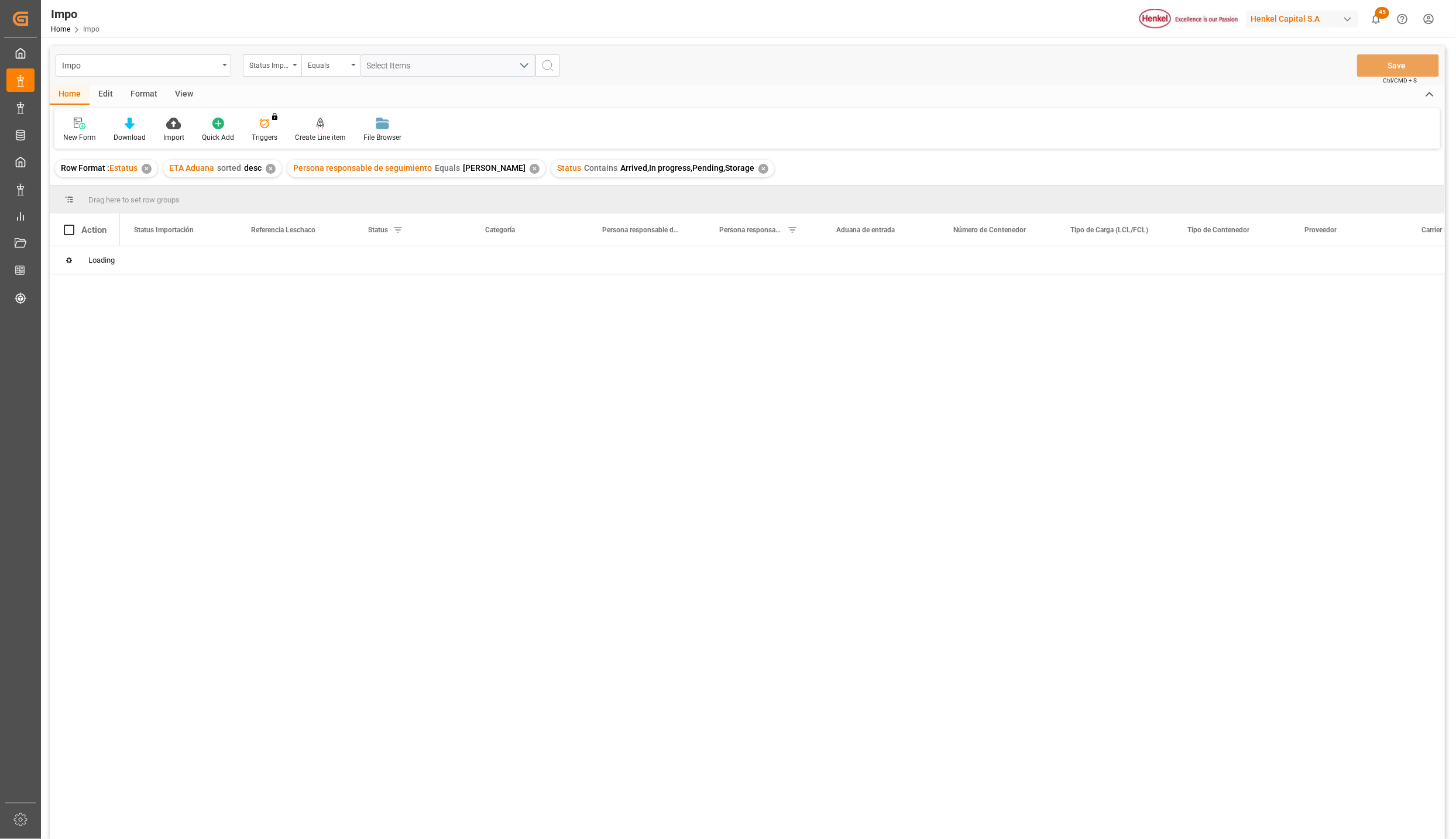
click at [189, 92] on div "View" at bounding box center [184, 95] width 36 height 20
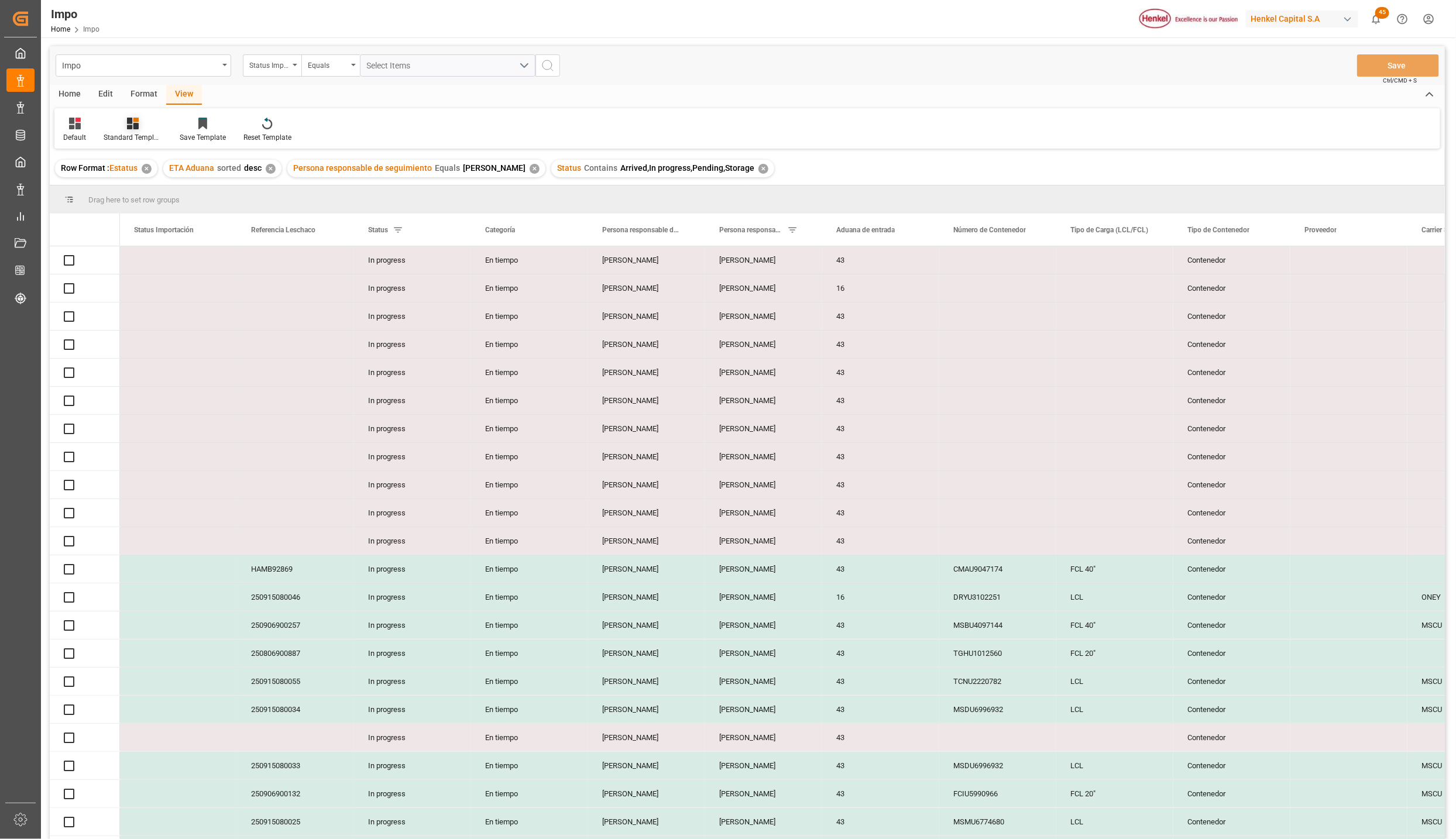
click at [123, 137] on div "Standard Templates" at bounding box center [133, 137] width 58 height 10
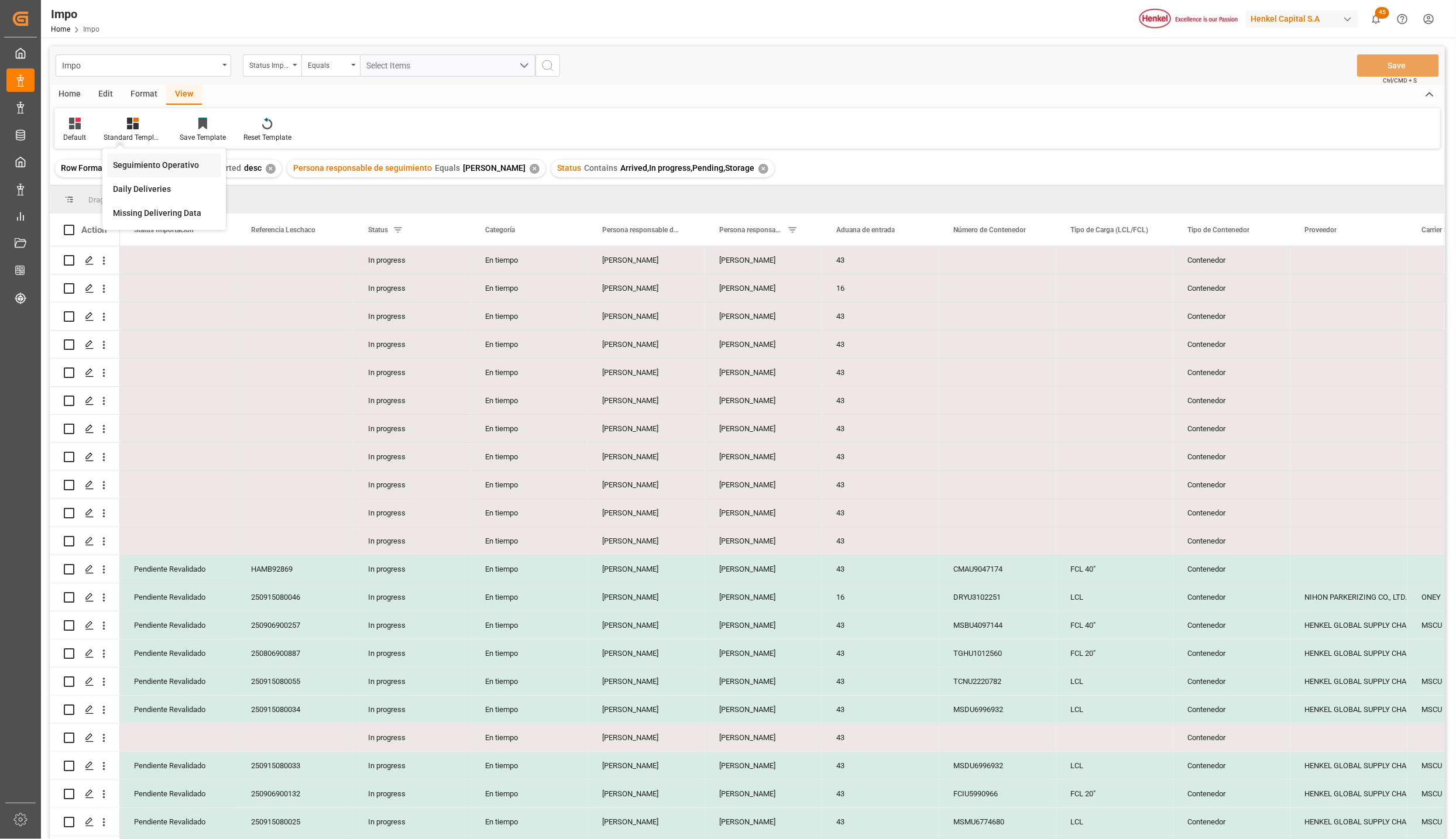
click at [156, 159] on div "Seguimiento Operativo" at bounding box center [164, 165] width 103 height 12
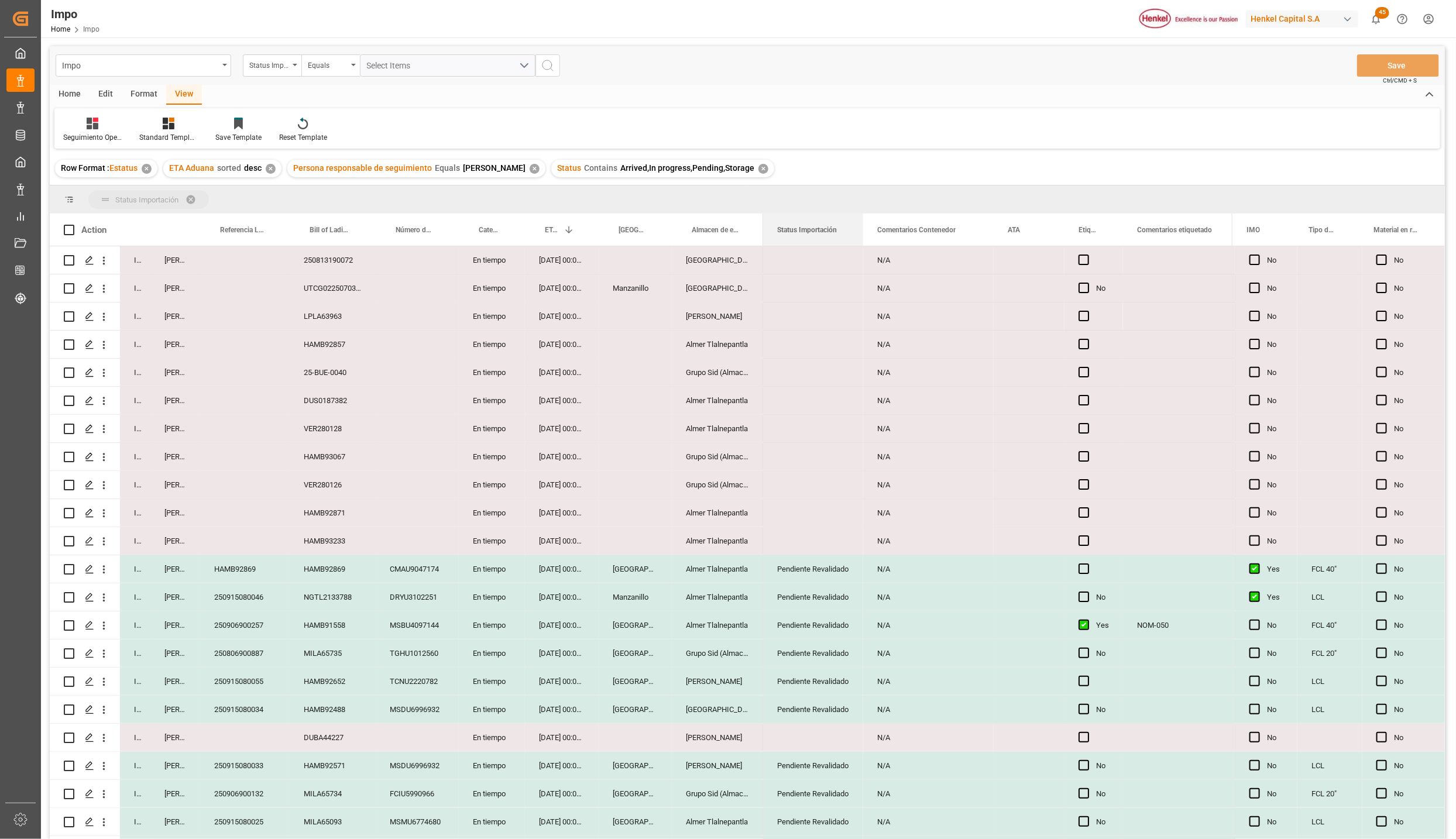
drag, startPoint x: 828, startPoint y: 222, endPoint x: 818, endPoint y: 195, distance: 28.8
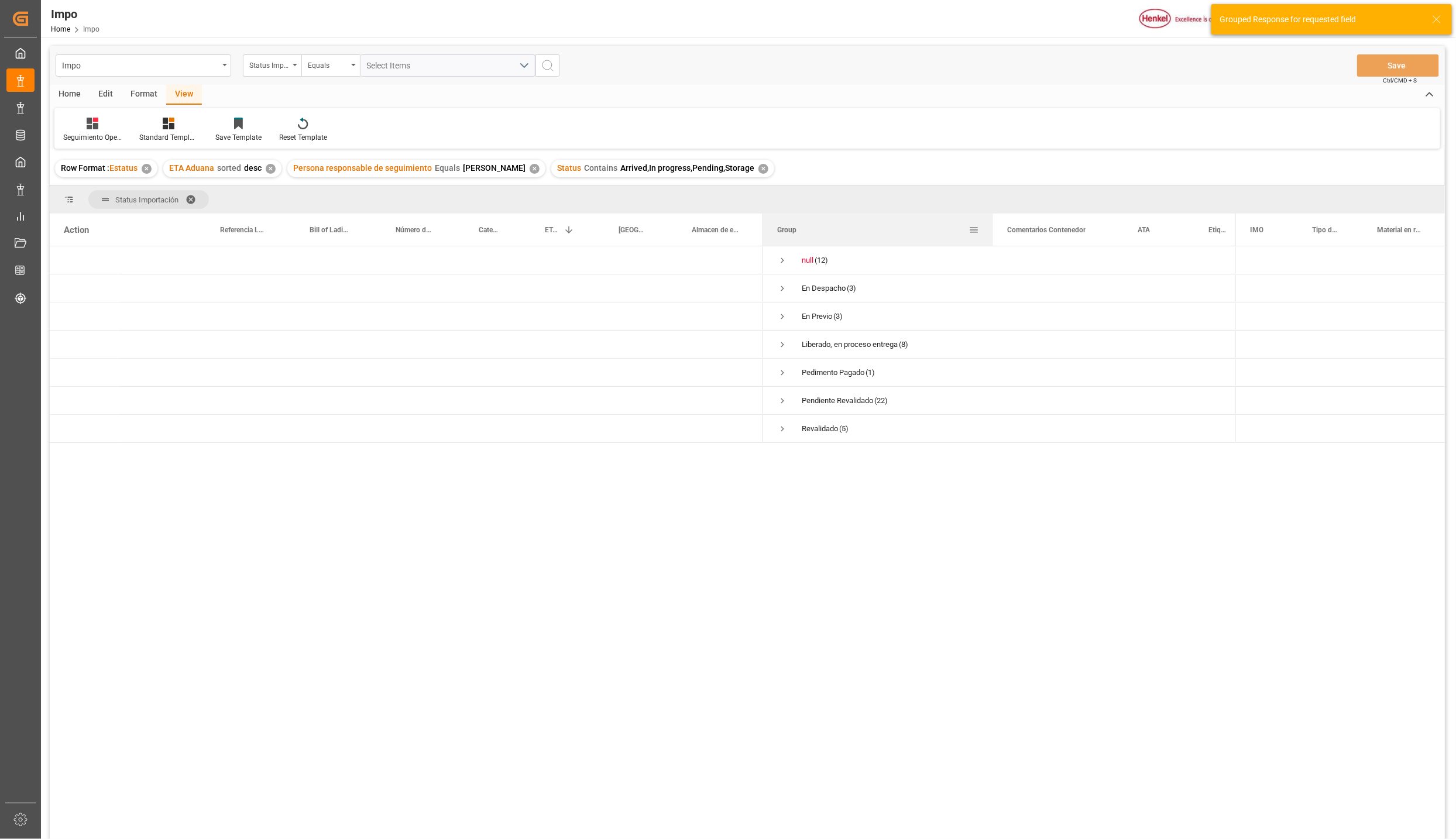
drag, startPoint x: 878, startPoint y: 219, endPoint x: 991, endPoint y: 222, distance: 113.0
click at [991, 222] on div at bounding box center [993, 230] width 5 height 32
click at [778, 344] on span "Press SPACE to select this row." at bounding box center [782, 344] width 10 height 10
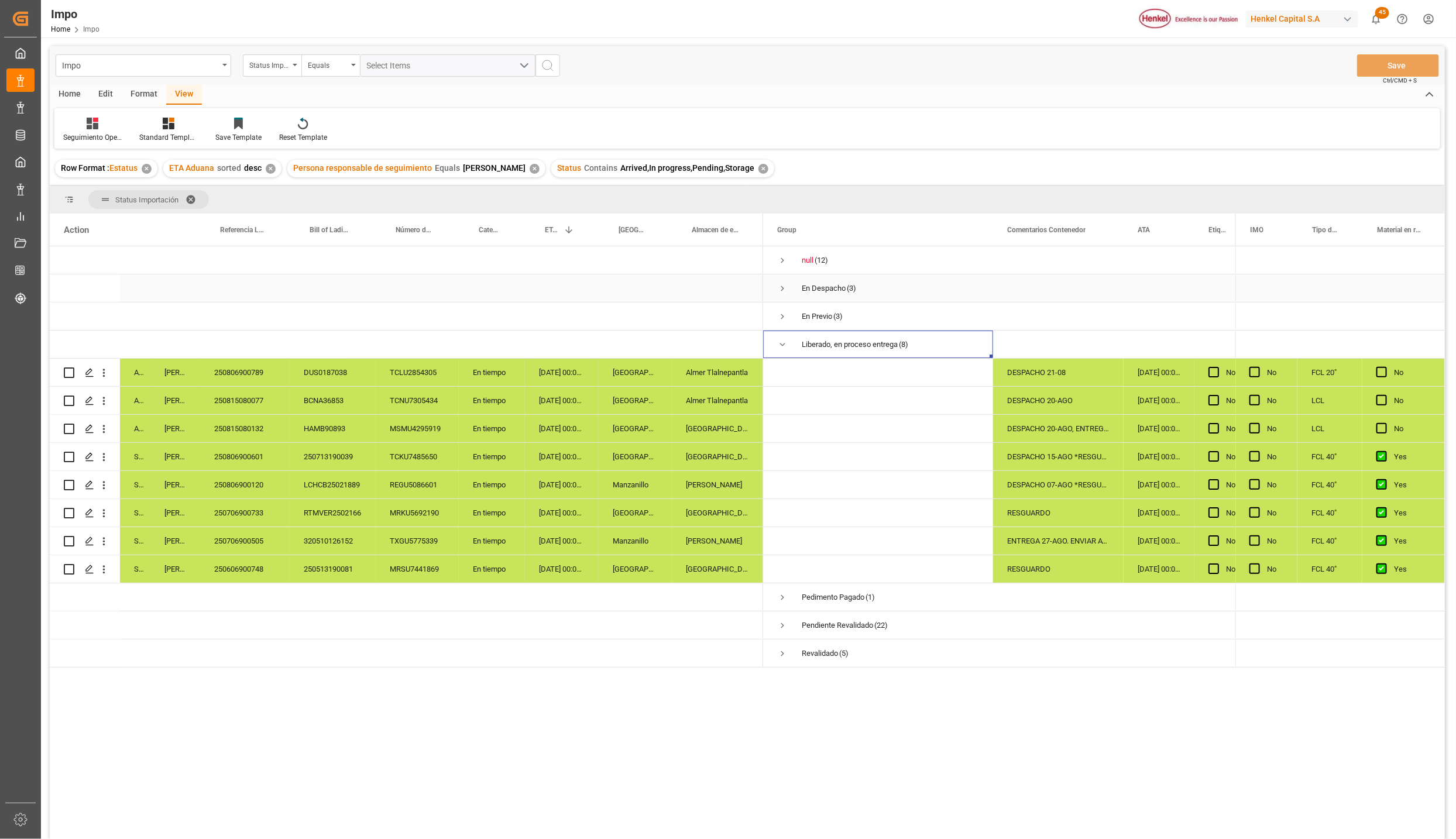
click at [779, 286] on span "Press SPACE to select this row." at bounding box center [782, 288] width 10 height 10
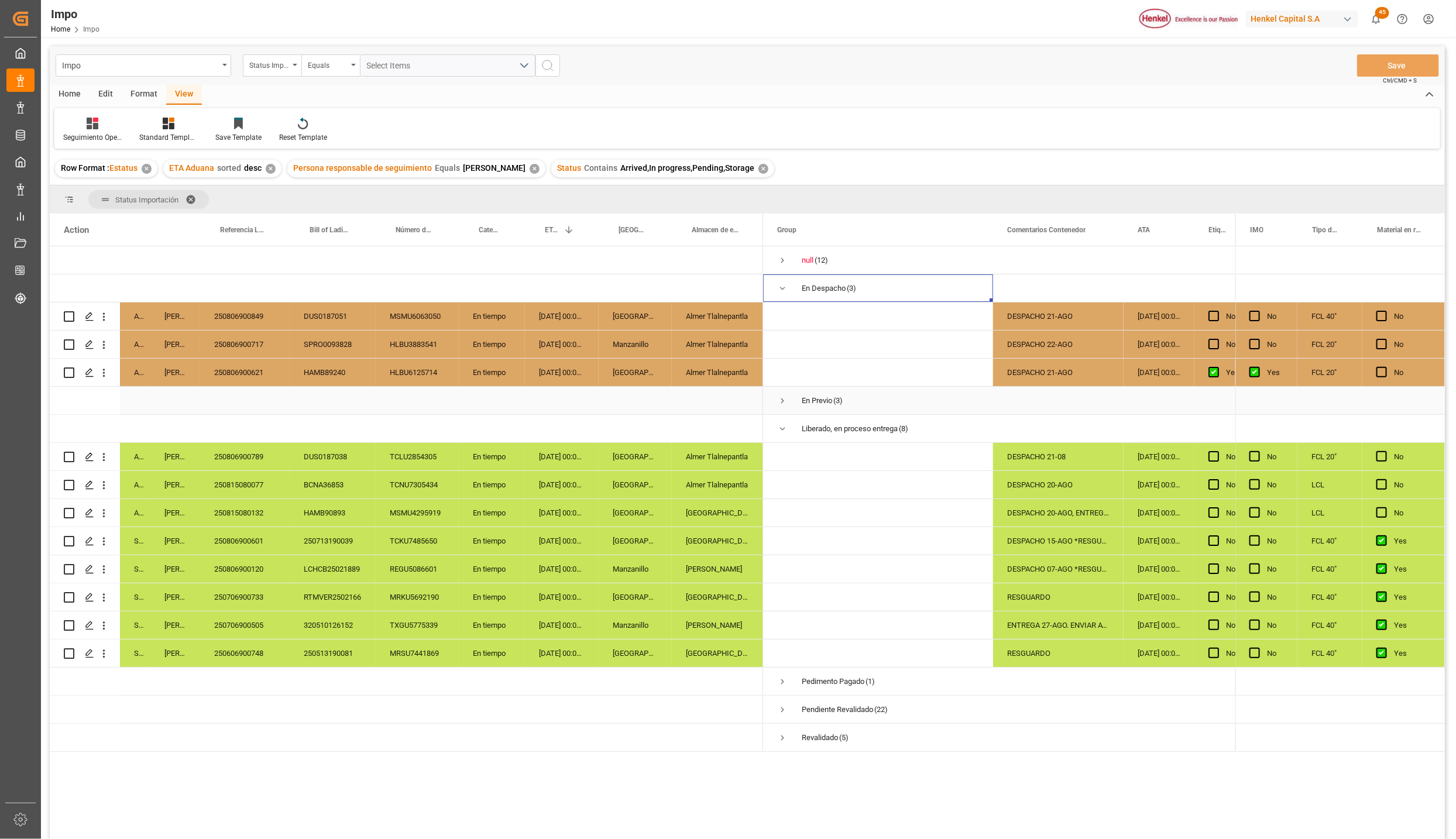
click at [782, 403] on span "Press SPACE to select this row." at bounding box center [782, 400] width 10 height 10
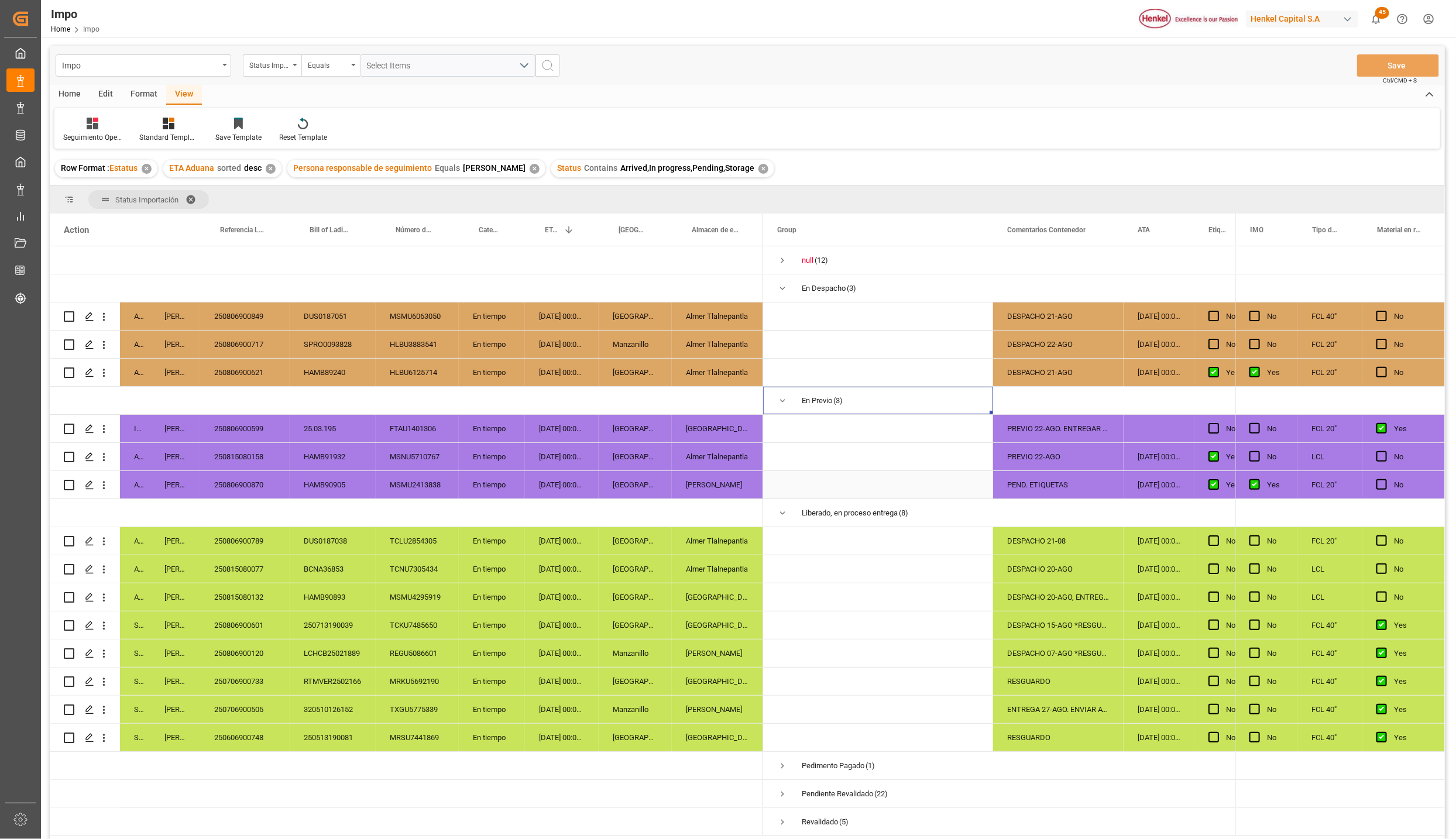
click at [1059, 478] on div "PEND. ETIQUETAS" at bounding box center [1058, 484] width 131 height 28
click at [1066, 495] on input "PEND. ETIQUETAS" at bounding box center [1058, 491] width 112 height 22
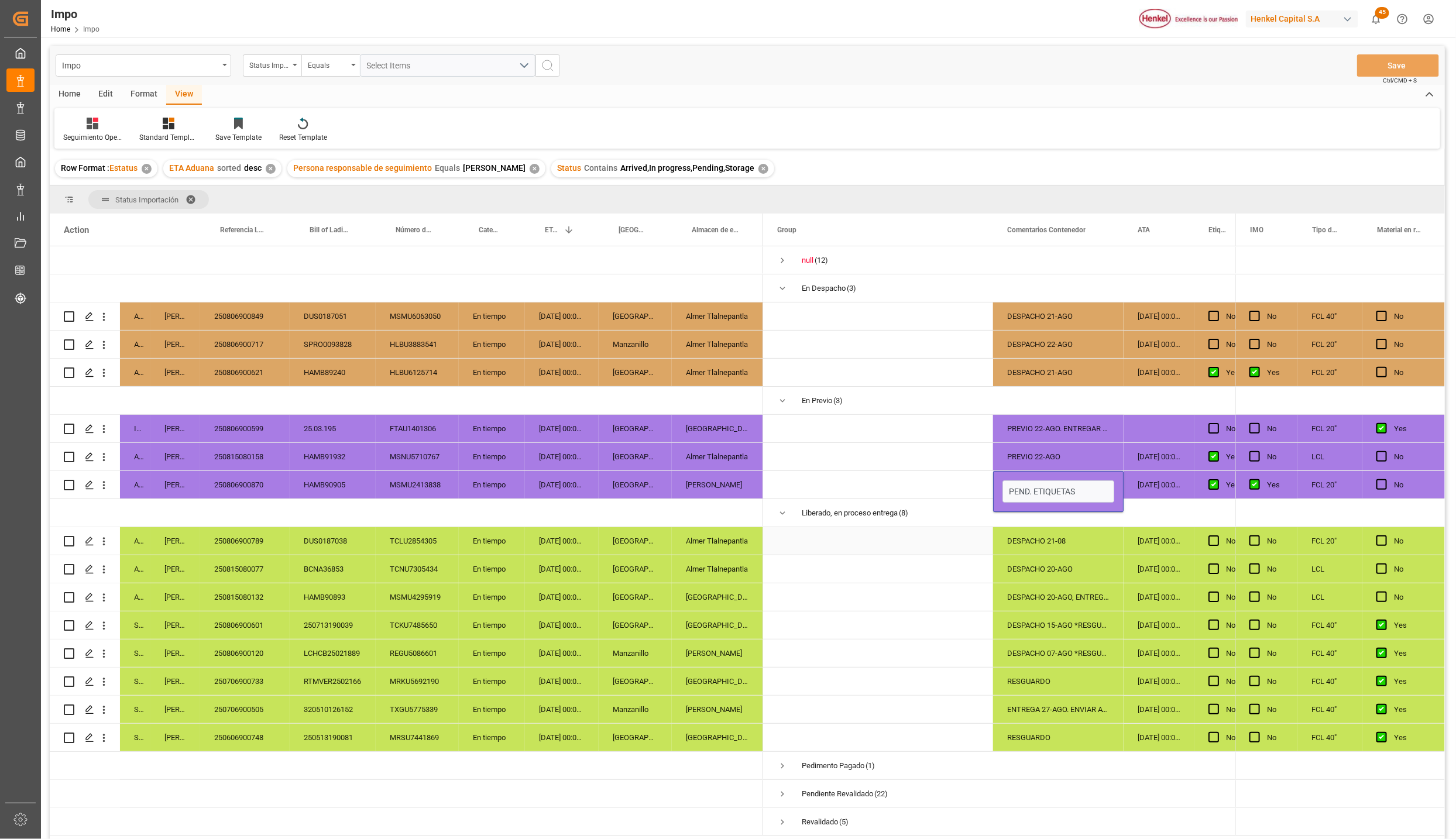
click at [1129, 547] on div "[DATE] 00:00:00" at bounding box center [1159, 541] width 71 height 28
click at [265, 485] on div "250806900870" at bounding box center [245, 484] width 90 height 28
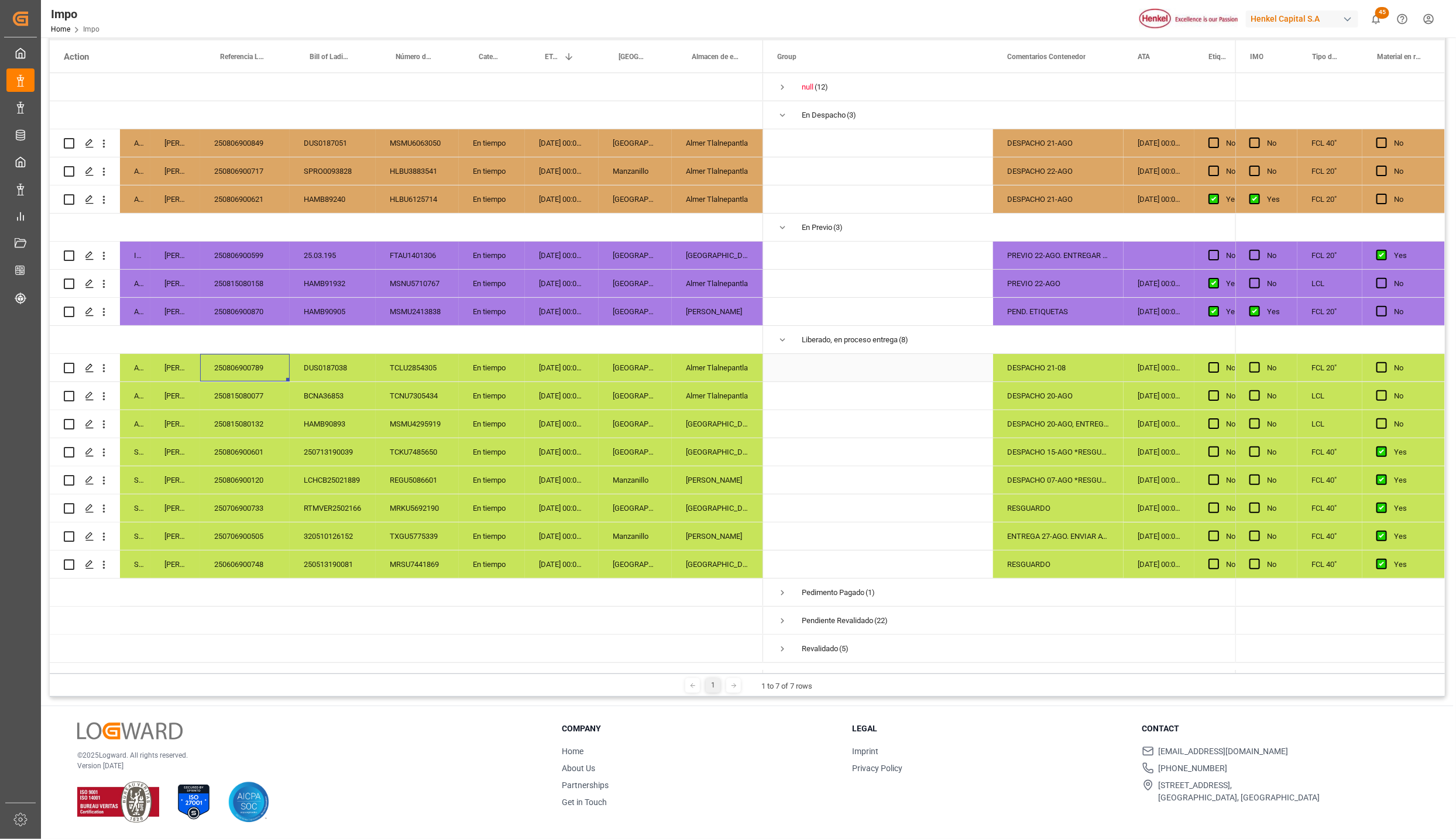
click at [246, 362] on div "250806900789" at bounding box center [245, 368] width 90 height 28
click at [107, 366] on icon "open menu" at bounding box center [104, 368] width 12 height 12
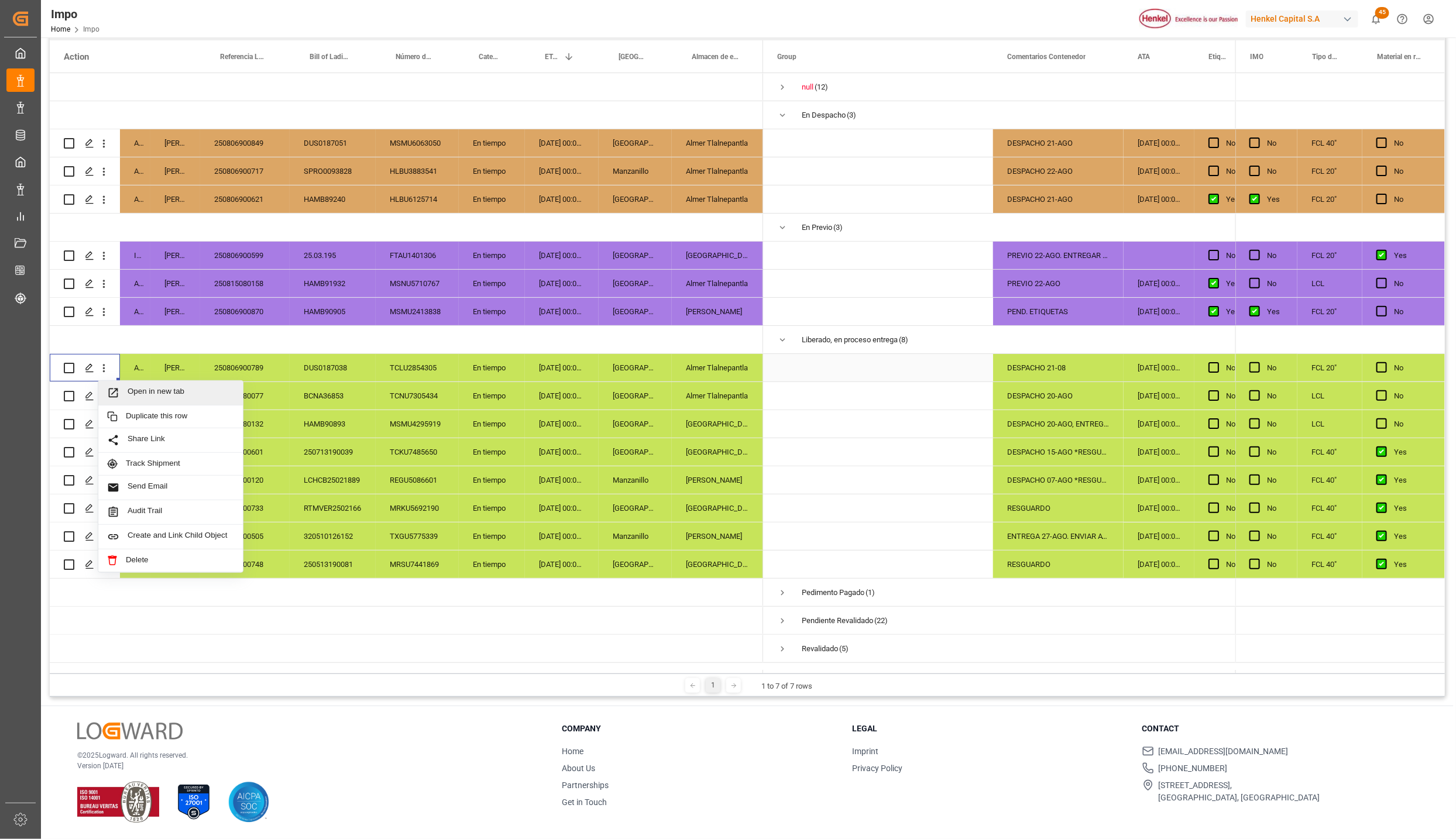
click at [131, 390] on span "Open in new tab" at bounding box center [181, 393] width 106 height 12
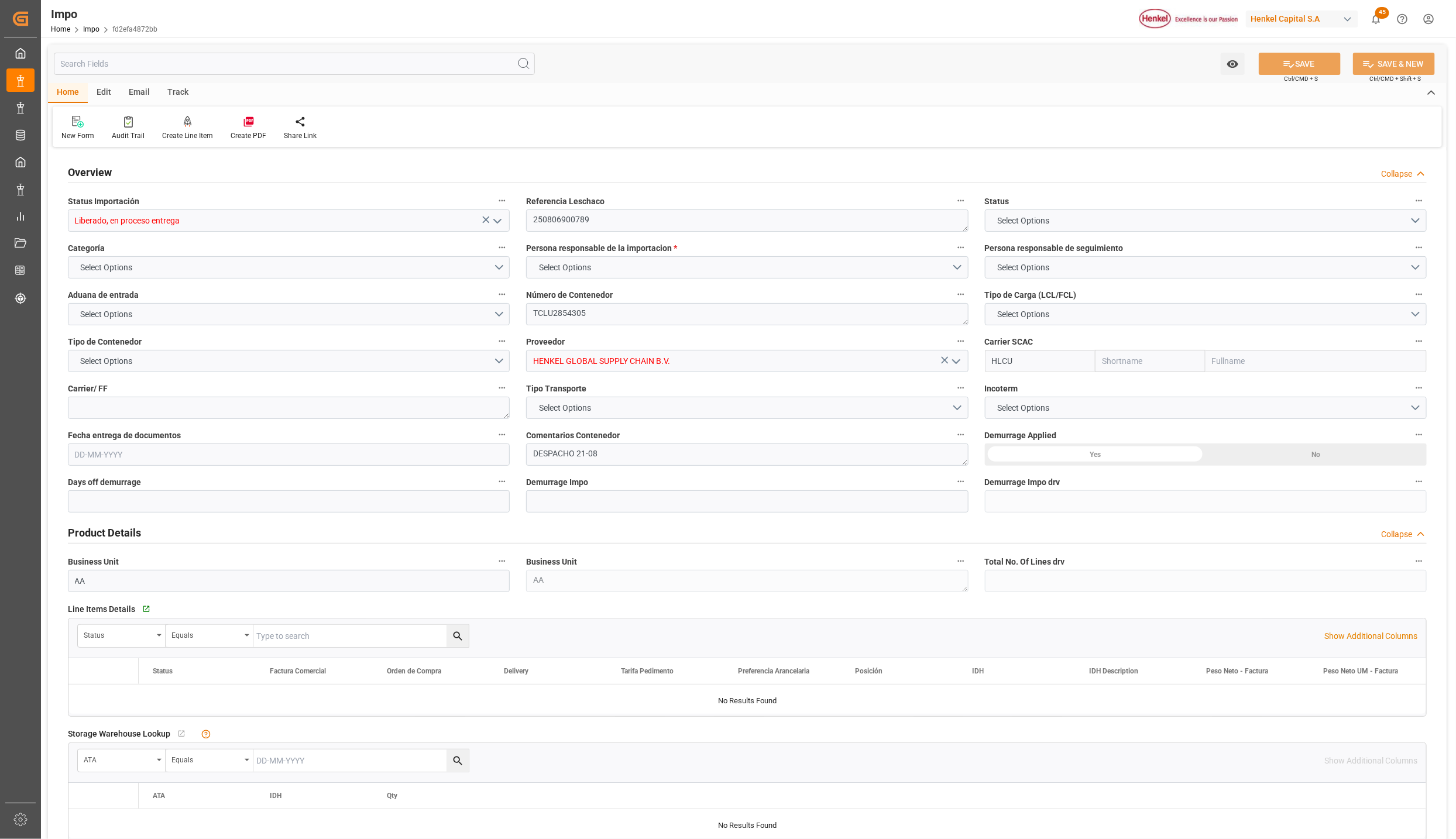
type input "Hapag [PERSON_NAME]"
type input "Hapag Lloyd Aktiengesellschaft"
type input "1"
type input "20"
type input "10"
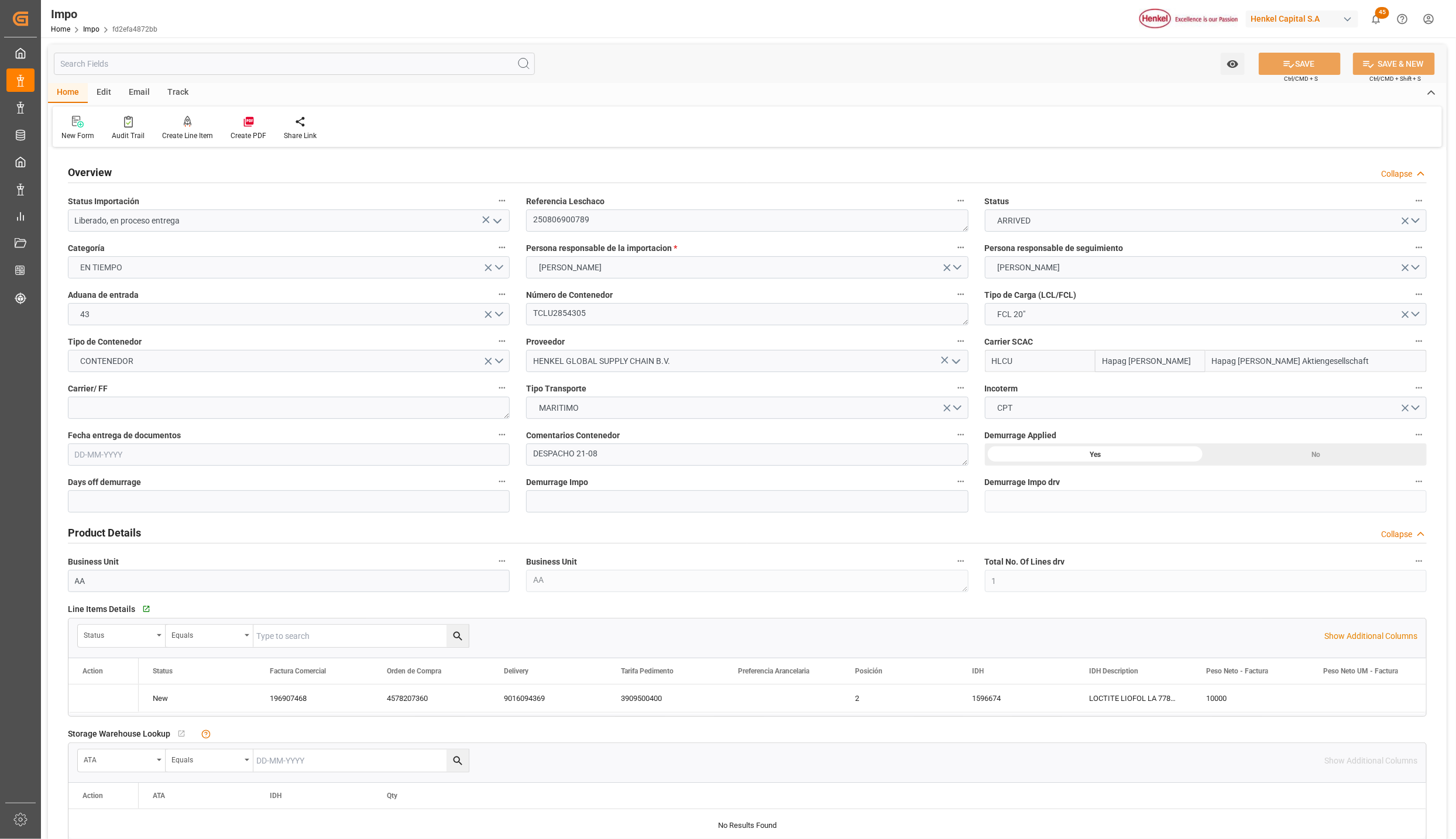
type input "04-08-2025"
click at [499, 223] on icon "open menu" at bounding box center [497, 221] width 14 height 14
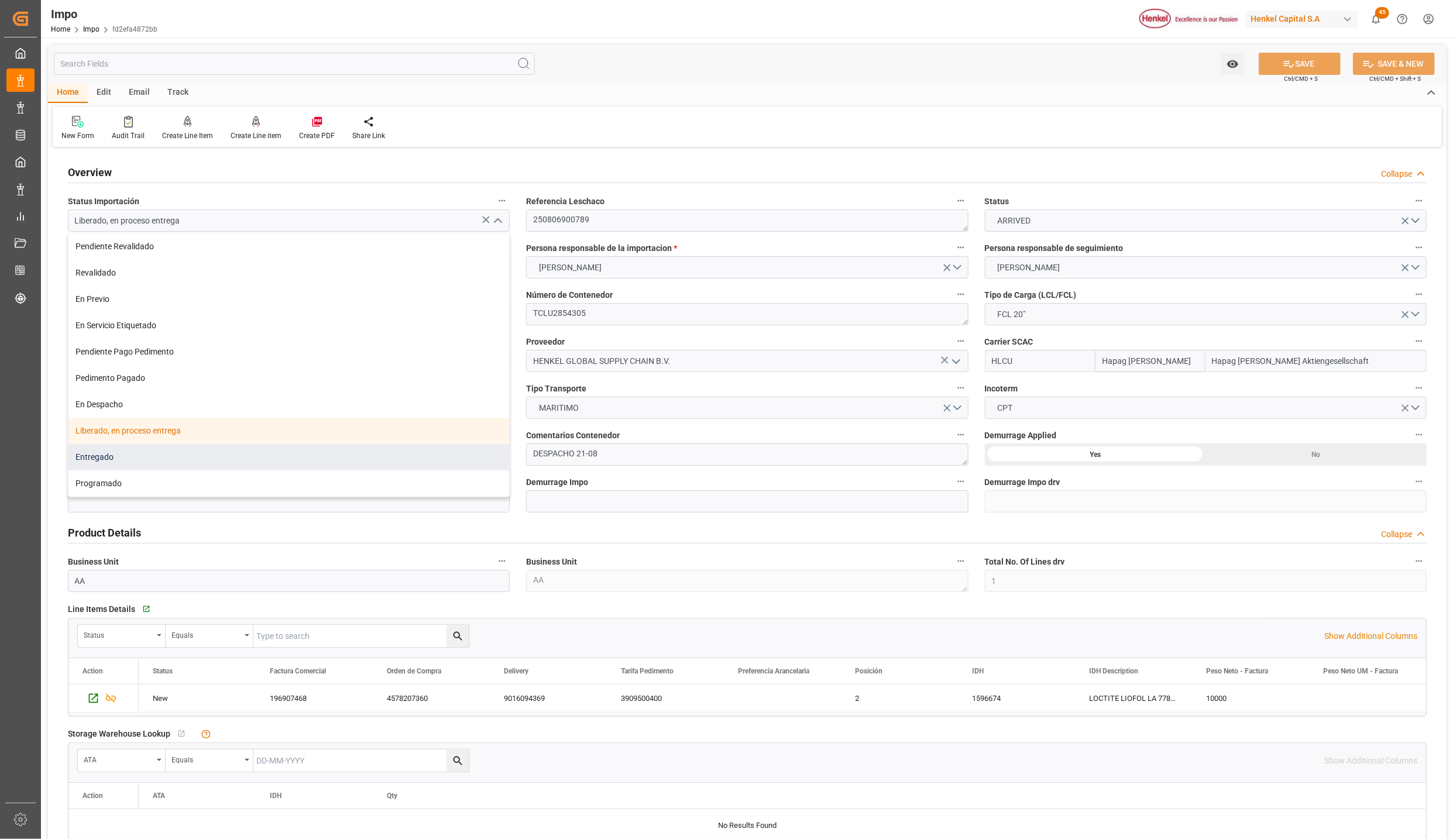
click at [128, 462] on div "Entregado" at bounding box center [289, 457] width 441 height 26
type input "Entregado"
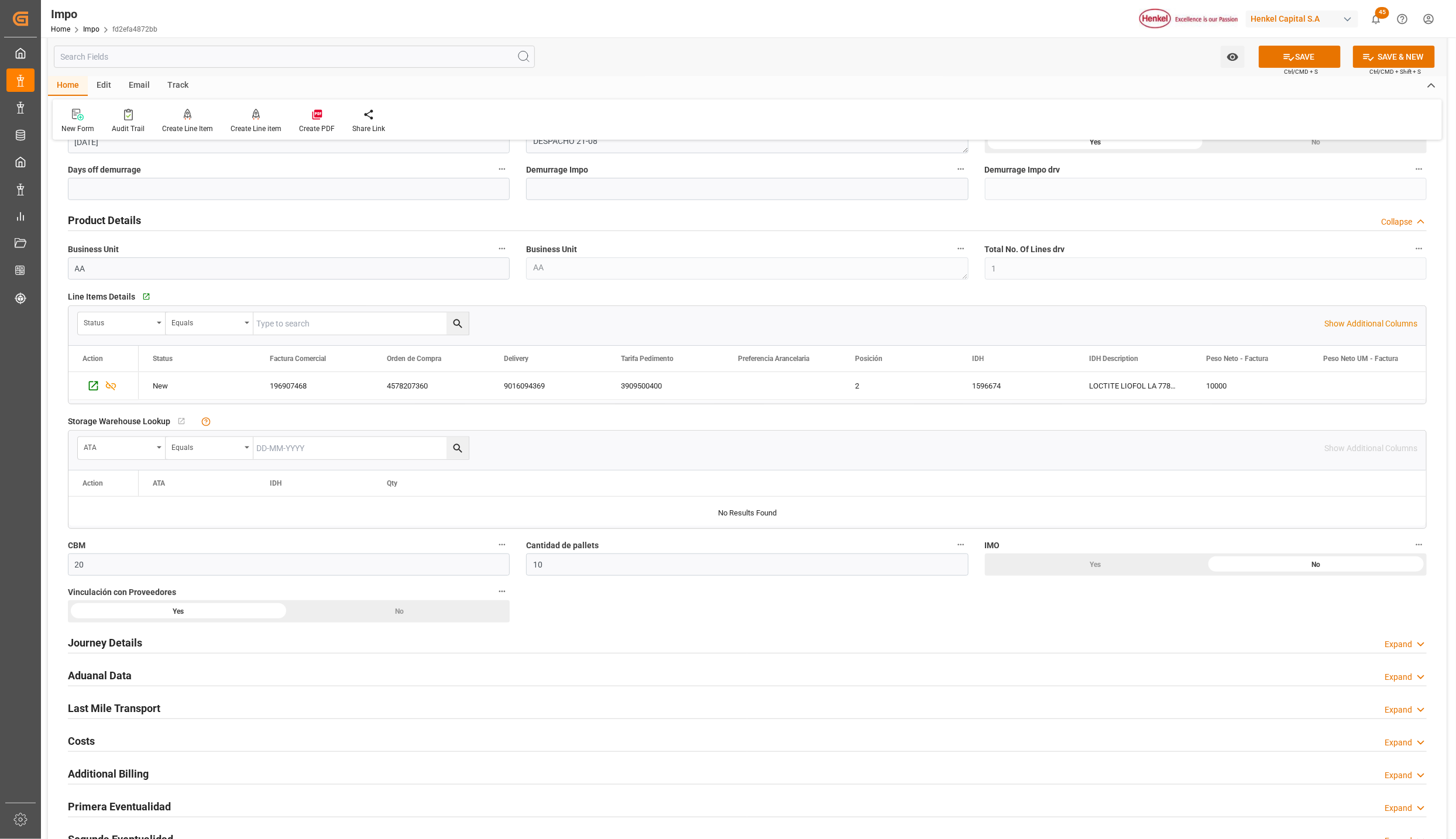
scroll to position [439, 0]
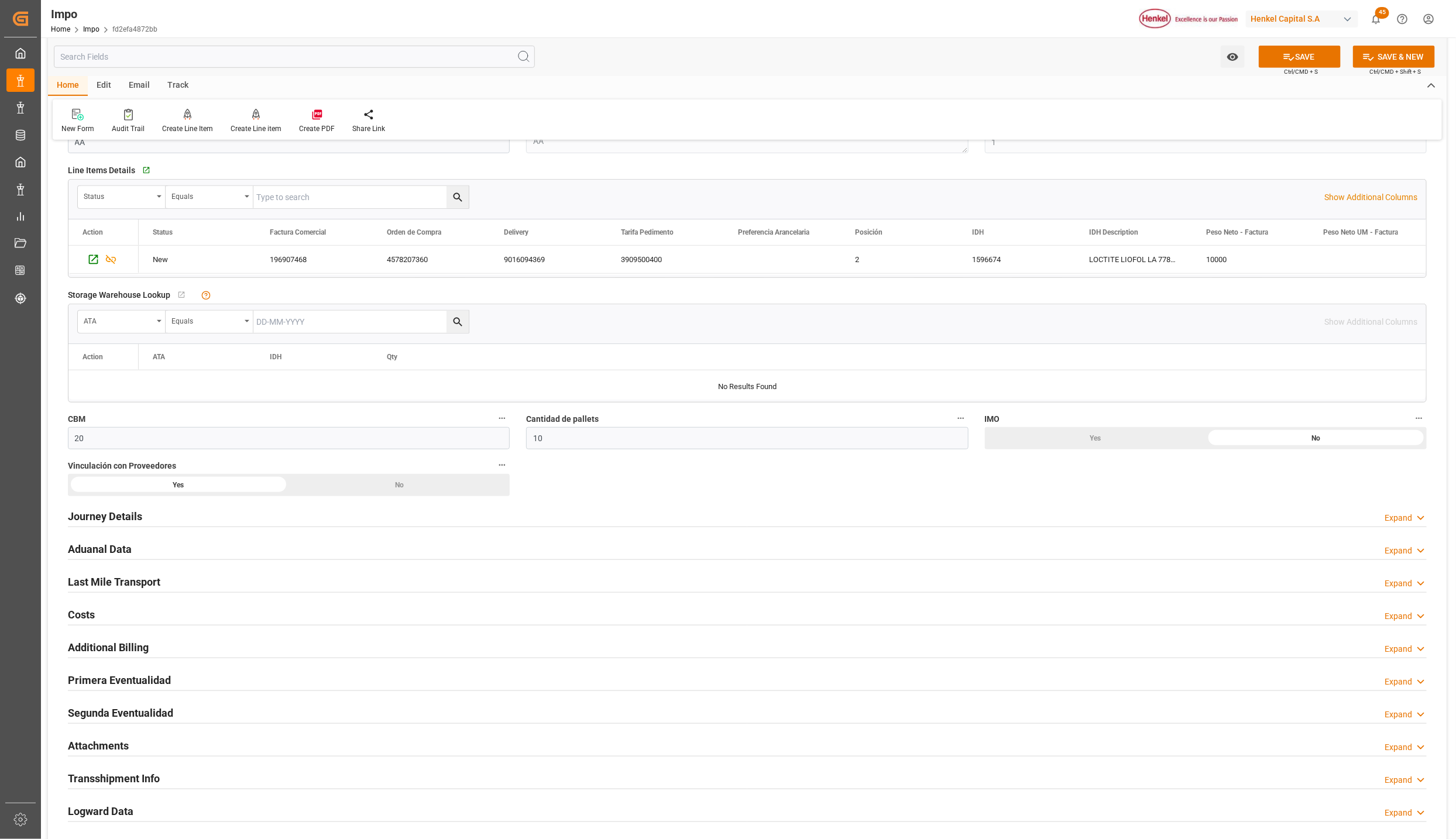
click at [141, 588] on h2 "Last Mile Transport" at bounding box center [114, 582] width 93 height 16
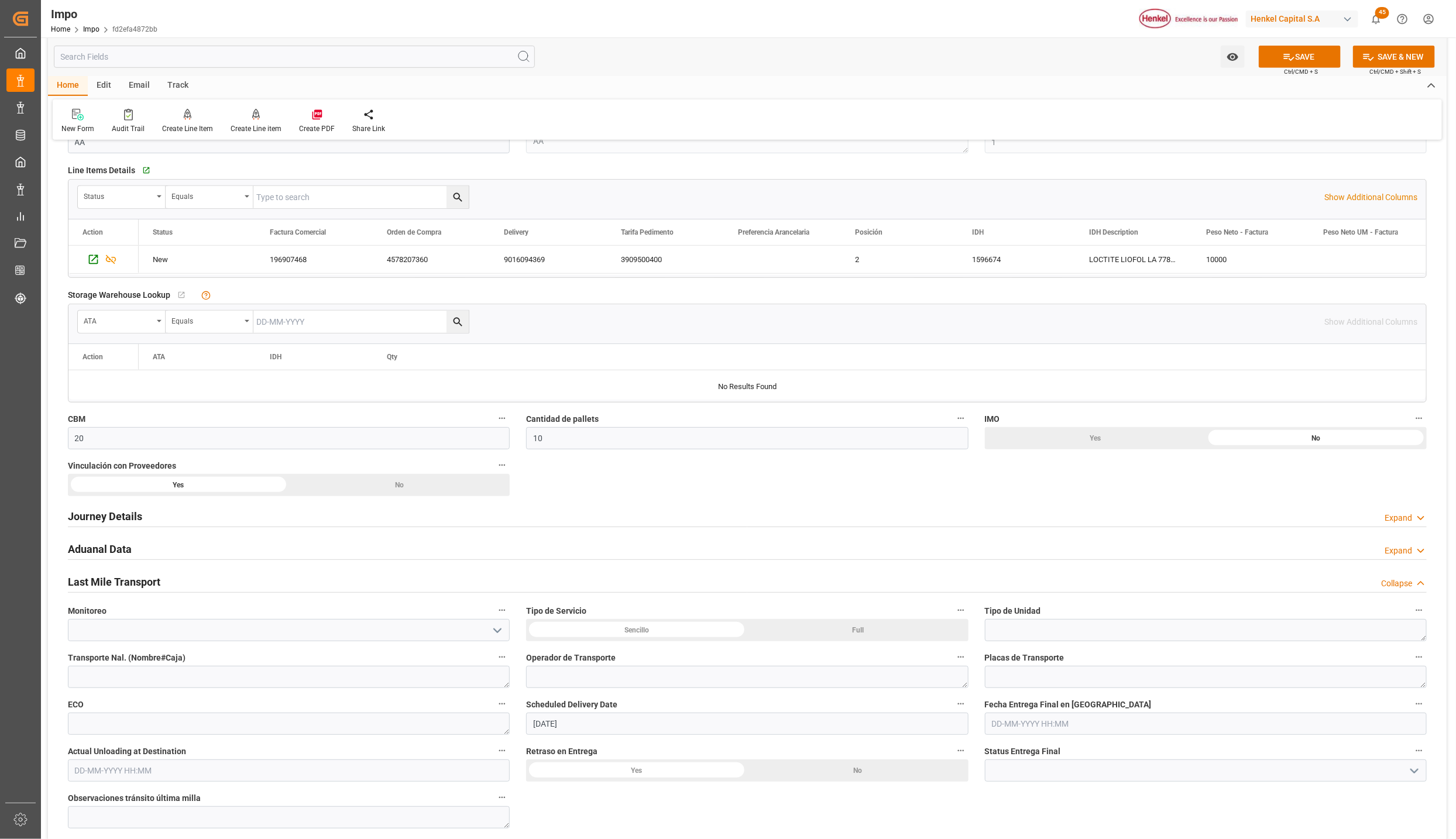
click at [985, 27] on div "Sencillo" at bounding box center [1096, 16] width 221 height 22
click at [526, 730] on input "[DATE]" at bounding box center [747, 724] width 442 height 22
click at [1070, 725] on input "text" at bounding box center [1206, 724] width 442 height 22
paste input "[DATE]"
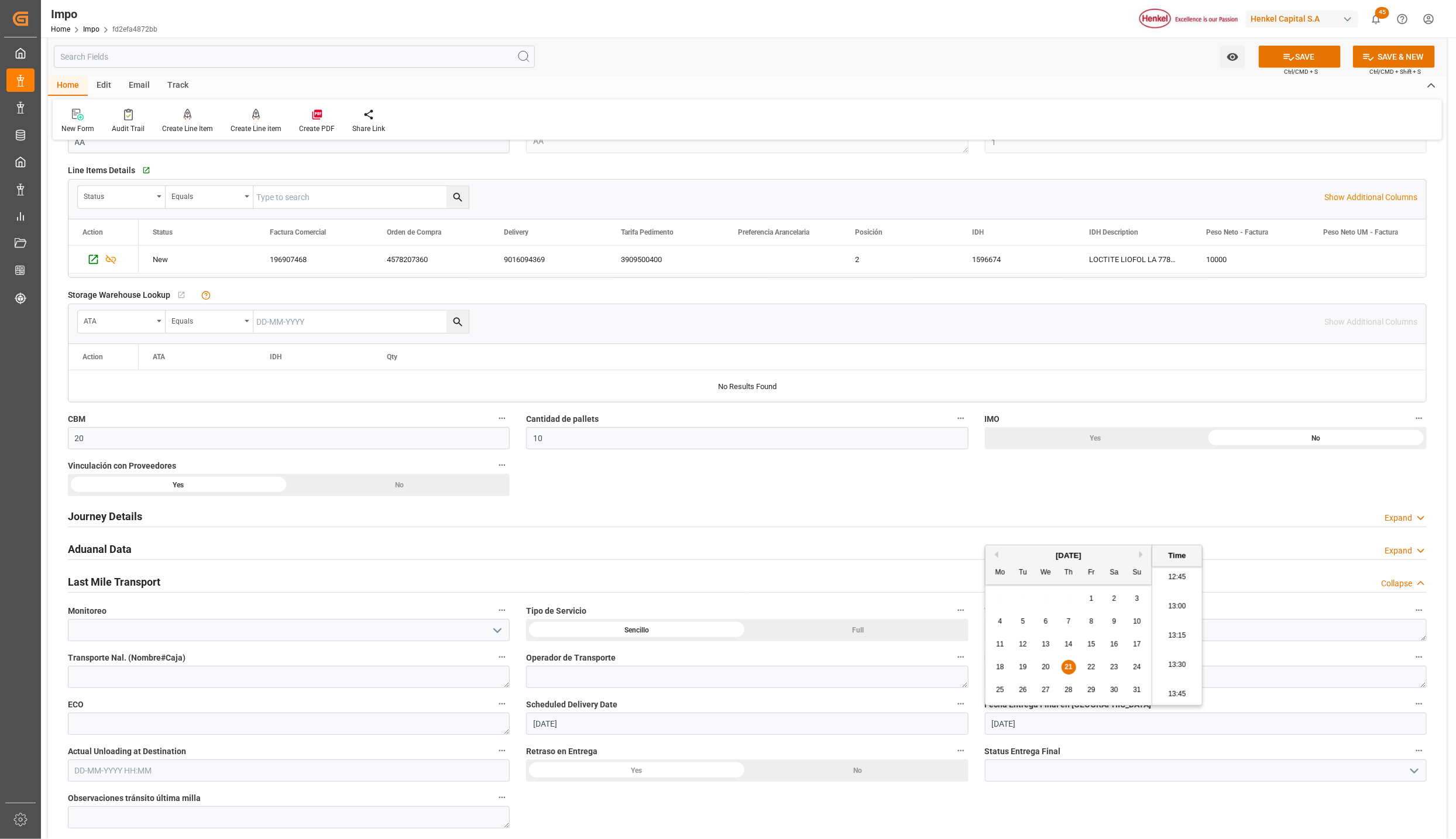
type input "[DATE] 00:00"
click at [1276, 61] on button "SAVE" at bounding box center [1299, 56] width 82 height 22
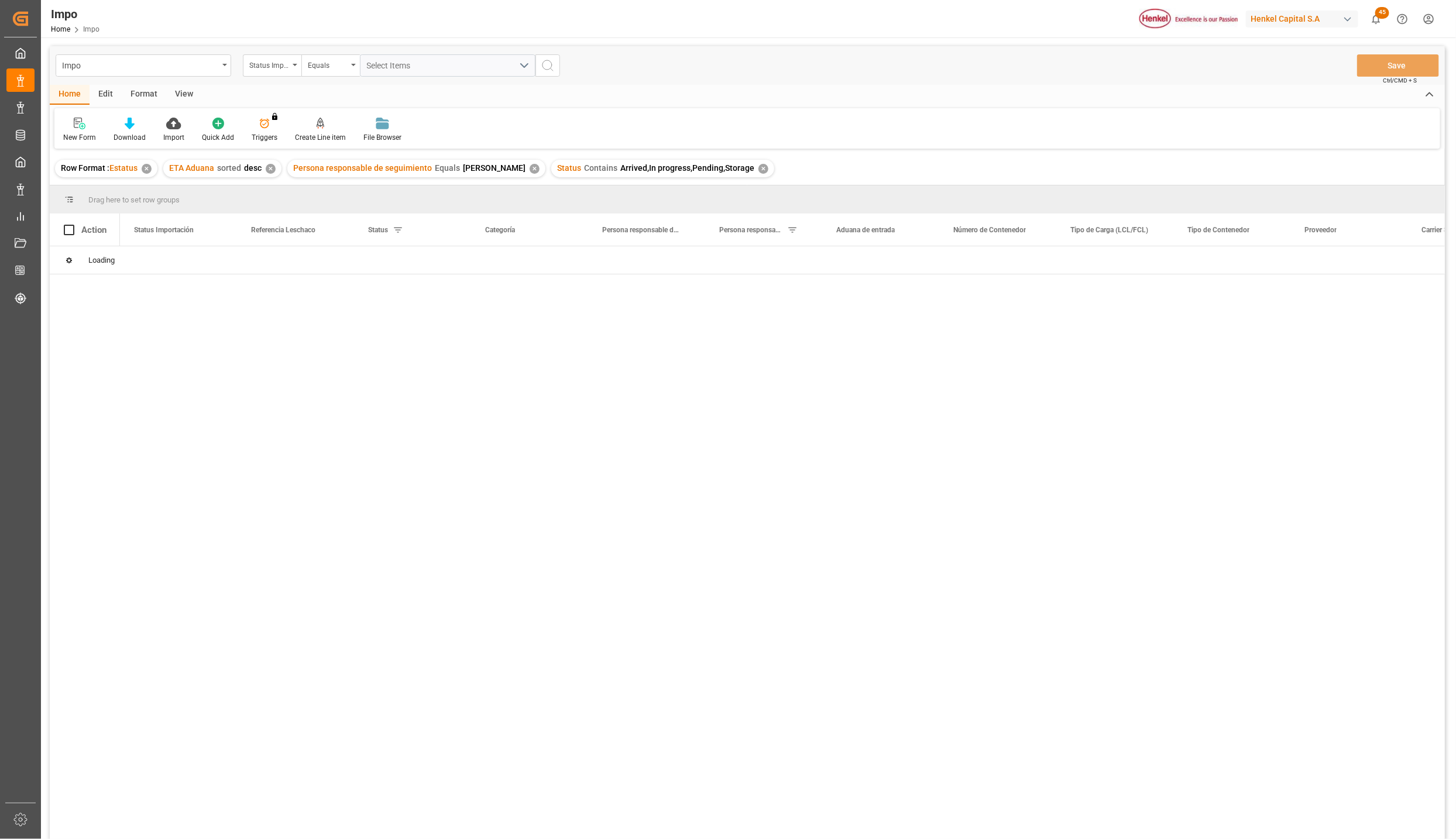
click at [184, 93] on div "View" at bounding box center [184, 95] width 36 height 20
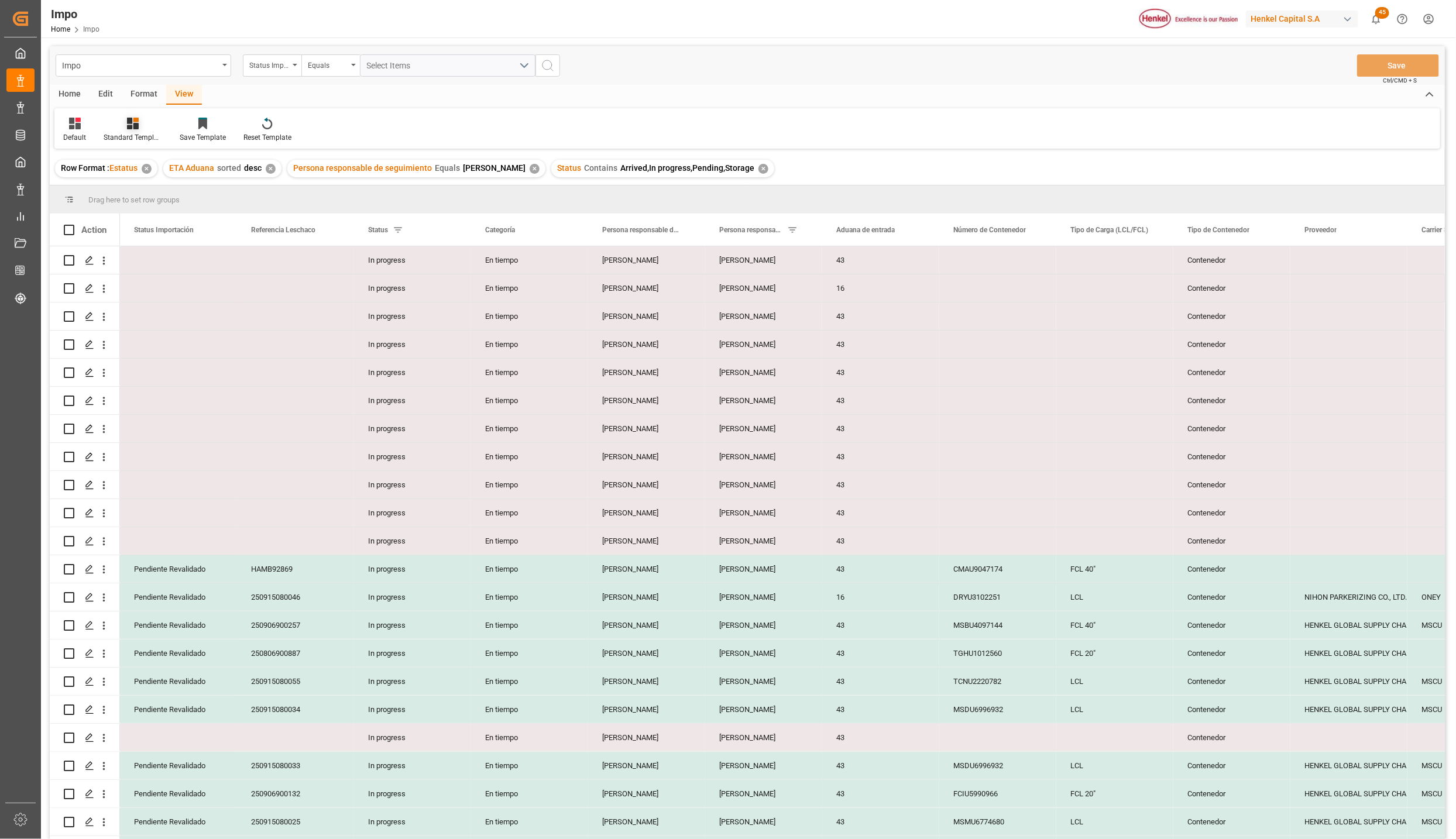
click at [129, 131] on div "Standard Templates" at bounding box center [133, 130] width 76 height 26
click at [143, 161] on div "Seguimiento Operativo" at bounding box center [164, 165] width 103 height 12
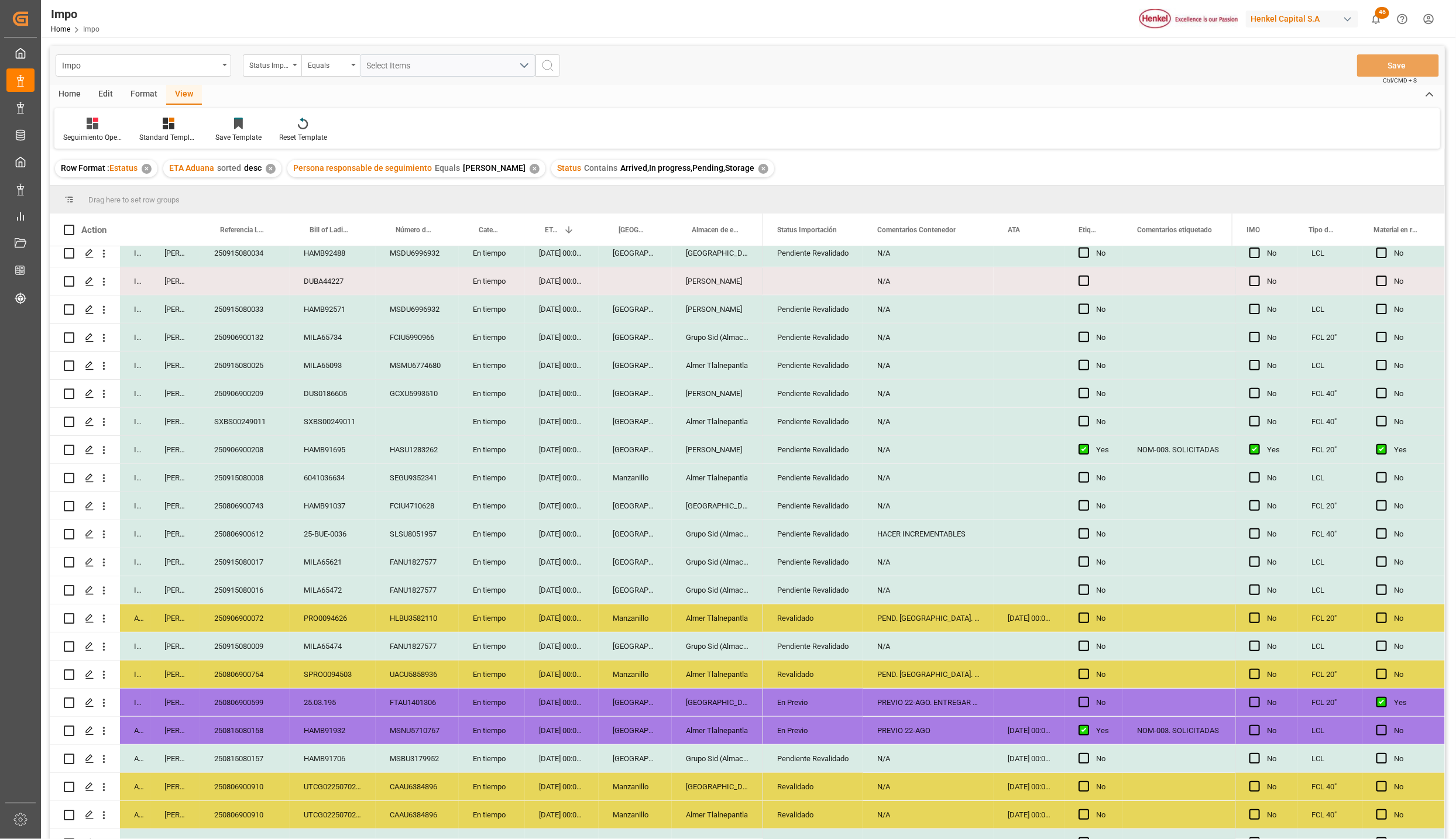
scroll to position [614, 0]
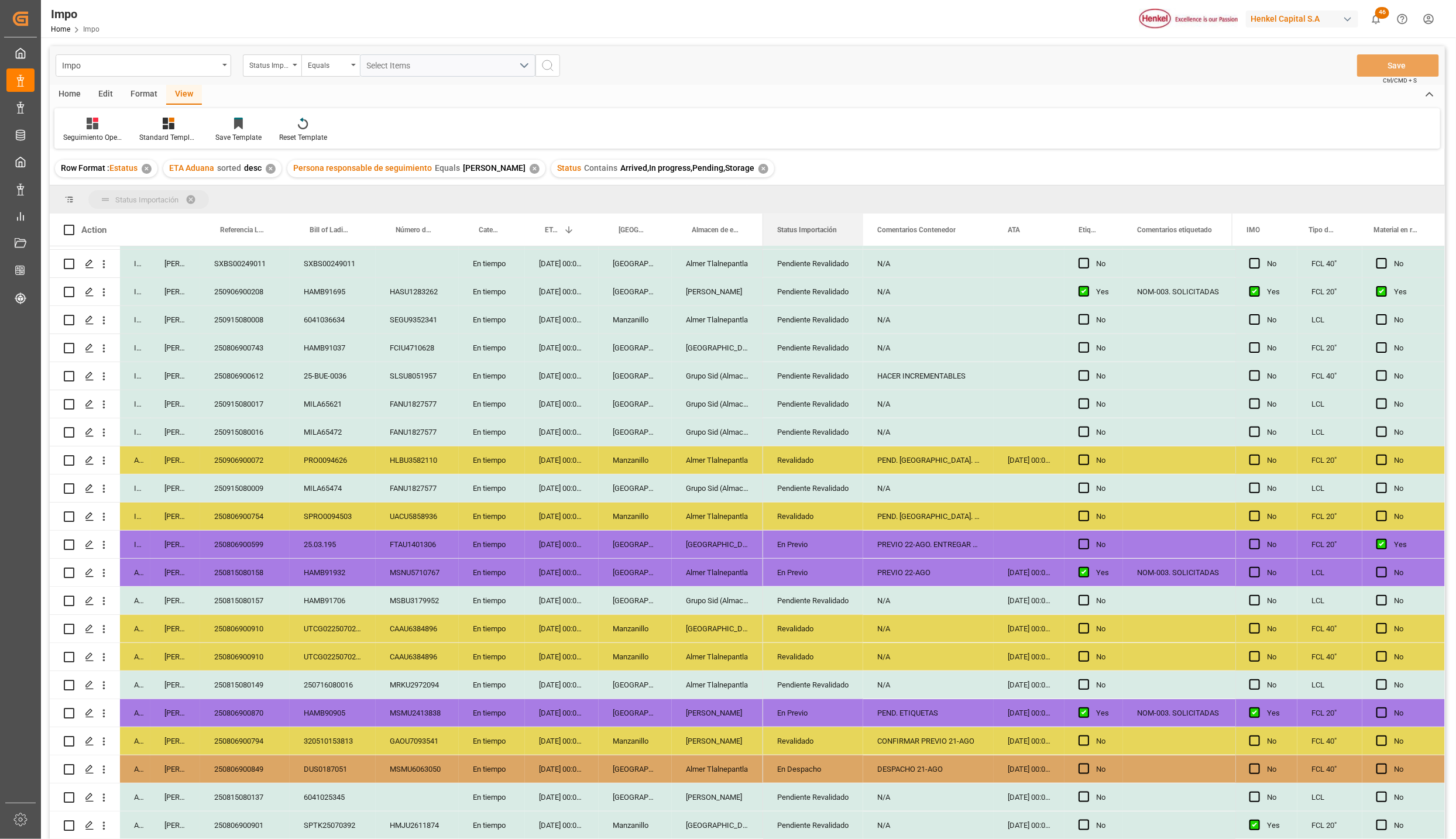
drag, startPoint x: 812, startPoint y: 220, endPoint x: 795, endPoint y: 203, distance: 24.0
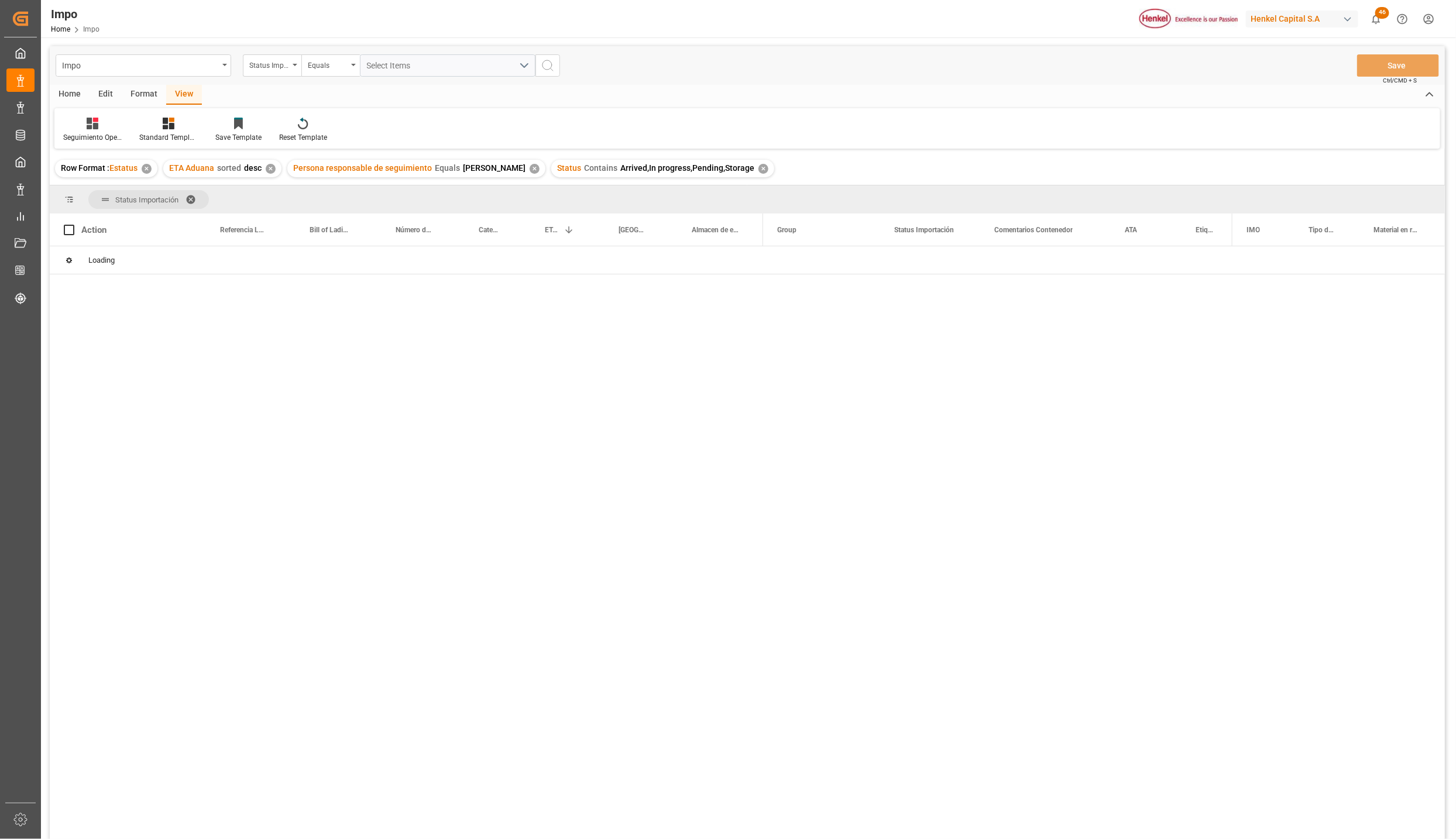
scroll to position [0, 0]
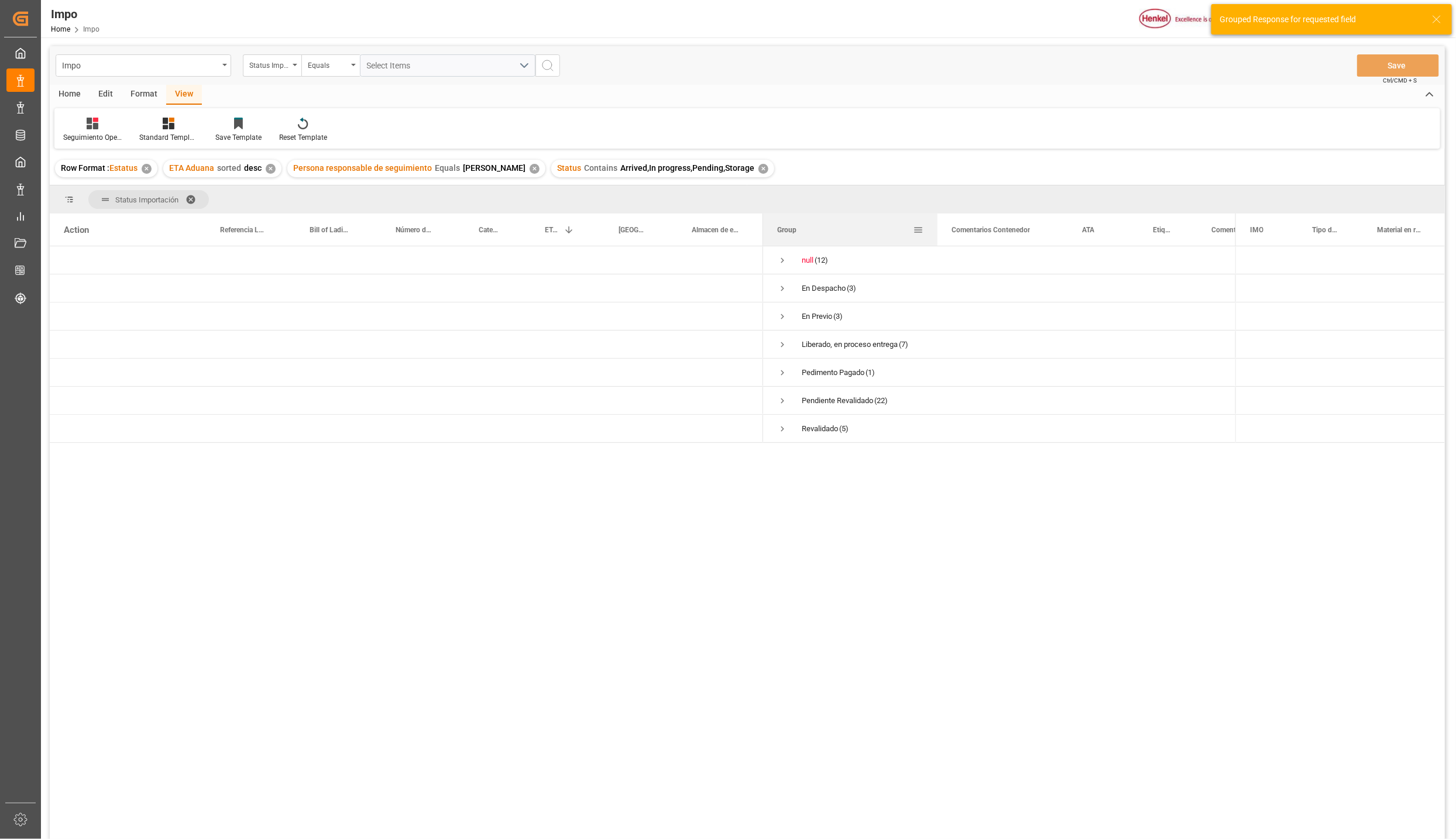
drag, startPoint x: 878, startPoint y: 218, endPoint x: 936, endPoint y: 228, distance: 58.9
click at [936, 228] on div at bounding box center [938, 230] width 5 height 32
click at [781, 344] on span "Press SPACE to select this row." at bounding box center [782, 344] width 10 height 10
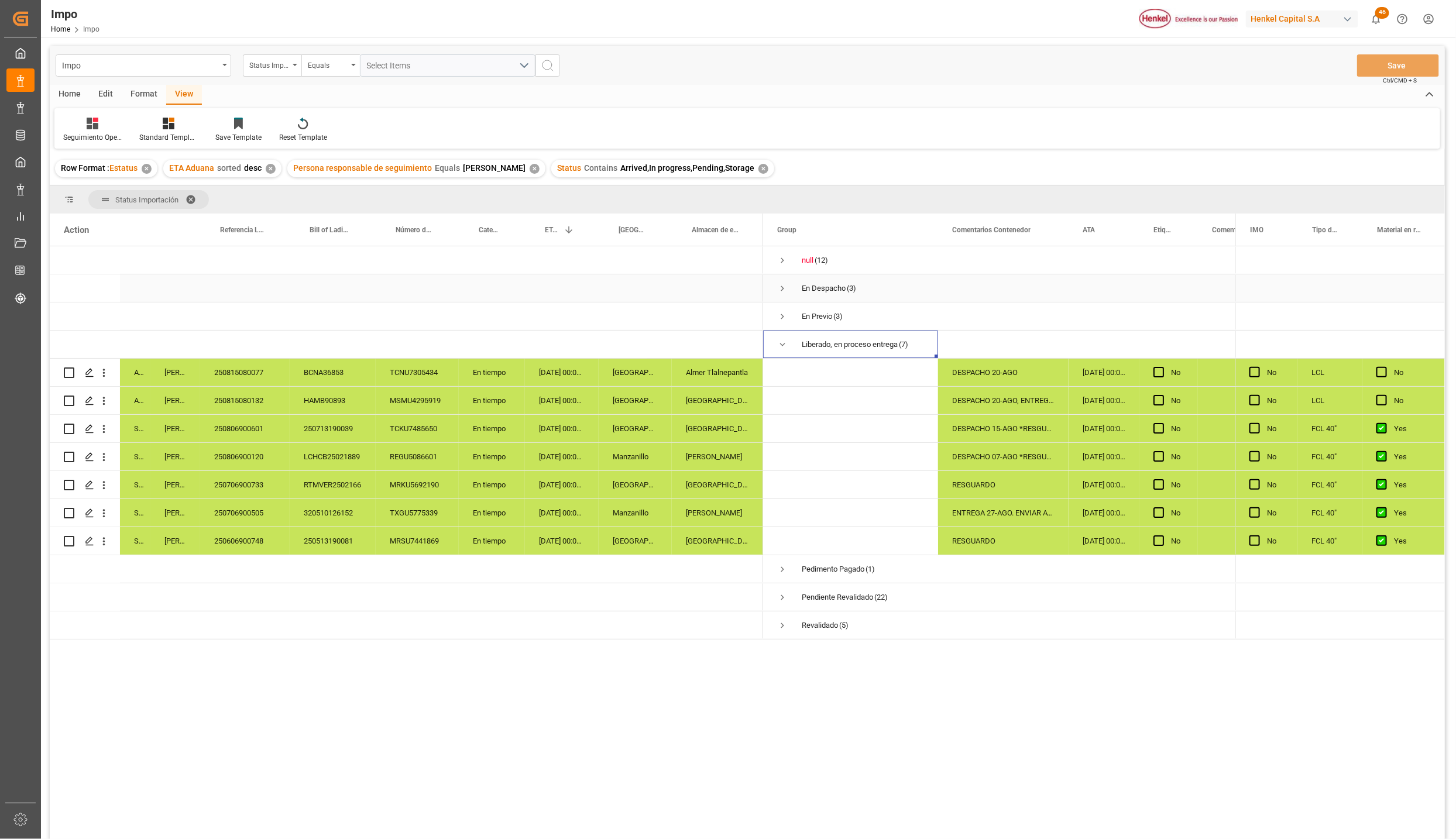
click at [779, 288] on span "Press SPACE to select this row." at bounding box center [782, 288] width 10 height 10
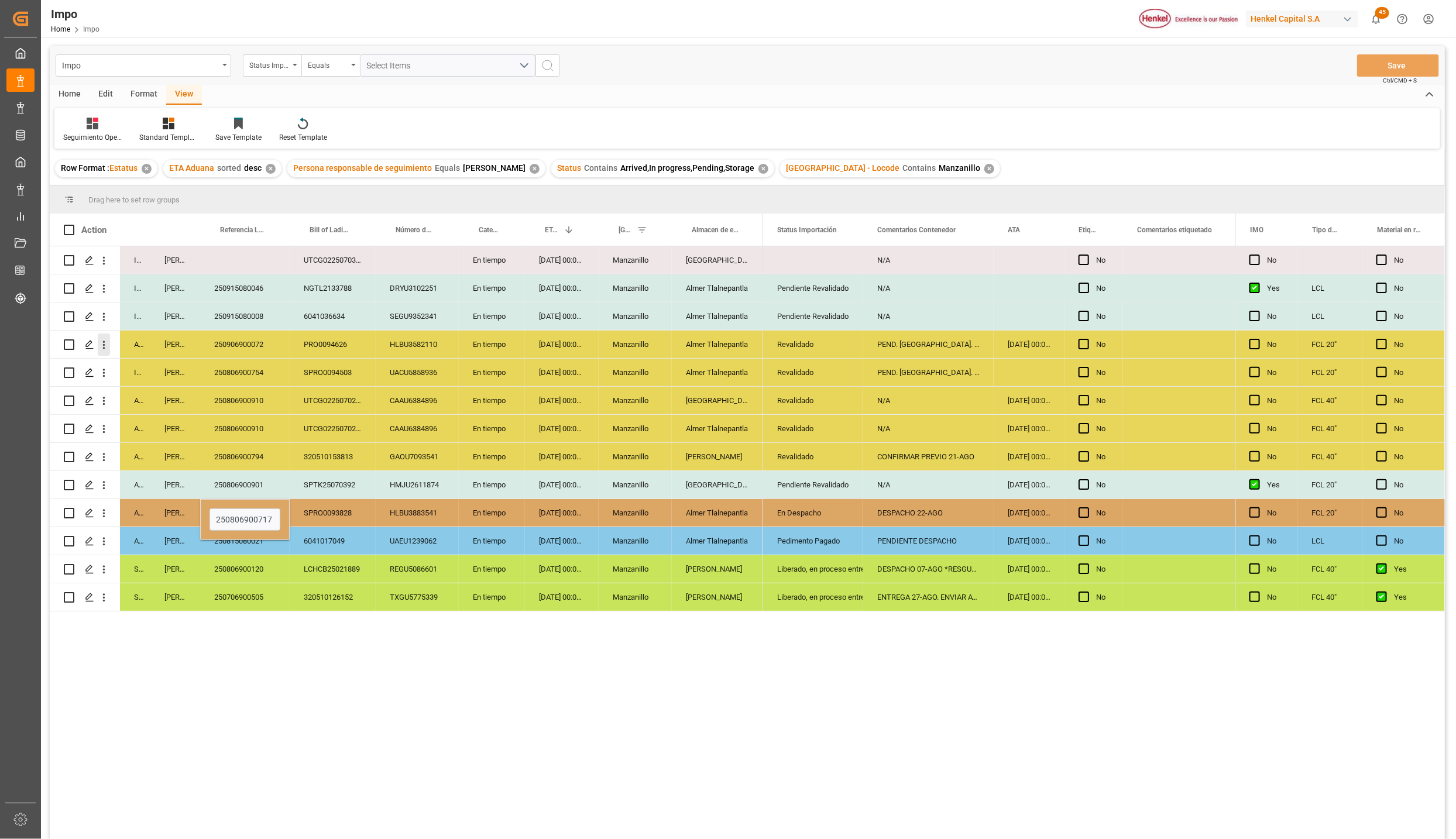
click at [109, 344] on icon "open menu" at bounding box center [104, 345] width 12 height 12
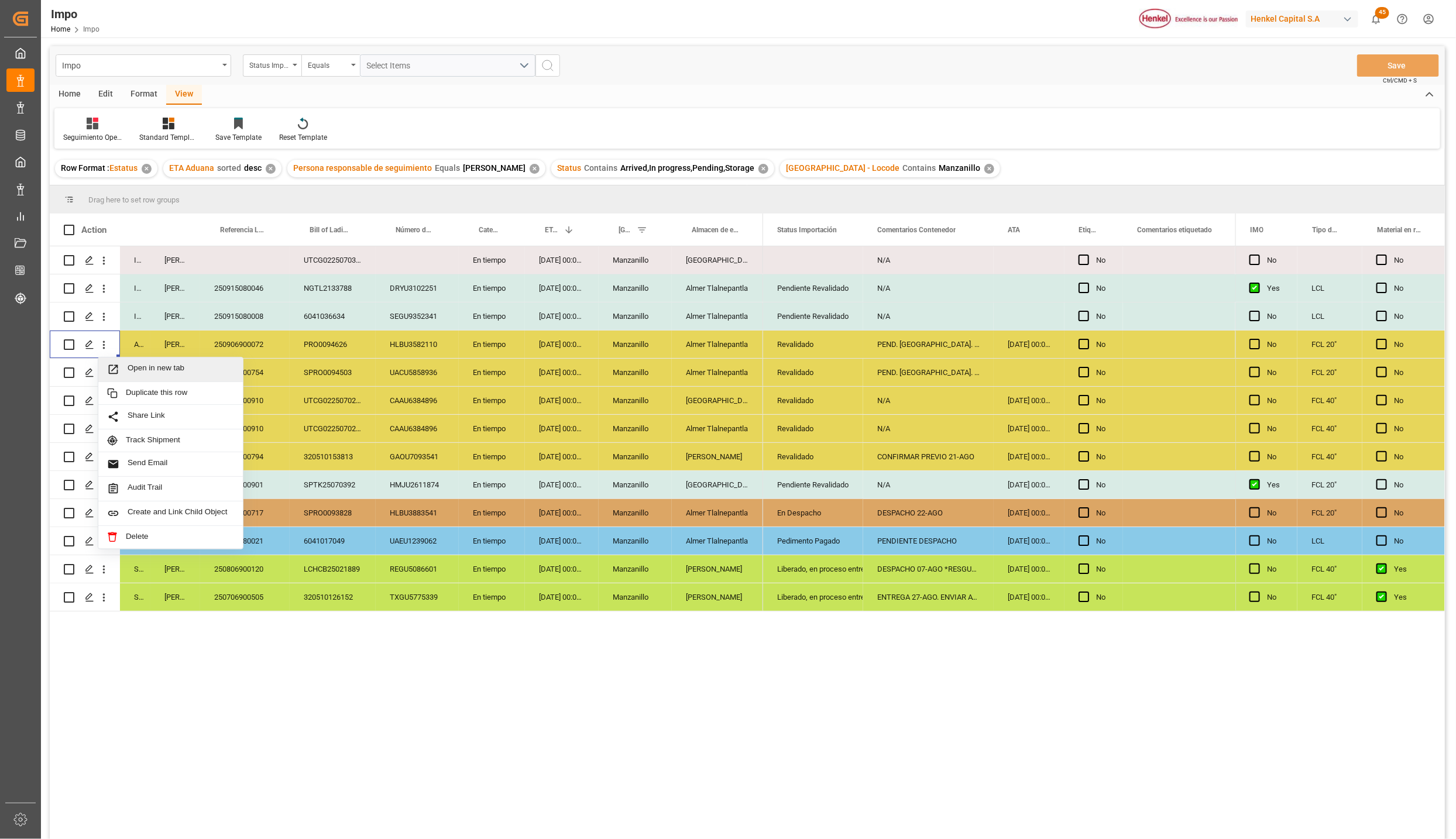
click at [130, 364] on span "Open in new tab" at bounding box center [181, 369] width 106 height 12
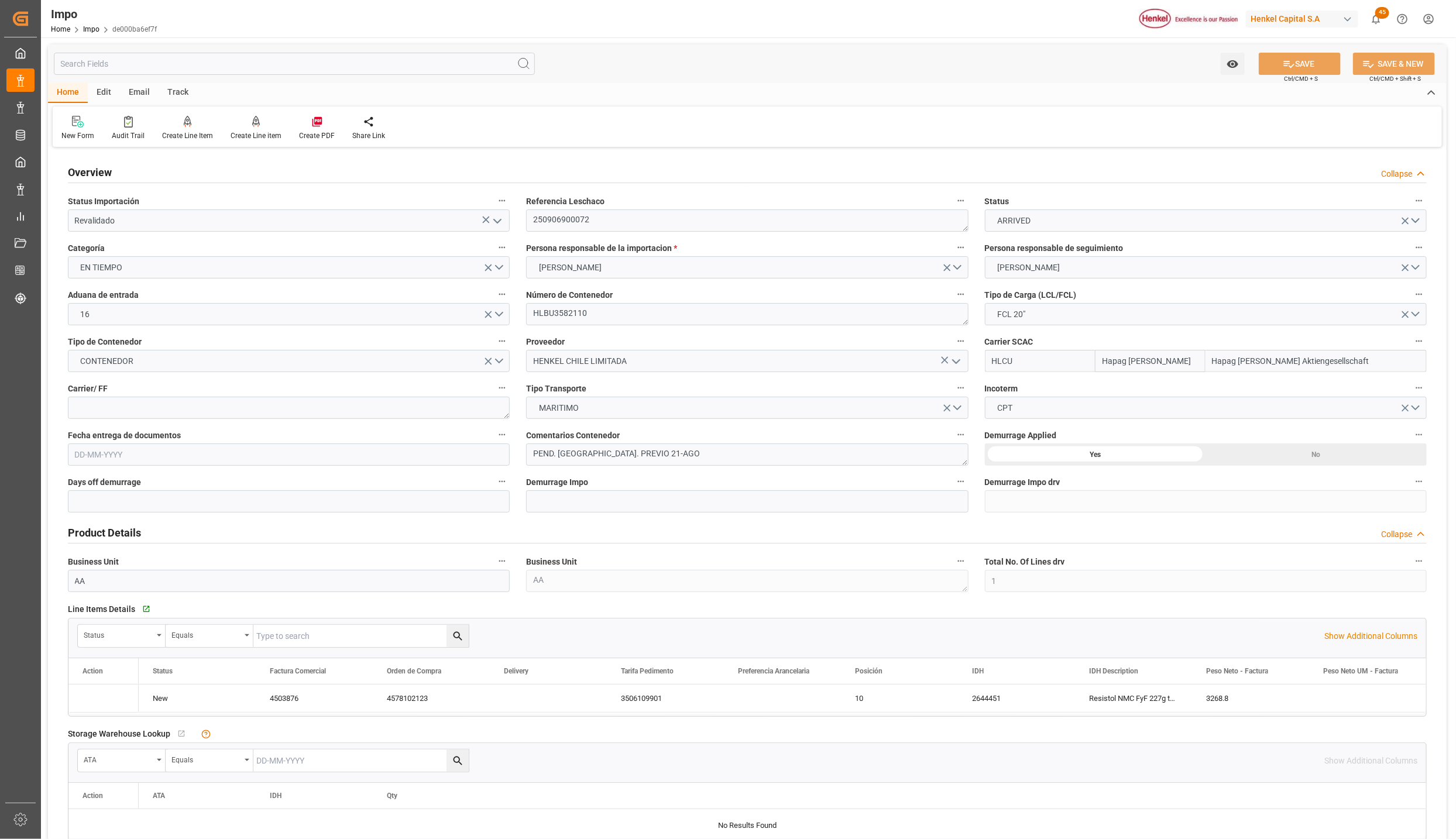
type input "Hapag [PERSON_NAME]"
type input "Hapag [PERSON_NAME] Aktiengesellschaft"
type input "1"
type input "10.56"
type input "10"
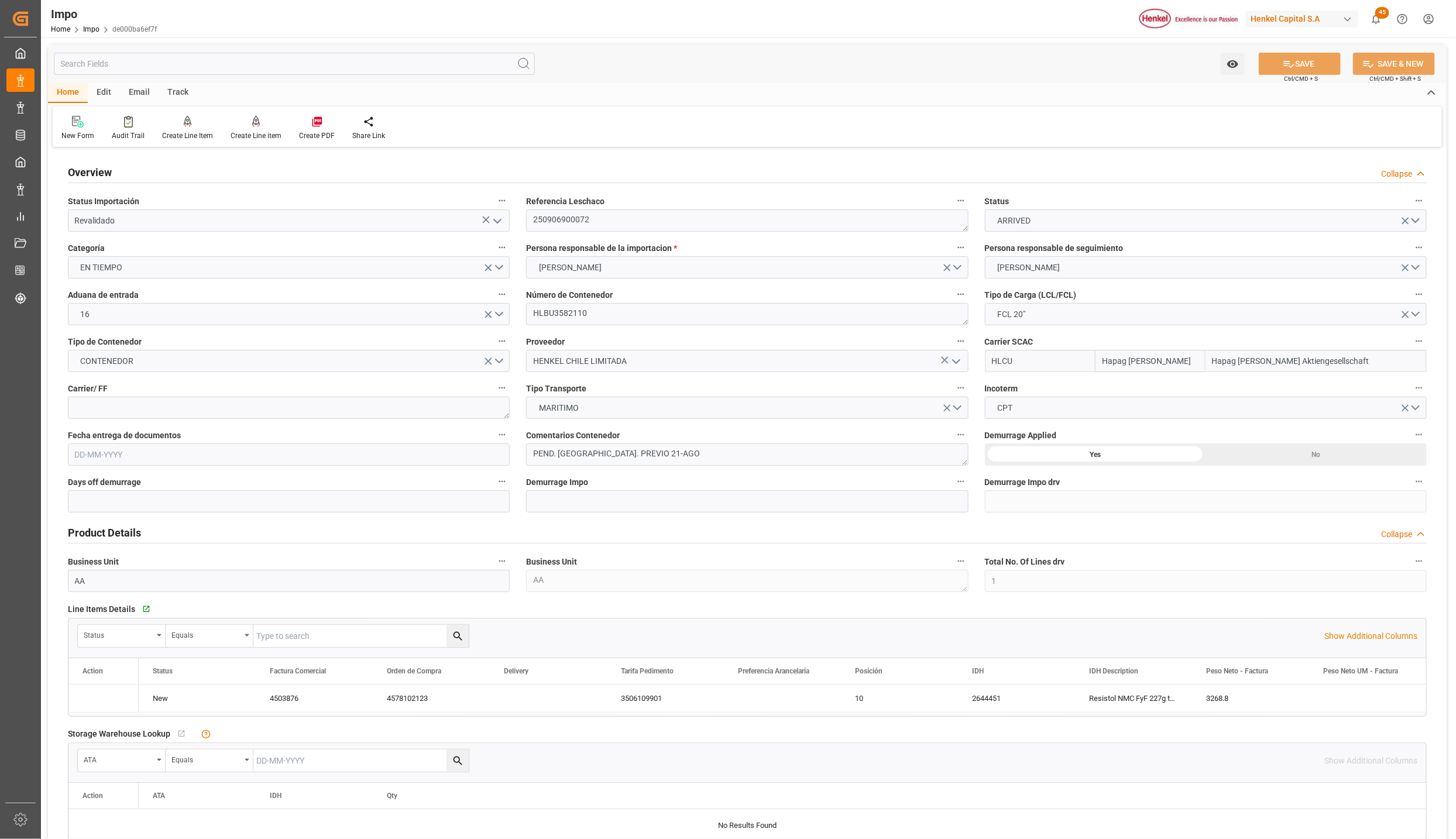
type input "[DATE]"
click at [499, 215] on icon "open menu" at bounding box center [497, 221] width 14 height 14
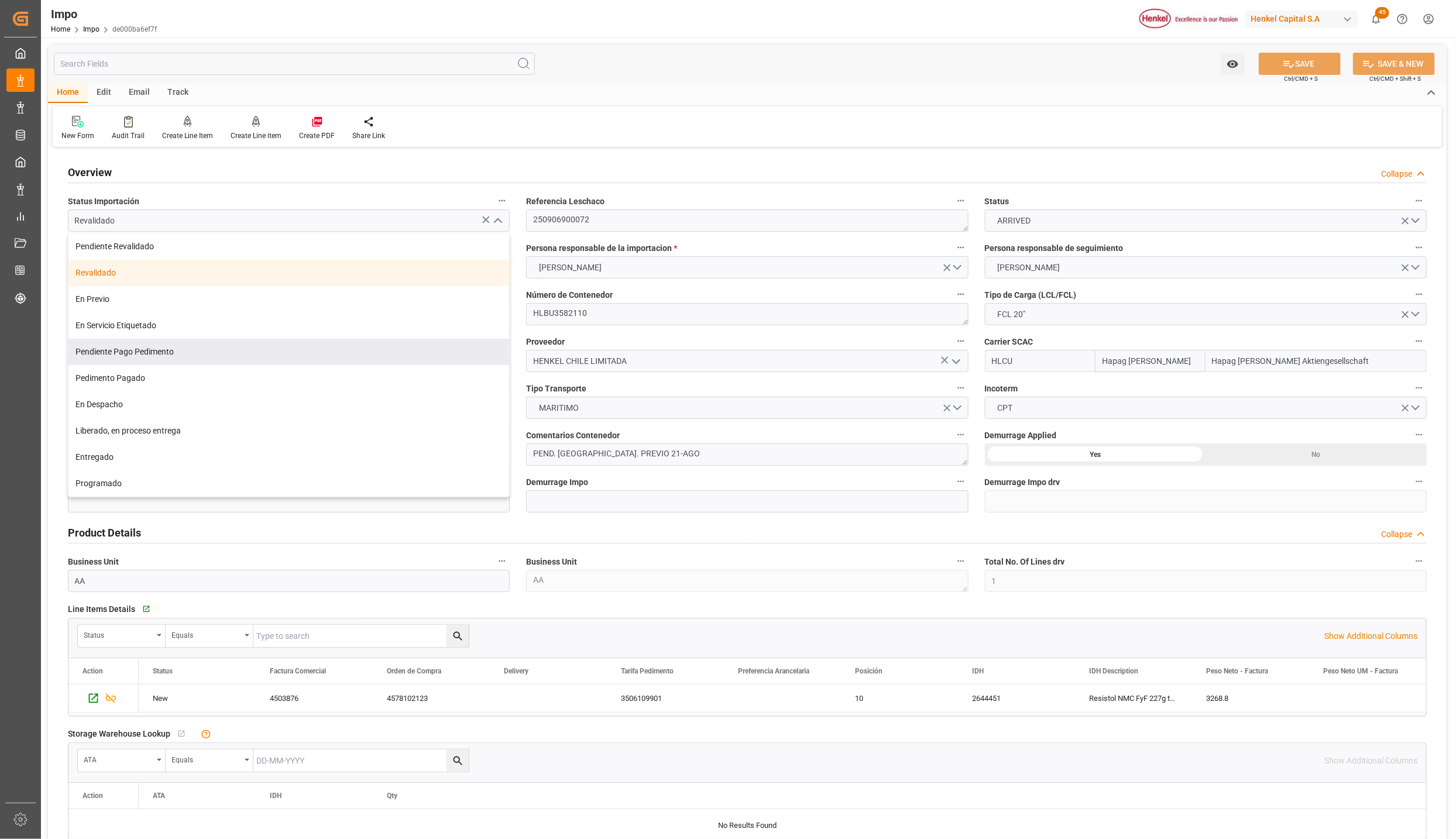
drag, startPoint x: 139, startPoint y: 355, endPoint x: 418, endPoint y: 533, distance: 330.9
click at [139, 355] on div "Pendiente Pago Pedimento" at bounding box center [289, 352] width 441 height 26
type input "Pendiente Pago Pedimento"
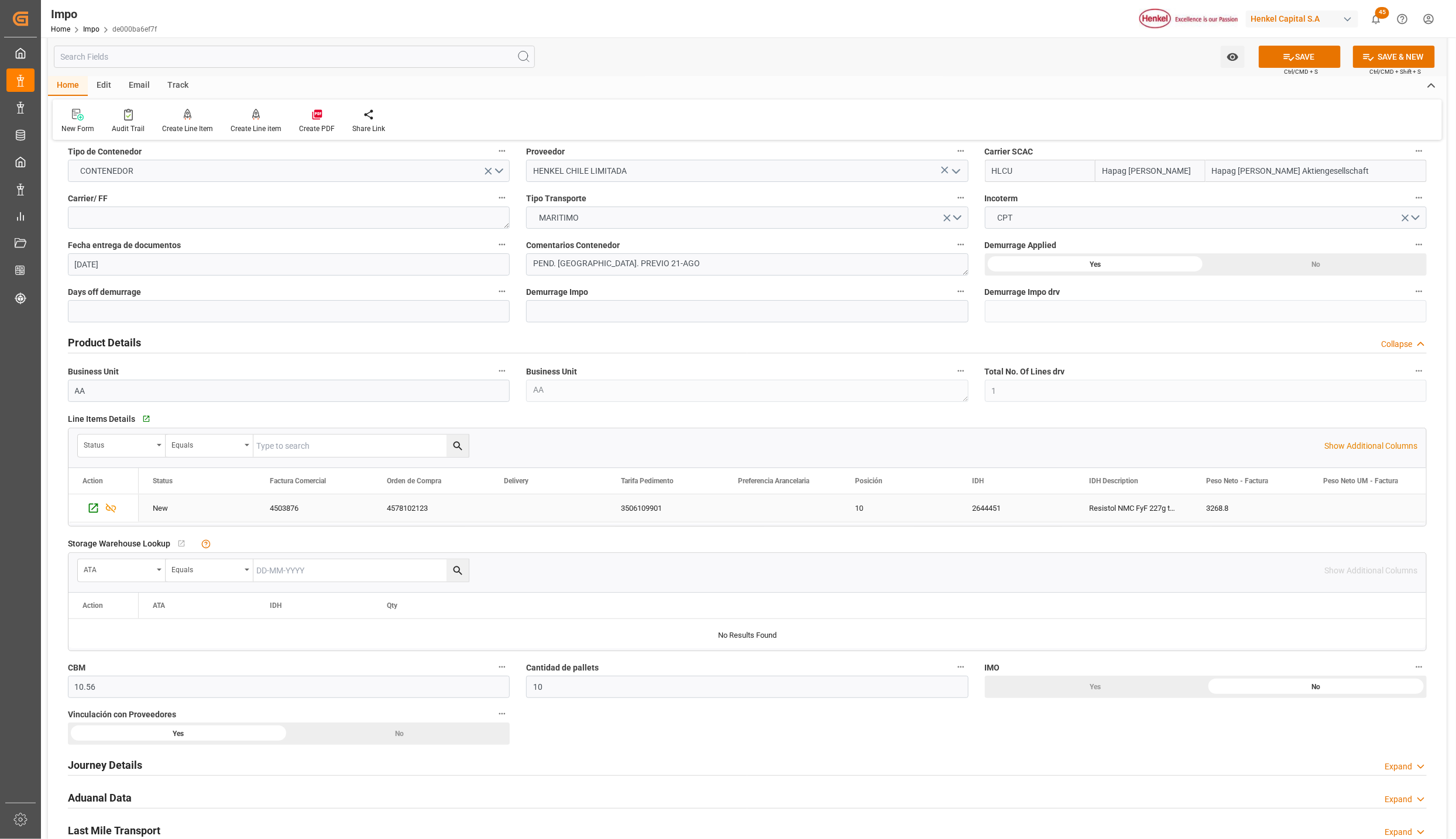
scroll to position [88, 0]
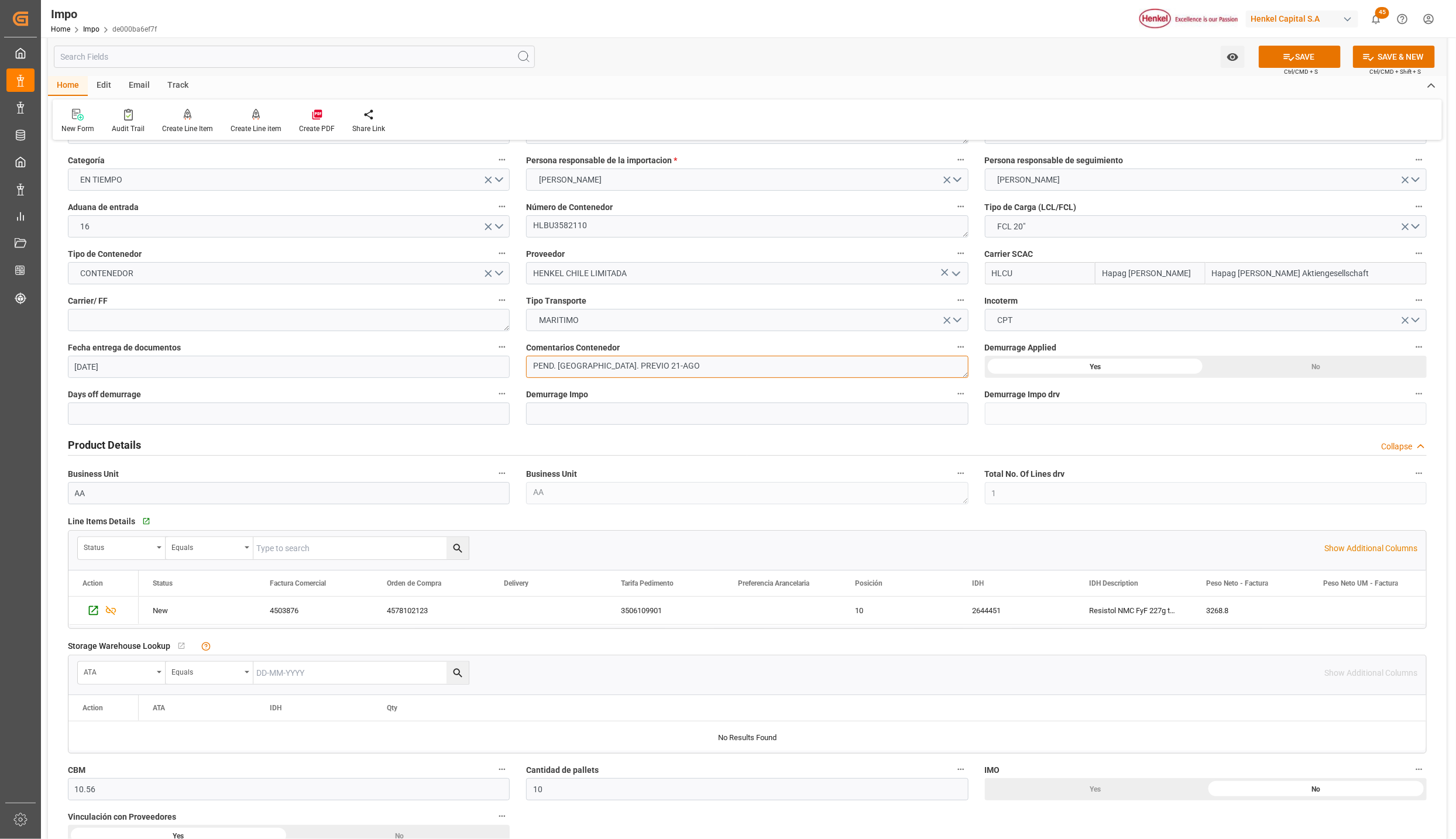
drag, startPoint x: 677, startPoint y: 367, endPoint x: 515, endPoint y: 365, distance: 162.0
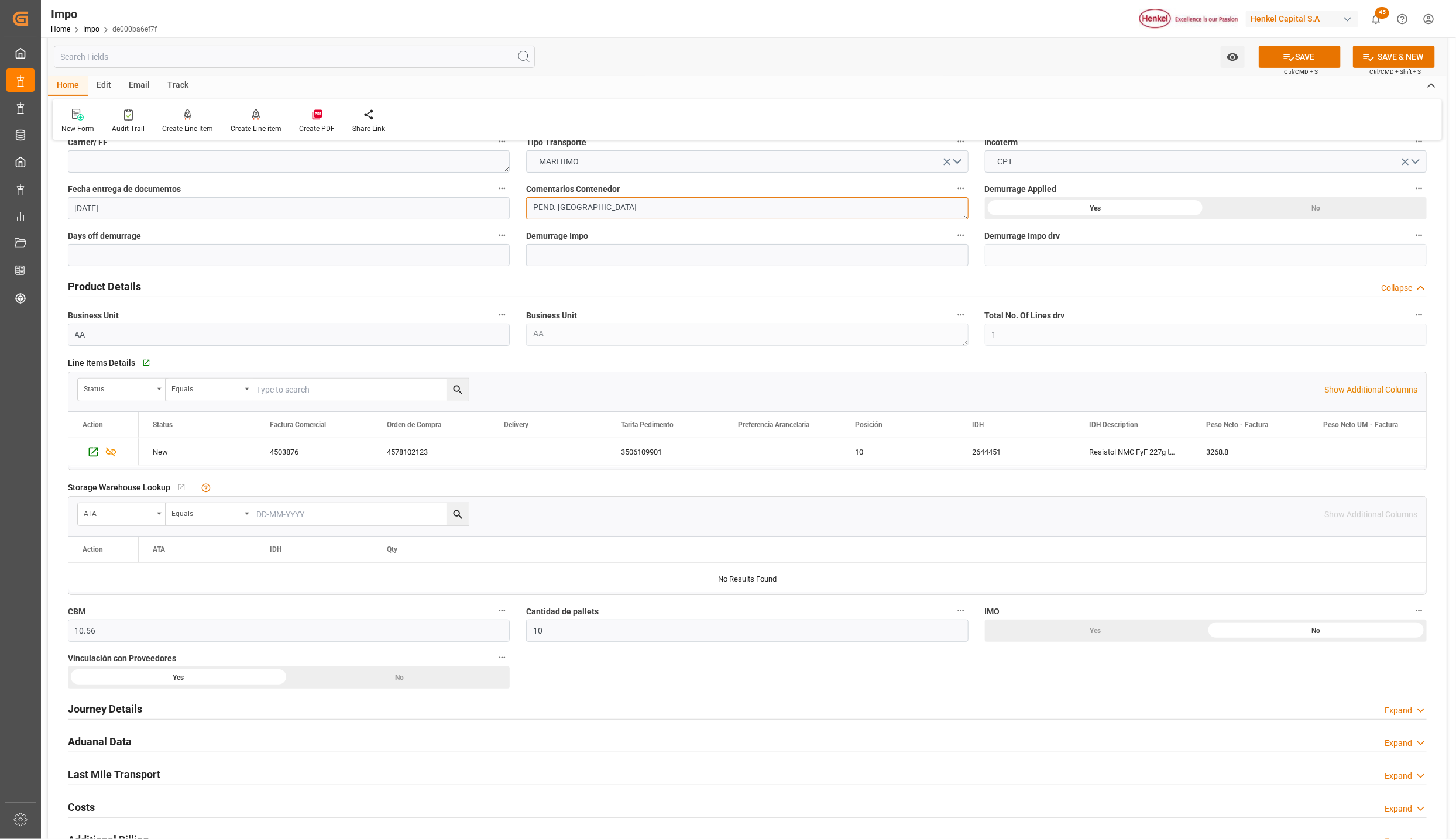
scroll to position [527, 0]
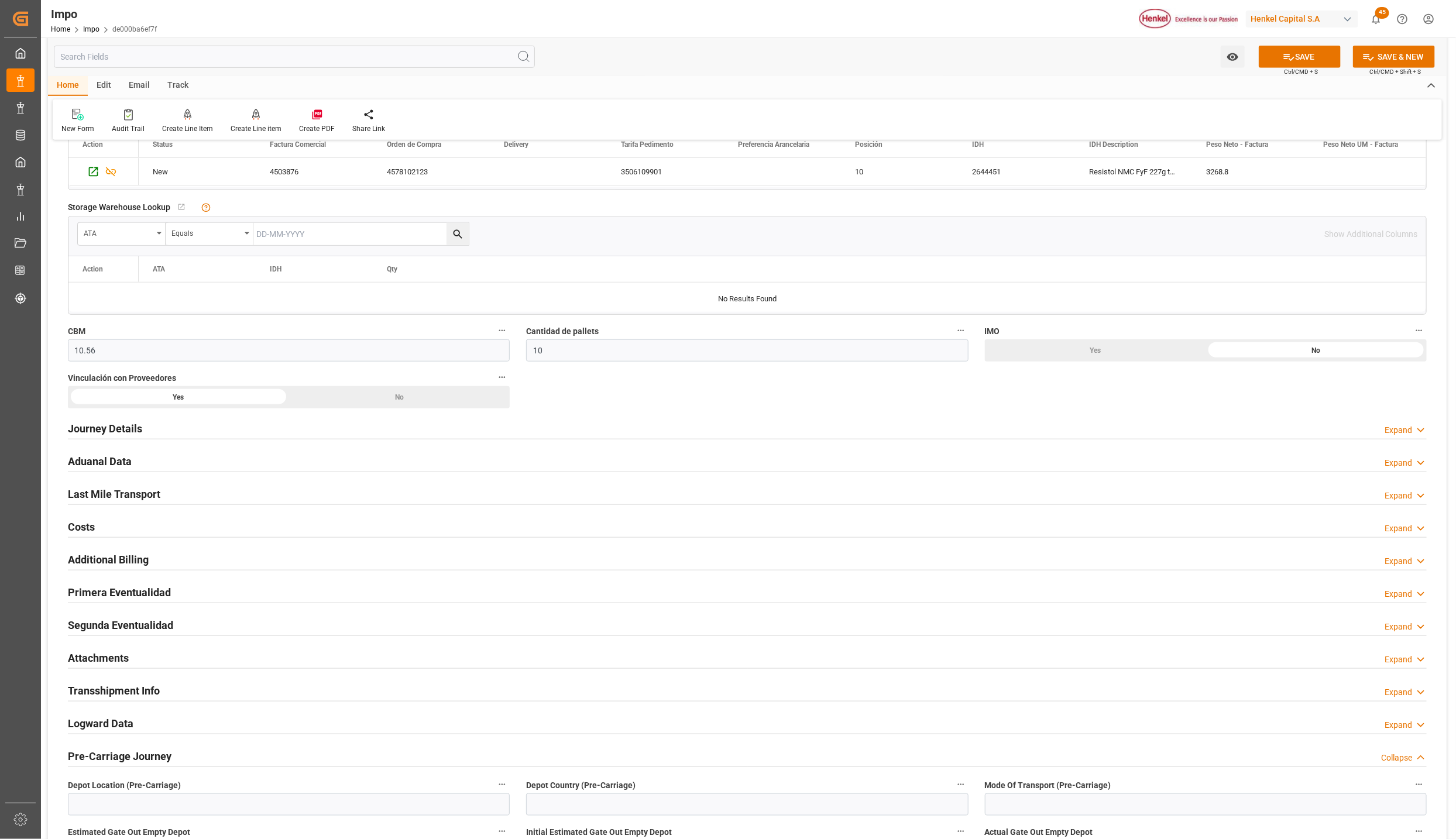
type textarea "PEND. [GEOGRAPHIC_DATA]"
click at [103, 463] on h2 "Aduanal Data" at bounding box center [100, 462] width 64 height 16
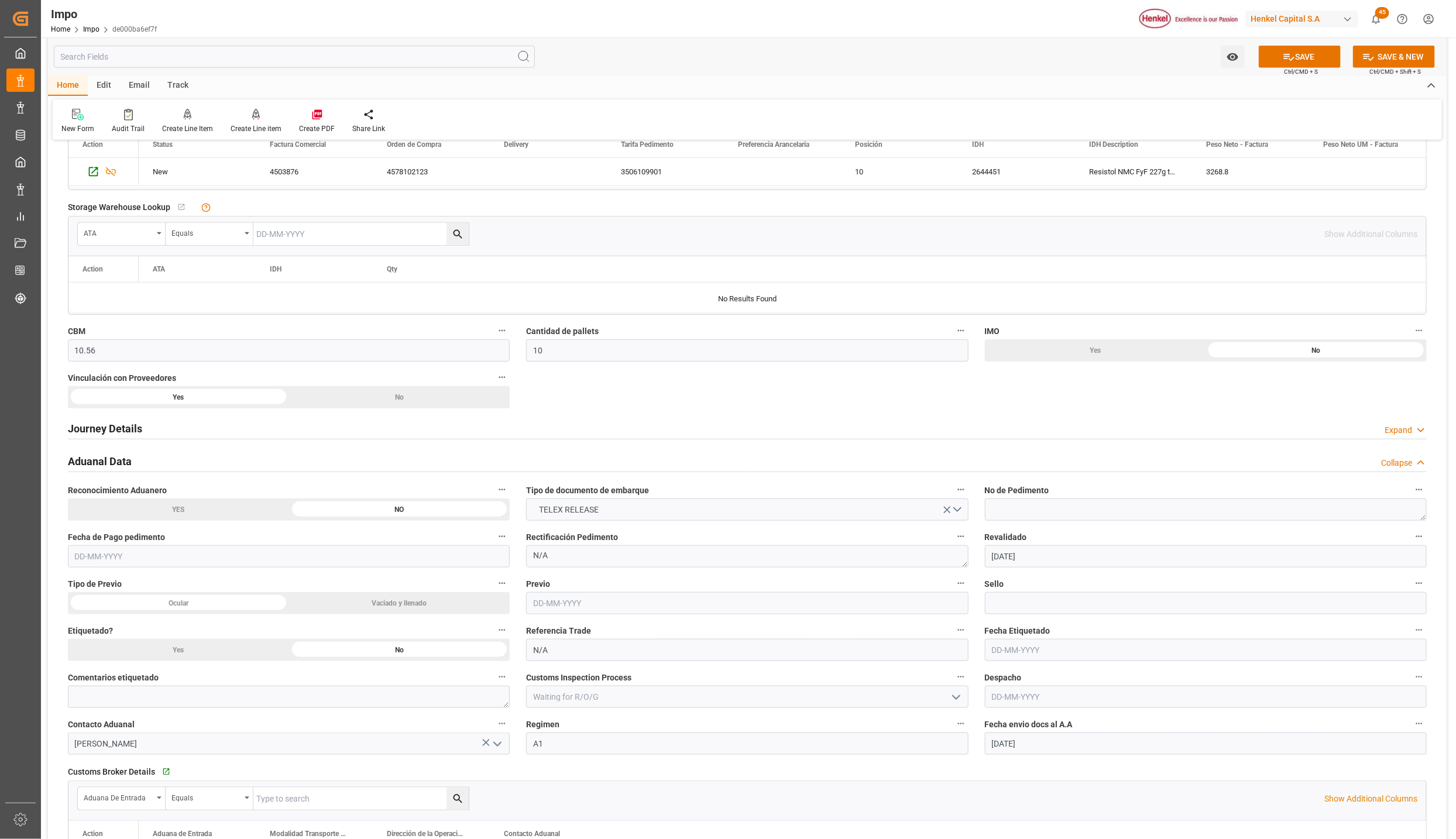
click at [621, 607] on input "text" at bounding box center [747, 603] width 442 height 22
type input "[DATE]"
click at [1016, 601] on input at bounding box center [1206, 603] width 442 height 22
click at [1014, 688] on body "Created by potrace 1.15, written by [PERSON_NAME] [DATE]-[DATE] Created by potr…" at bounding box center [728, 419] width 1456 height 839
click at [1015, 695] on input "text" at bounding box center [1206, 697] width 442 height 22
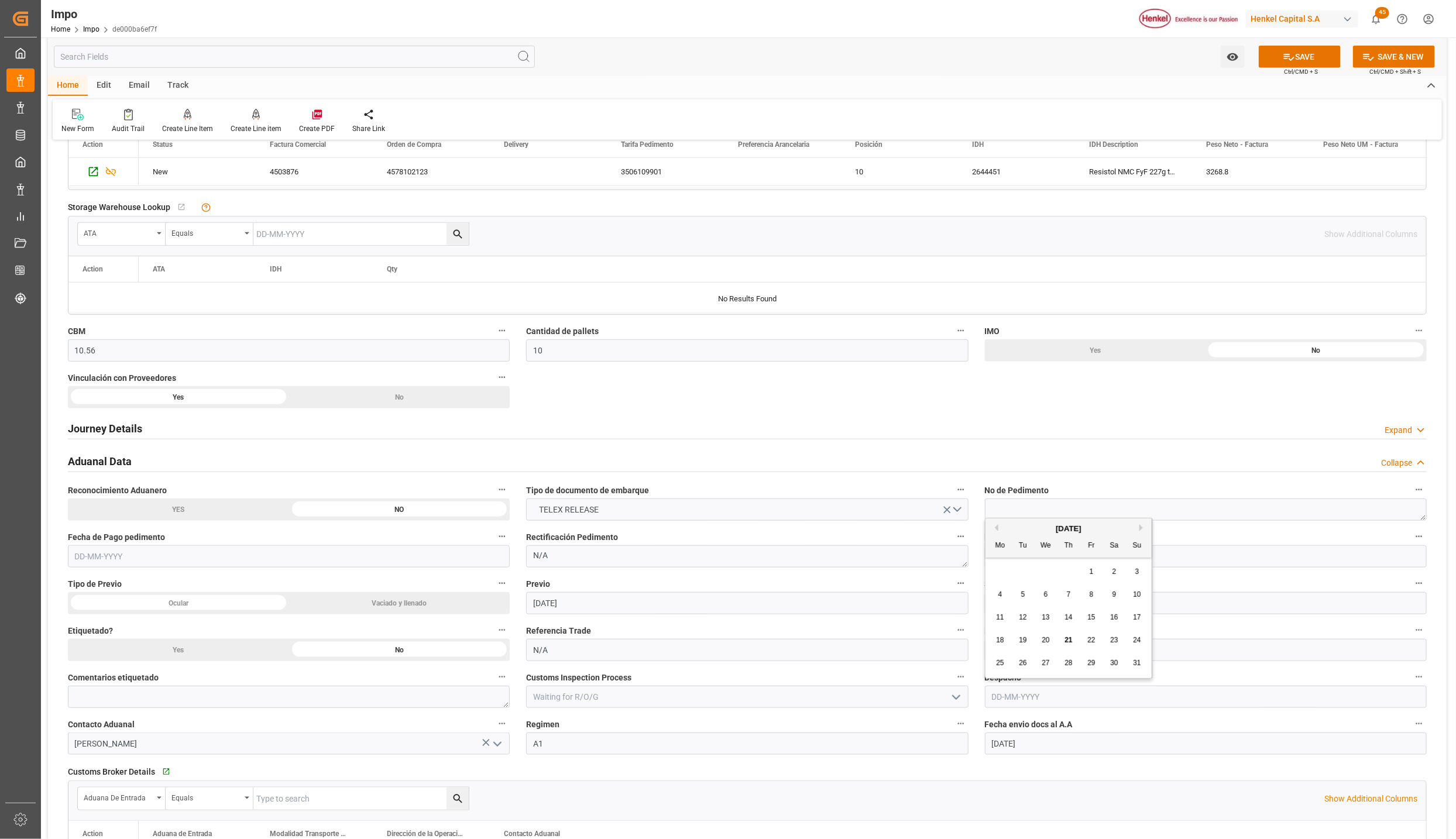
paste input "CEM23-3547"
type input "CEM23-3547"
click at [943, 613] on input "[DATE]" at bounding box center [747, 603] width 442 height 22
click at [1012, 603] on input at bounding box center [1206, 603] width 442 height 22
paste input "CEM23-3547980"
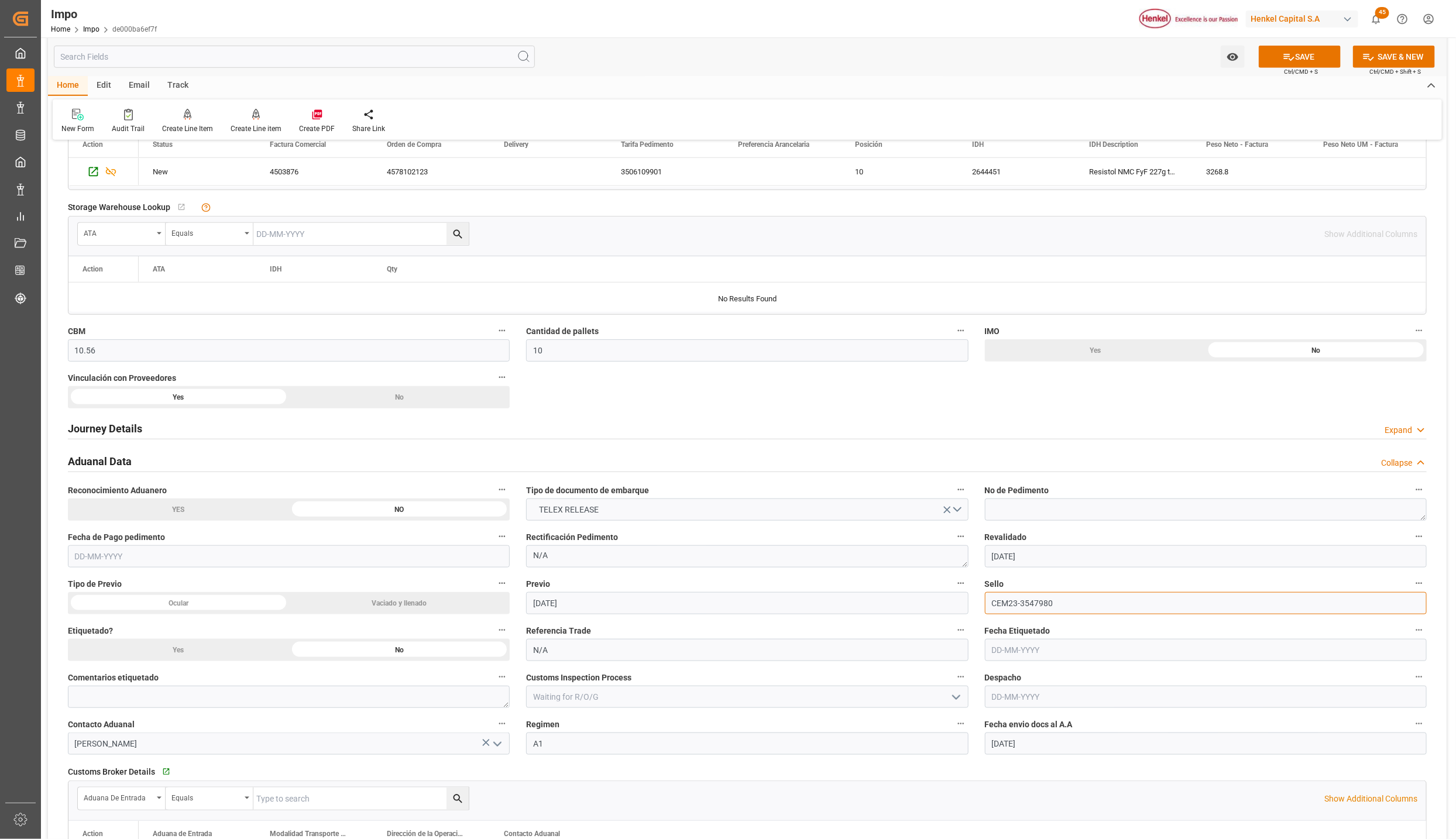
scroll to position [878, 0]
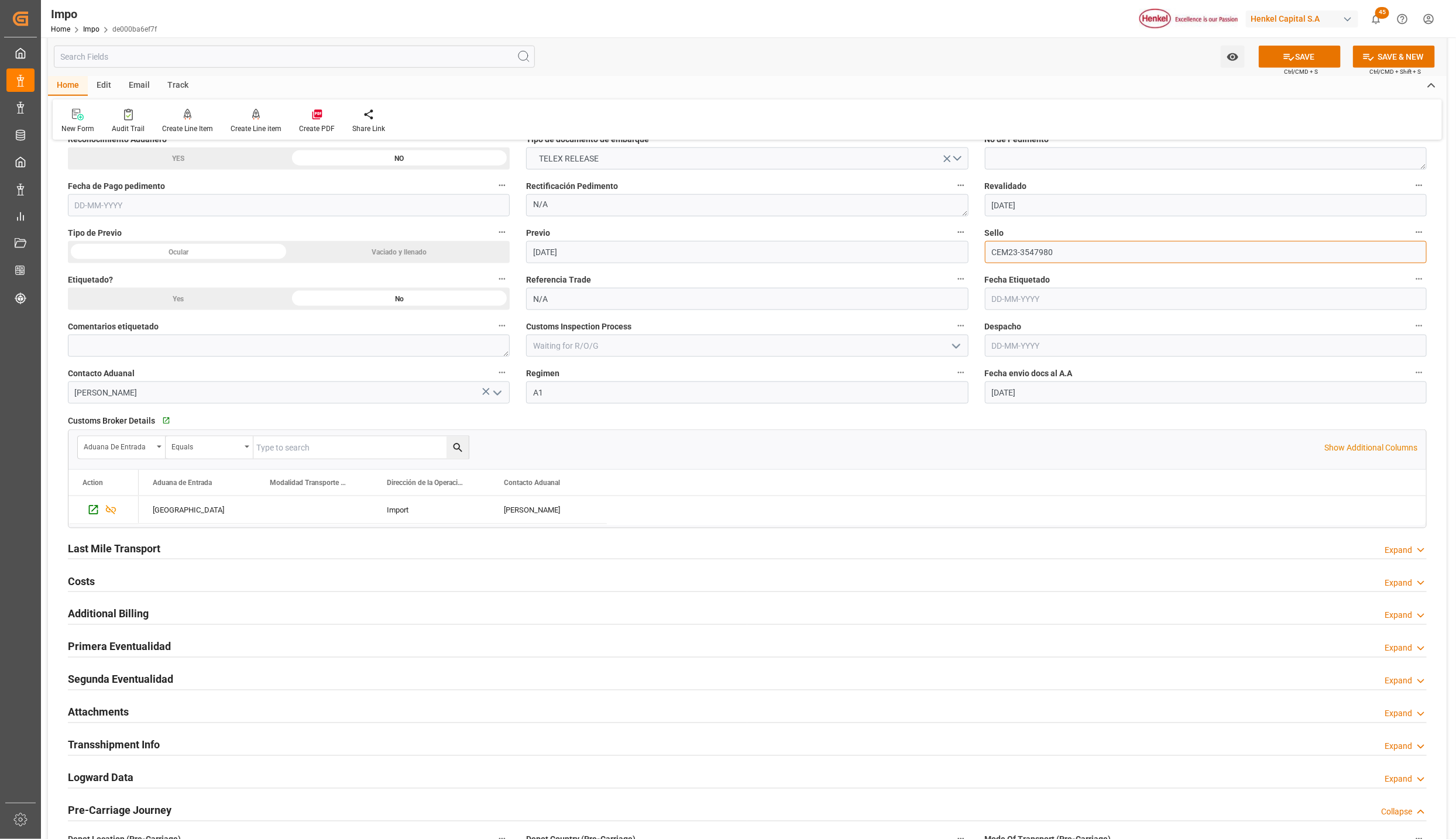
type input "CEM23-3547980"
click at [101, 644] on h2 "Primera Eventualidad" at bounding box center [120, 647] width 103 height 16
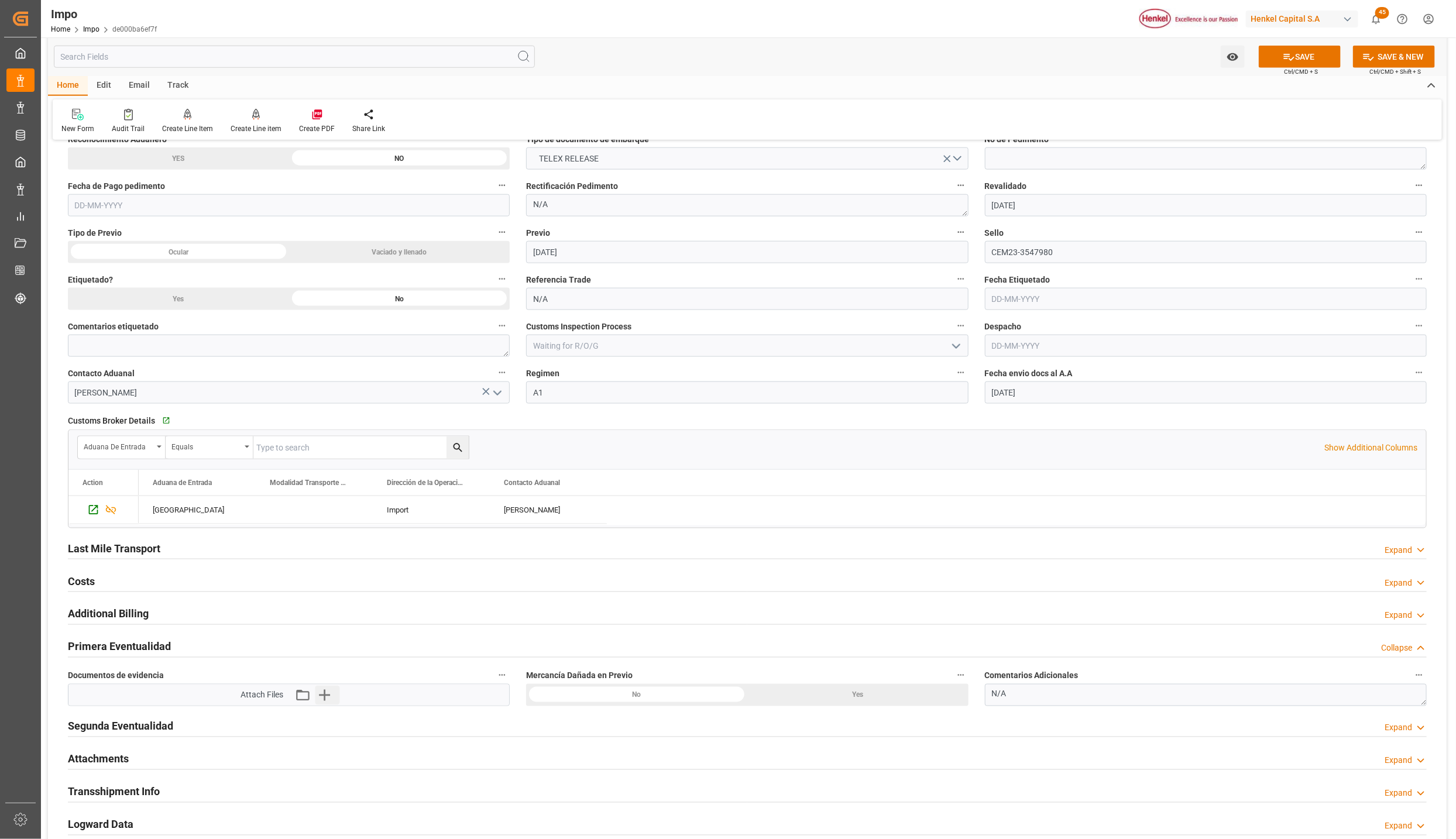
click at [335, 704] on button "Upload new file" at bounding box center [327, 695] width 25 height 18
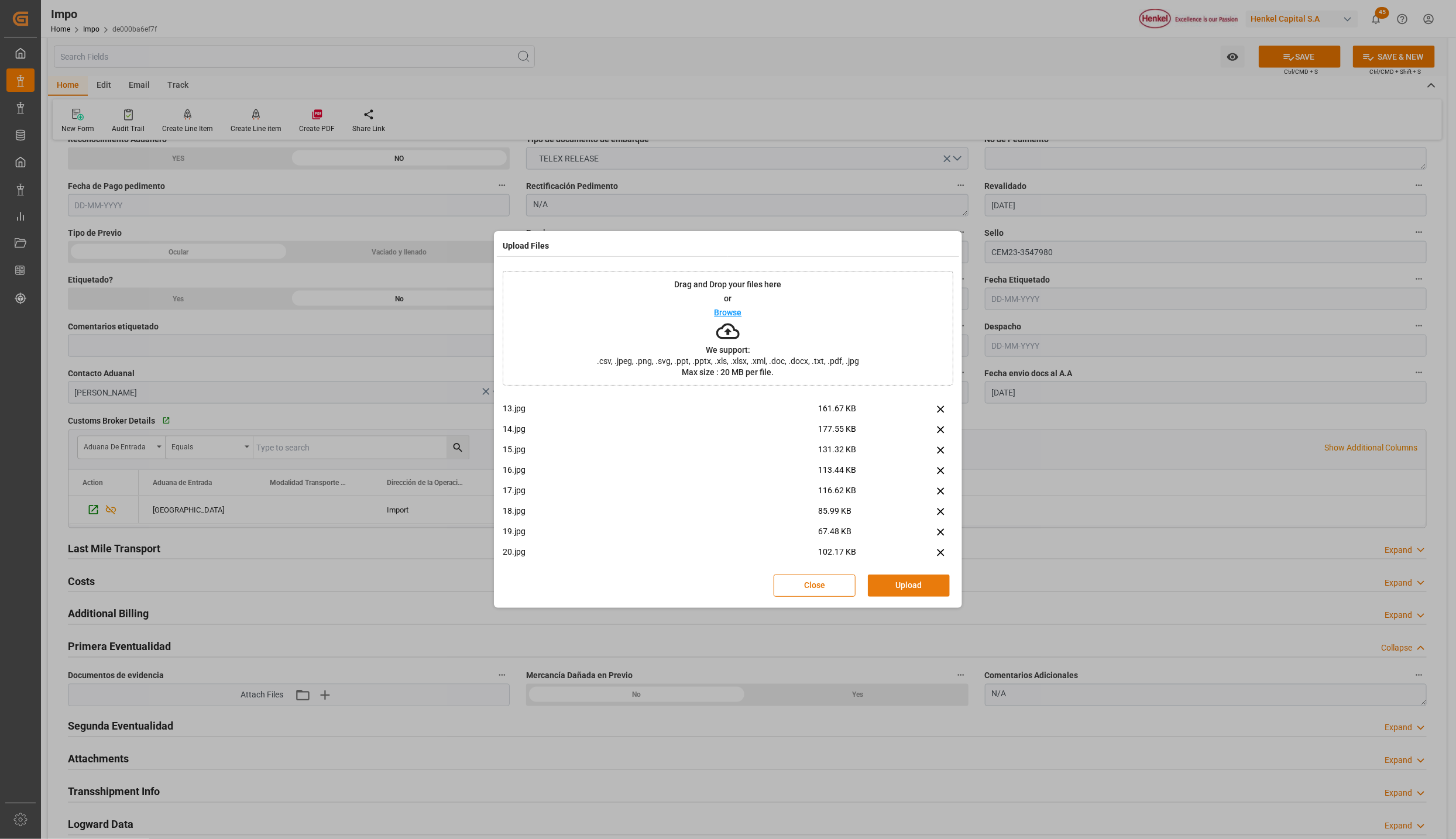
click at [915, 581] on button "Upload" at bounding box center [908, 586] width 82 height 22
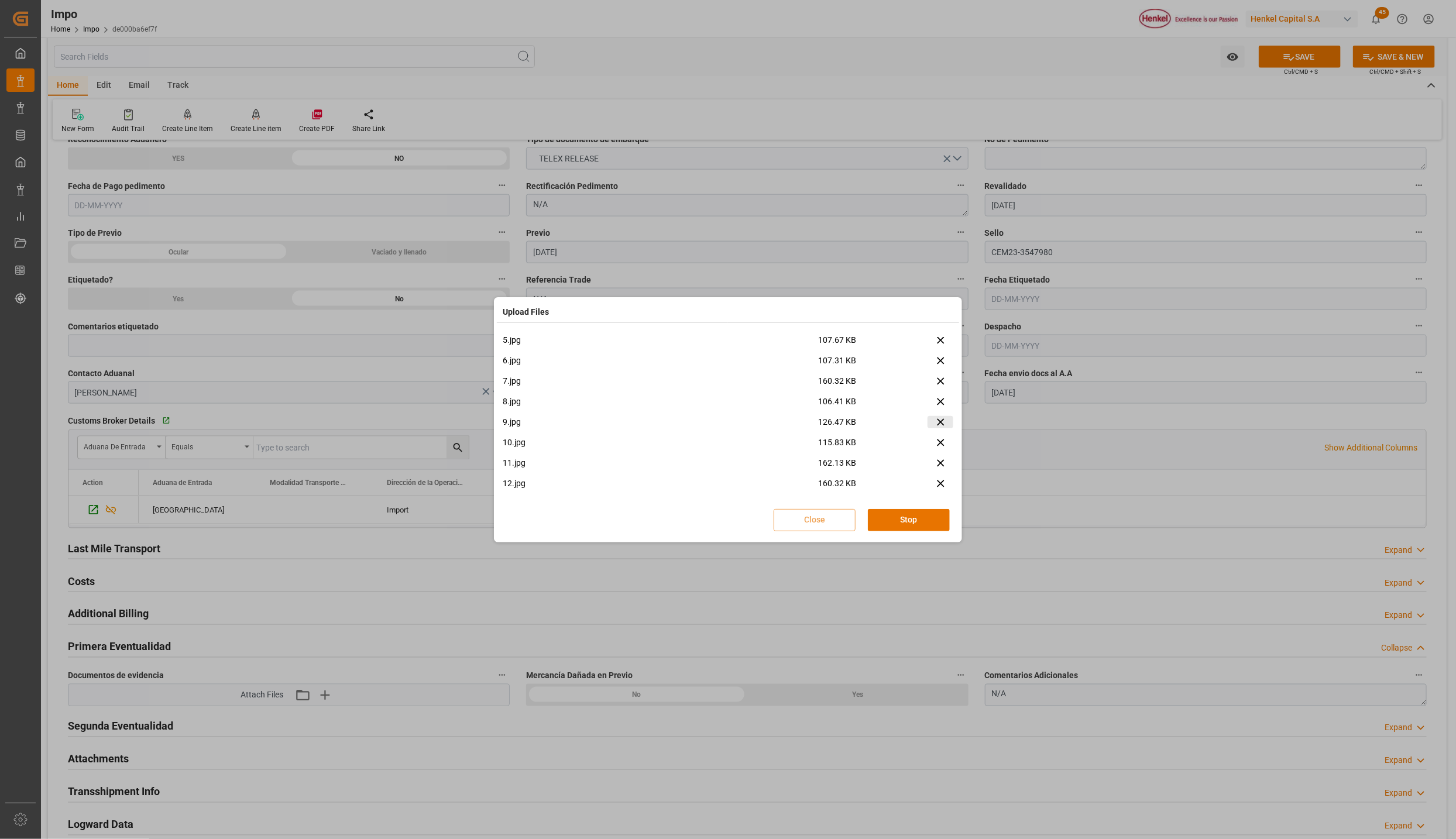
scroll to position [355, 0]
